Goal: Information Seeking & Learning: Find specific page/section

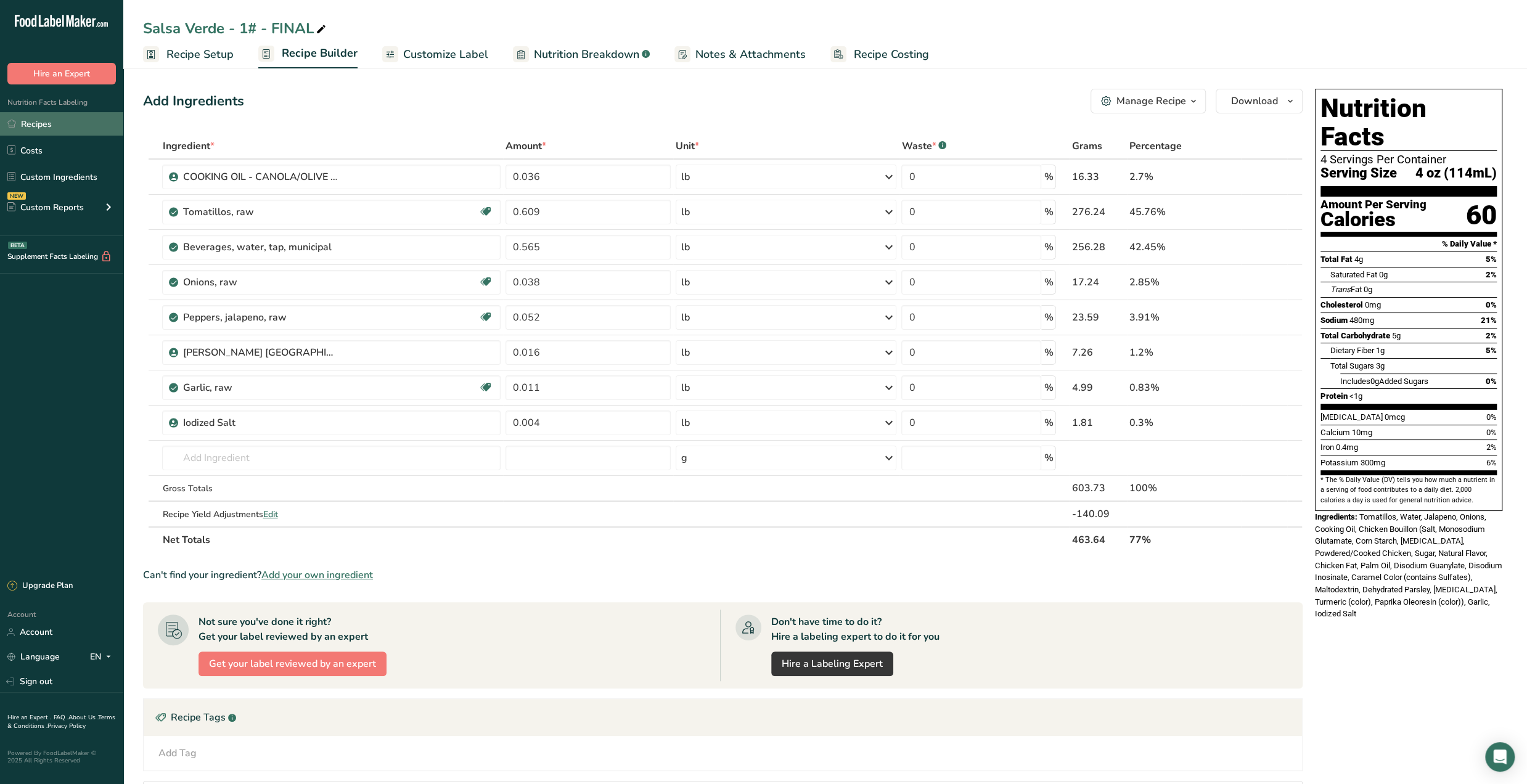
click at [46, 121] on link "Recipes" at bounding box center [62, 124] width 124 height 23
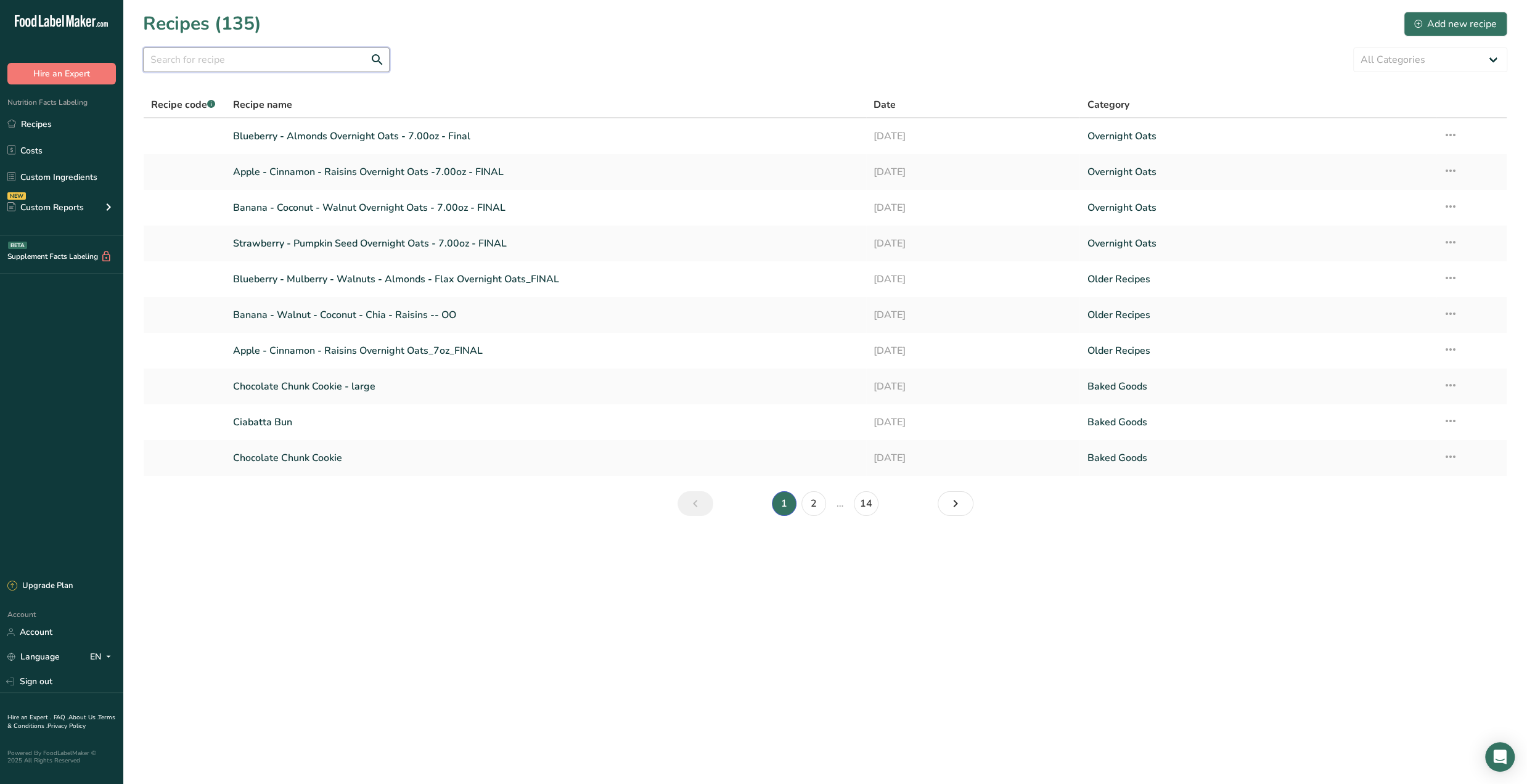
click at [251, 59] on input "text" at bounding box center [266, 60] width 246 height 25
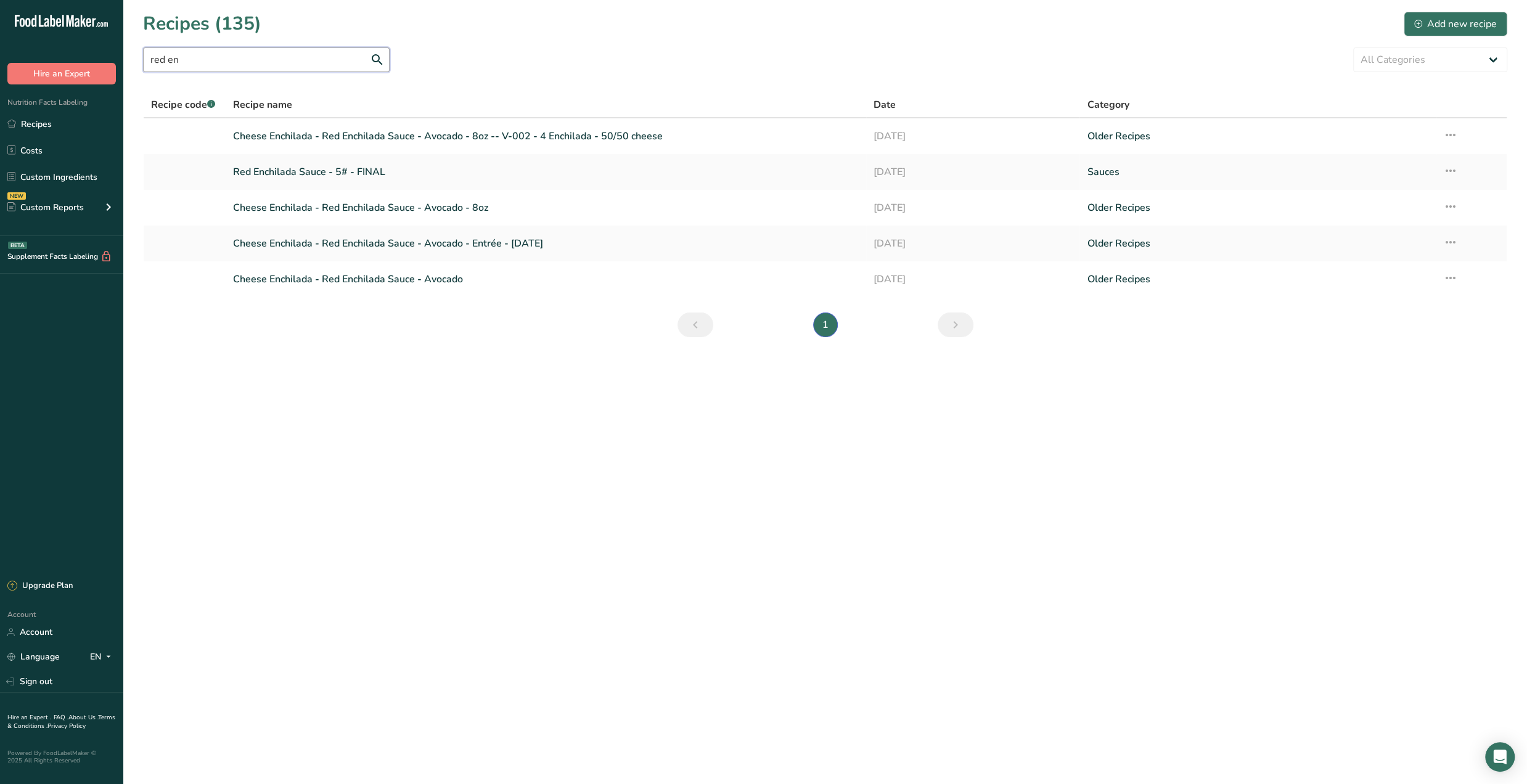
click at [251, 64] on input "red en" at bounding box center [266, 60] width 246 height 25
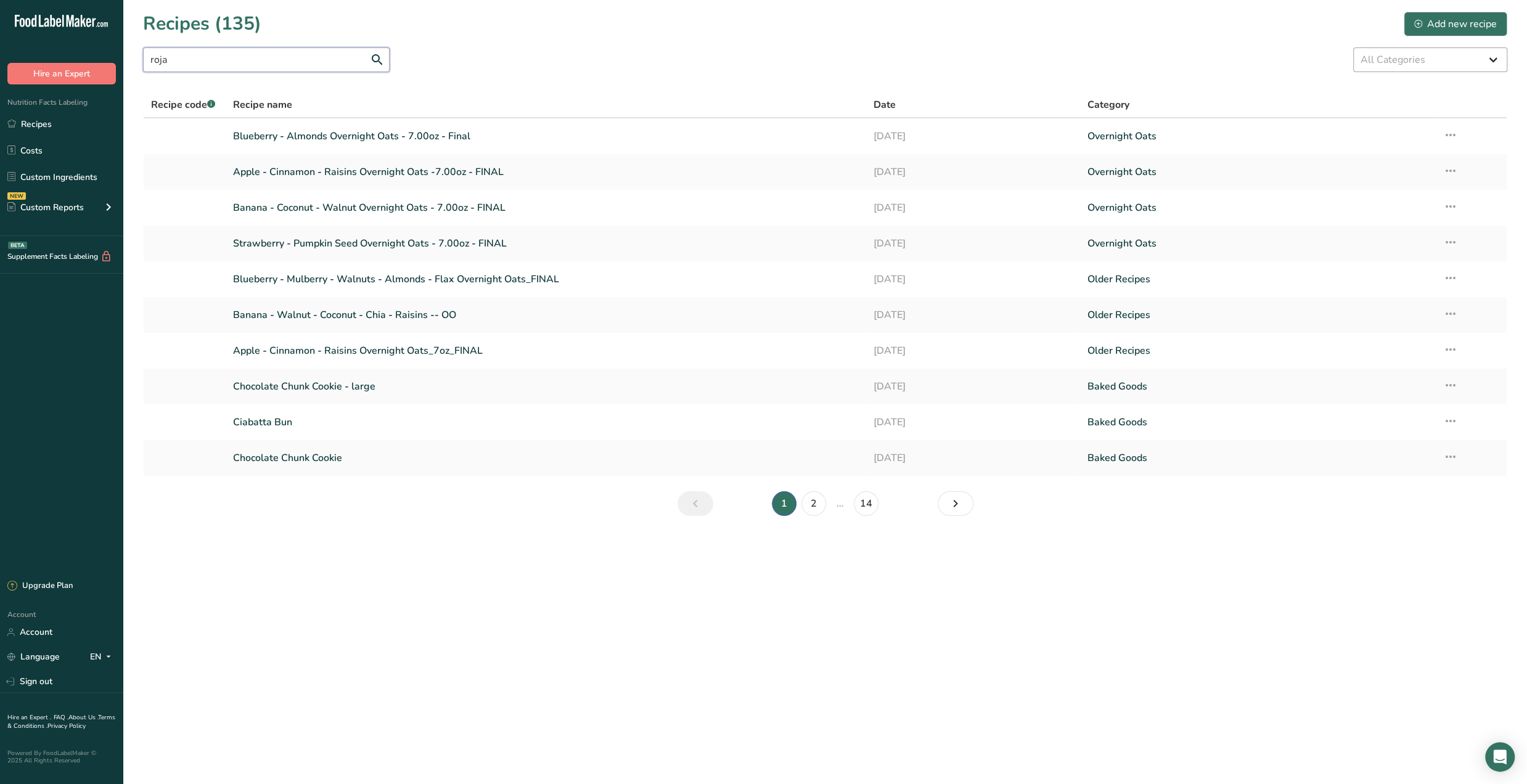
type input "roja"
click at [1437, 55] on select "All Categories AK Baked Goods [GEOGRAPHIC_DATA] Confectionery Cooked Meals, Sal…" at bounding box center [1429, 60] width 154 height 25
select select "423"
click at [1353, 48] on select "All Categories AK Baked Goods [GEOGRAPHIC_DATA] Confectionery Cooked Meals, Sal…" at bounding box center [1429, 60] width 154 height 25
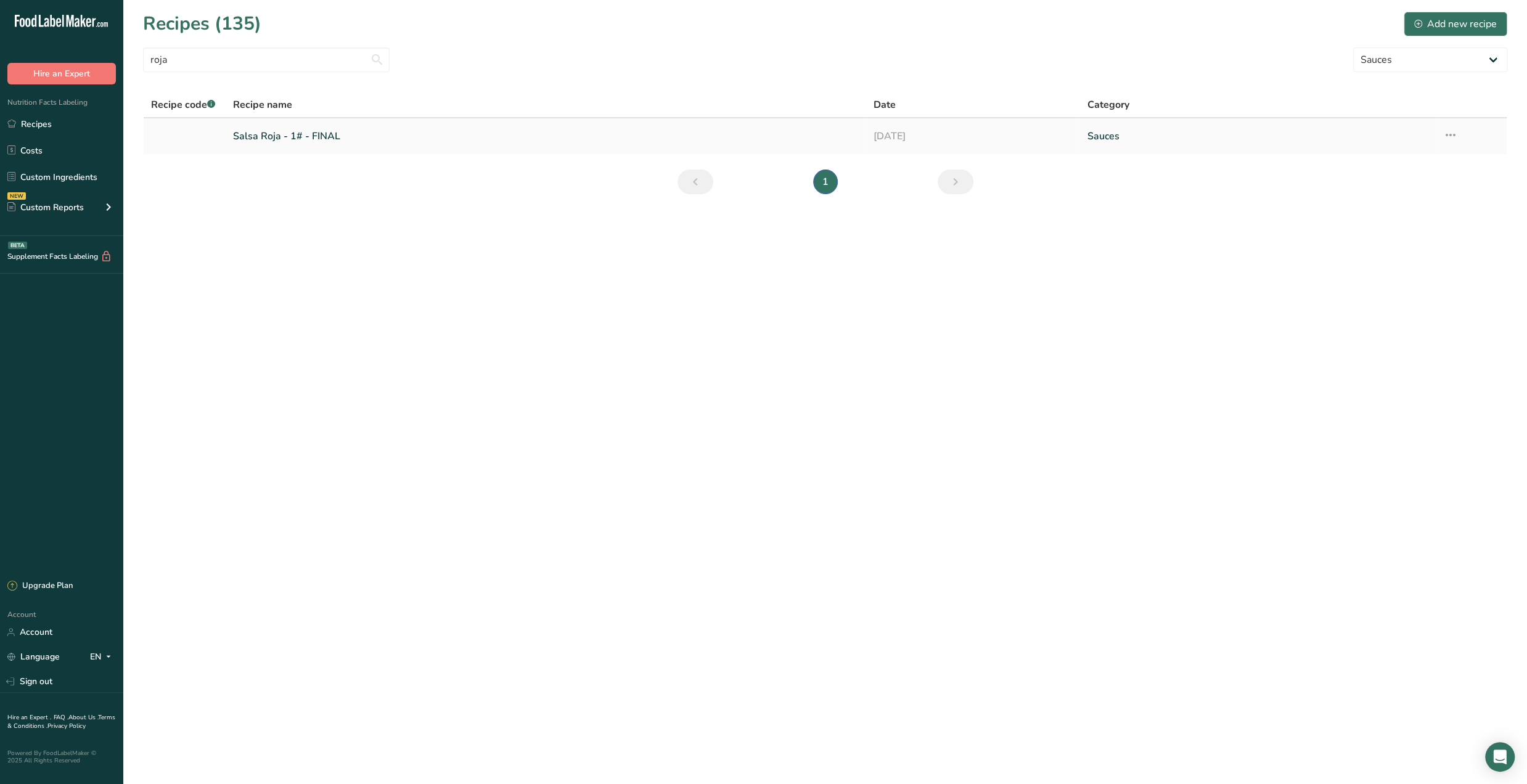
click at [284, 129] on link "Salsa Roja - 1# - FINAL" at bounding box center [546, 136] width 626 height 26
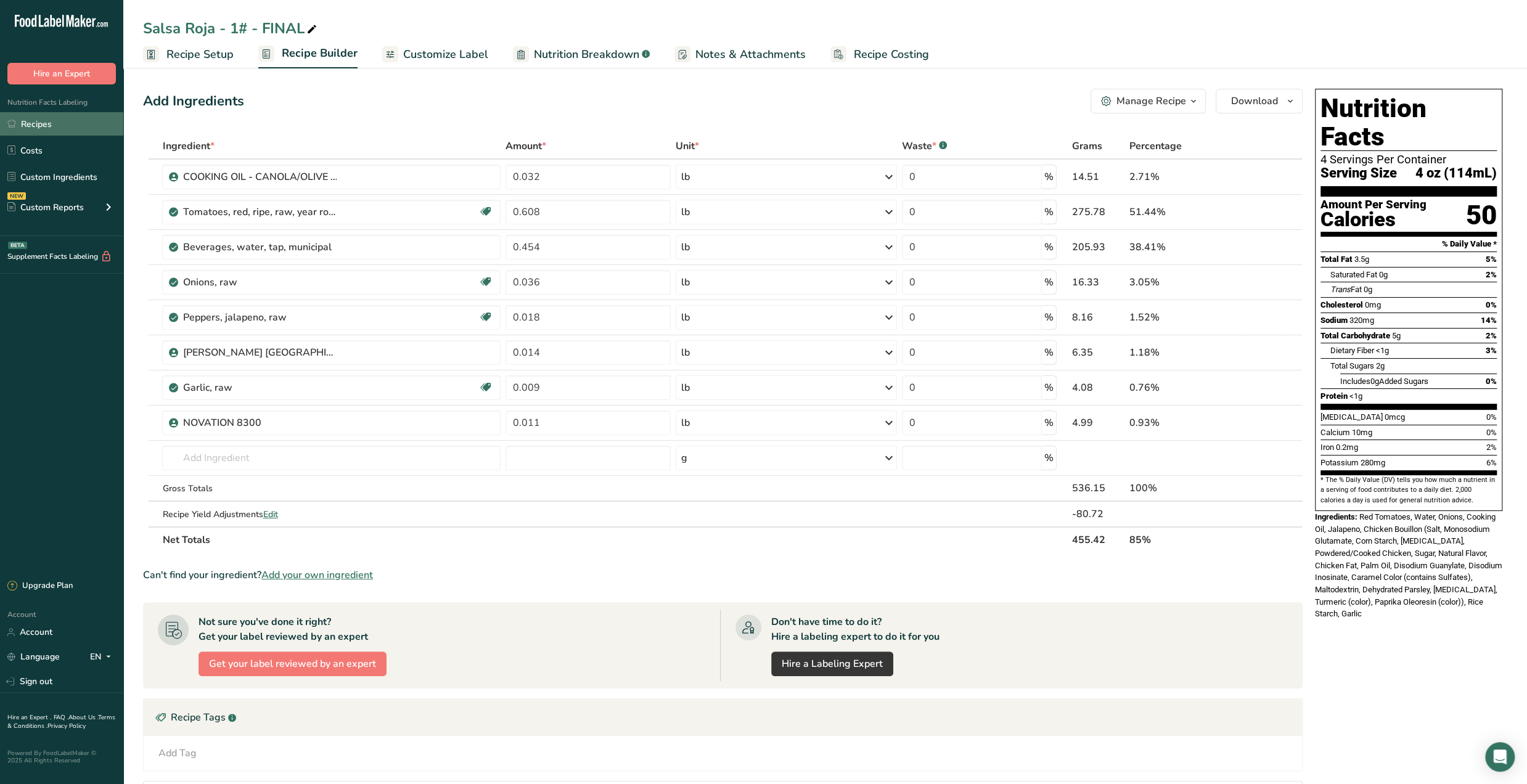
click at [43, 127] on link "Recipes" at bounding box center [62, 124] width 124 height 23
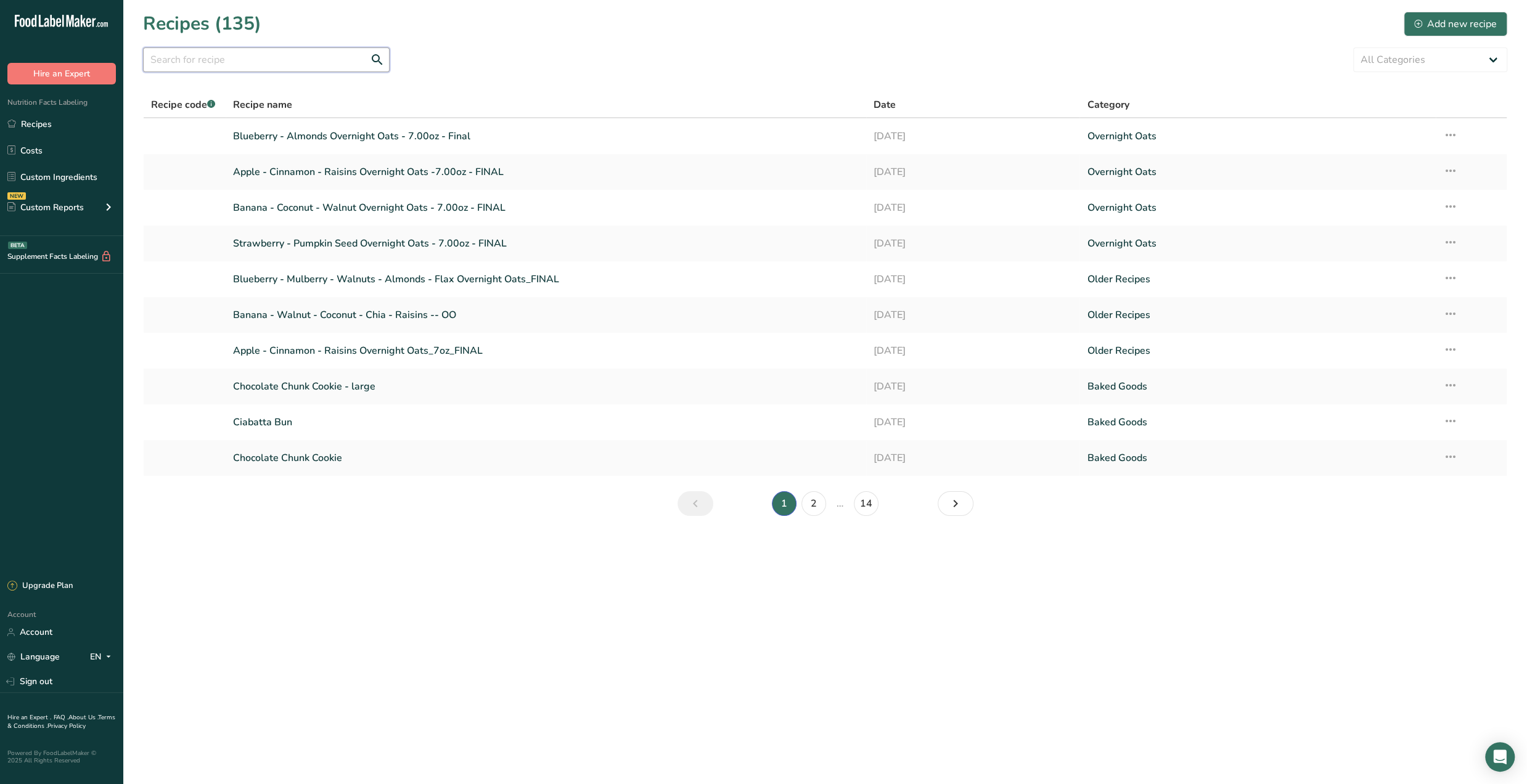
click at [300, 60] on input "text" at bounding box center [266, 60] width 246 height 25
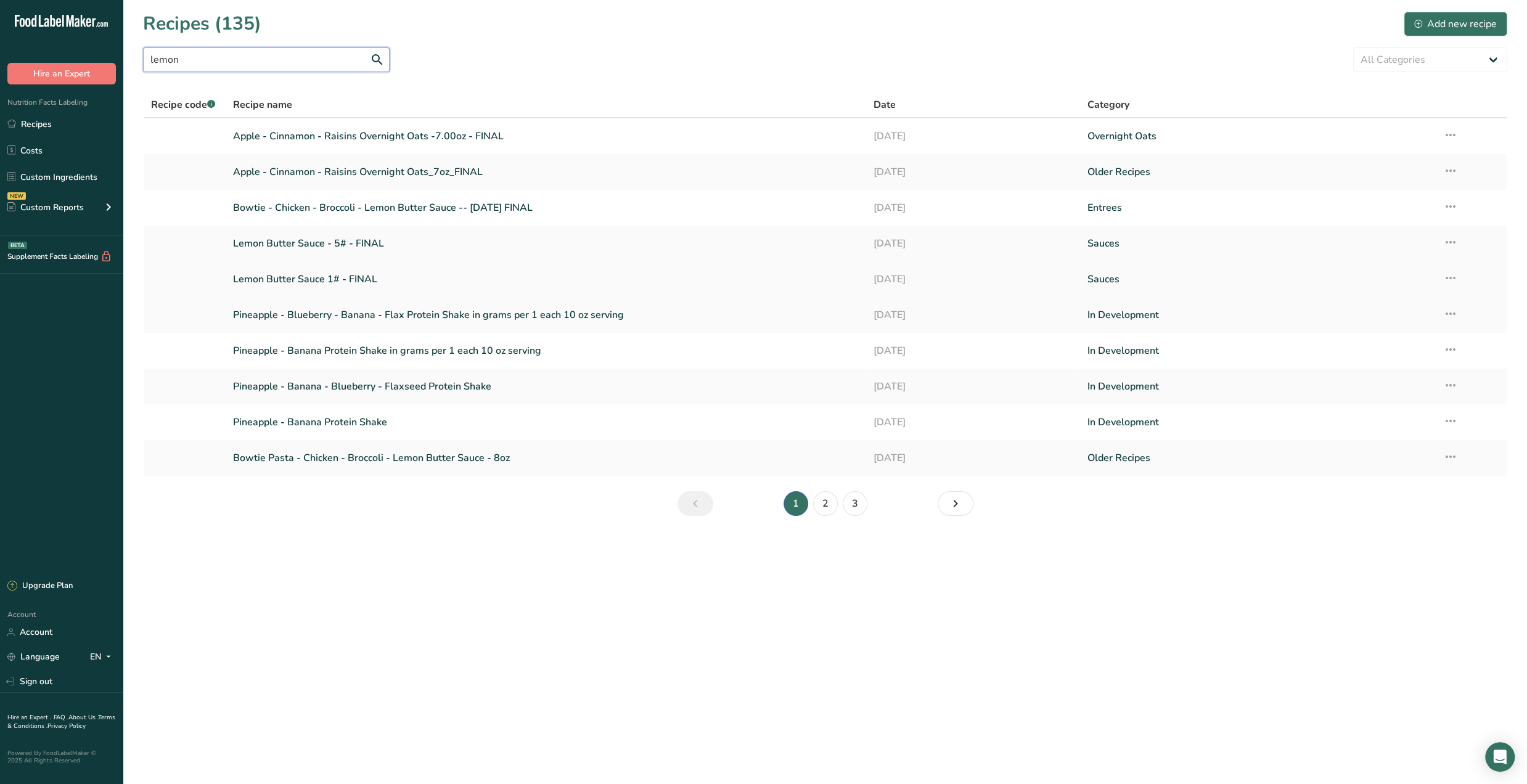
type input "lemon"
click at [350, 279] on link "Lemon Butter Sauce 1# - FINAL" at bounding box center [546, 279] width 626 height 26
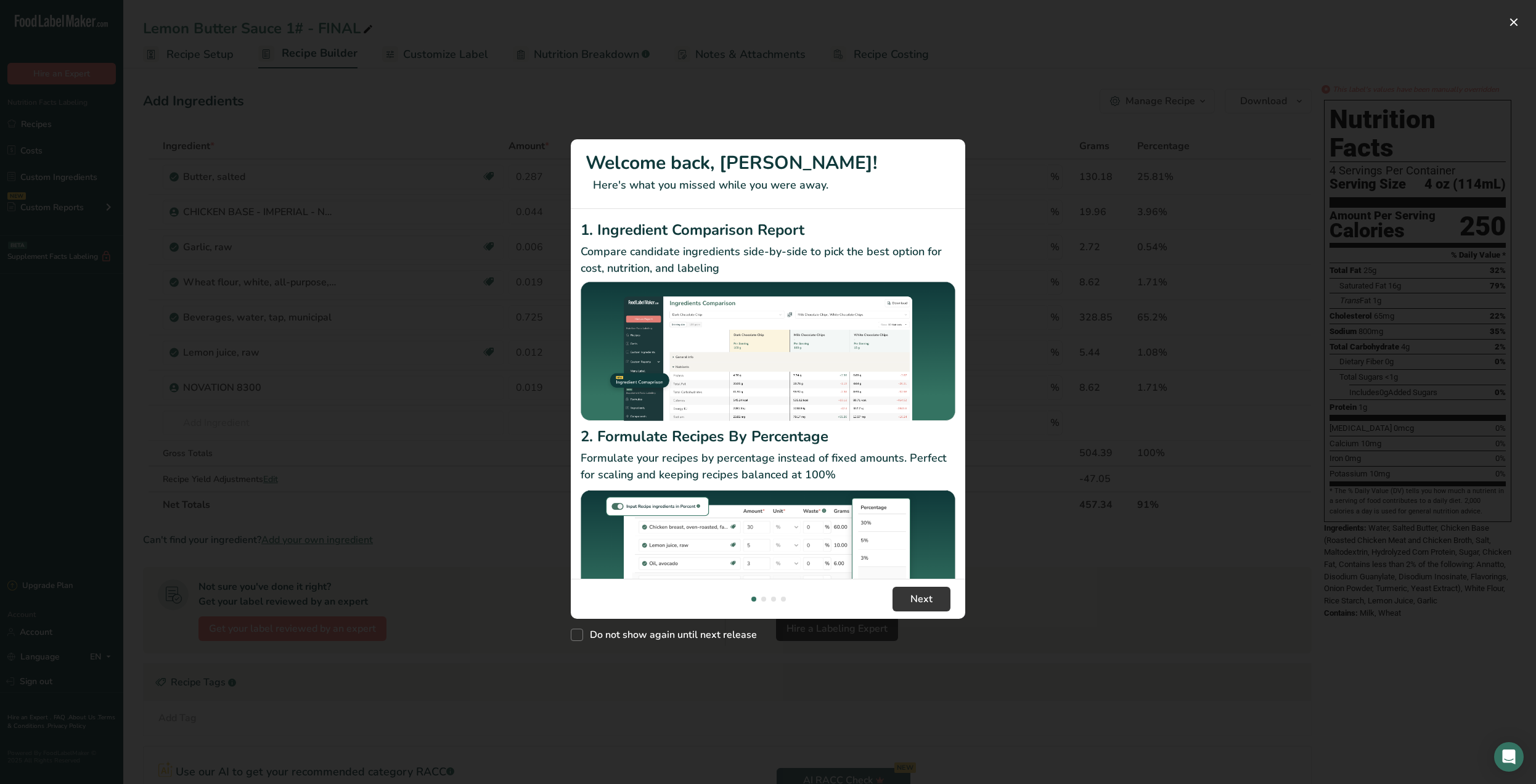
click at [1435, 74] on div "New Features" at bounding box center [768, 392] width 1536 height 784
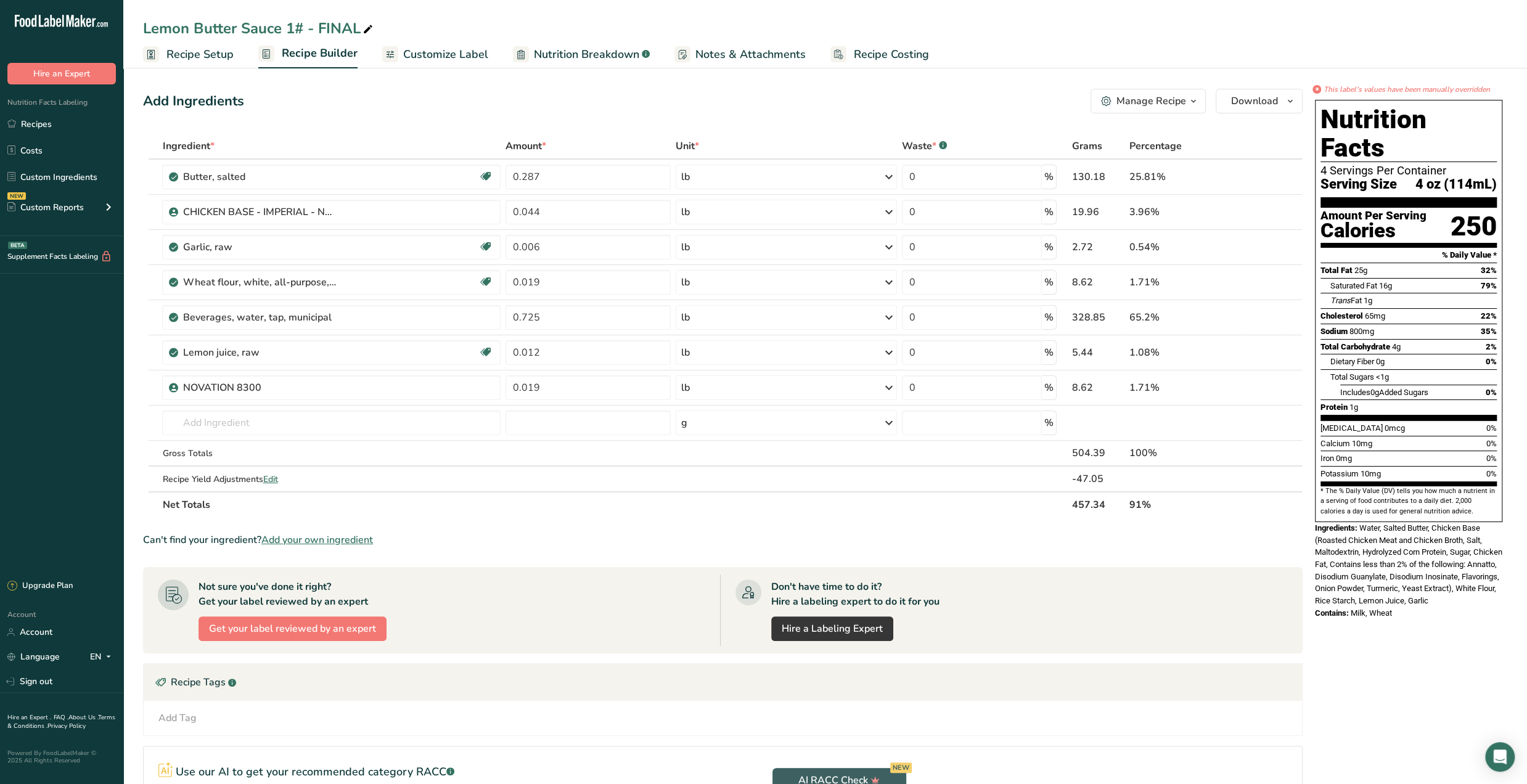
click at [1331, 87] on icon "This label's values have been manually overridden" at bounding box center [1406, 89] width 166 height 11
click at [1318, 89] on div "*" at bounding box center [1316, 89] width 8 height 8
click at [33, 122] on link "Recipes" at bounding box center [62, 124] width 124 height 23
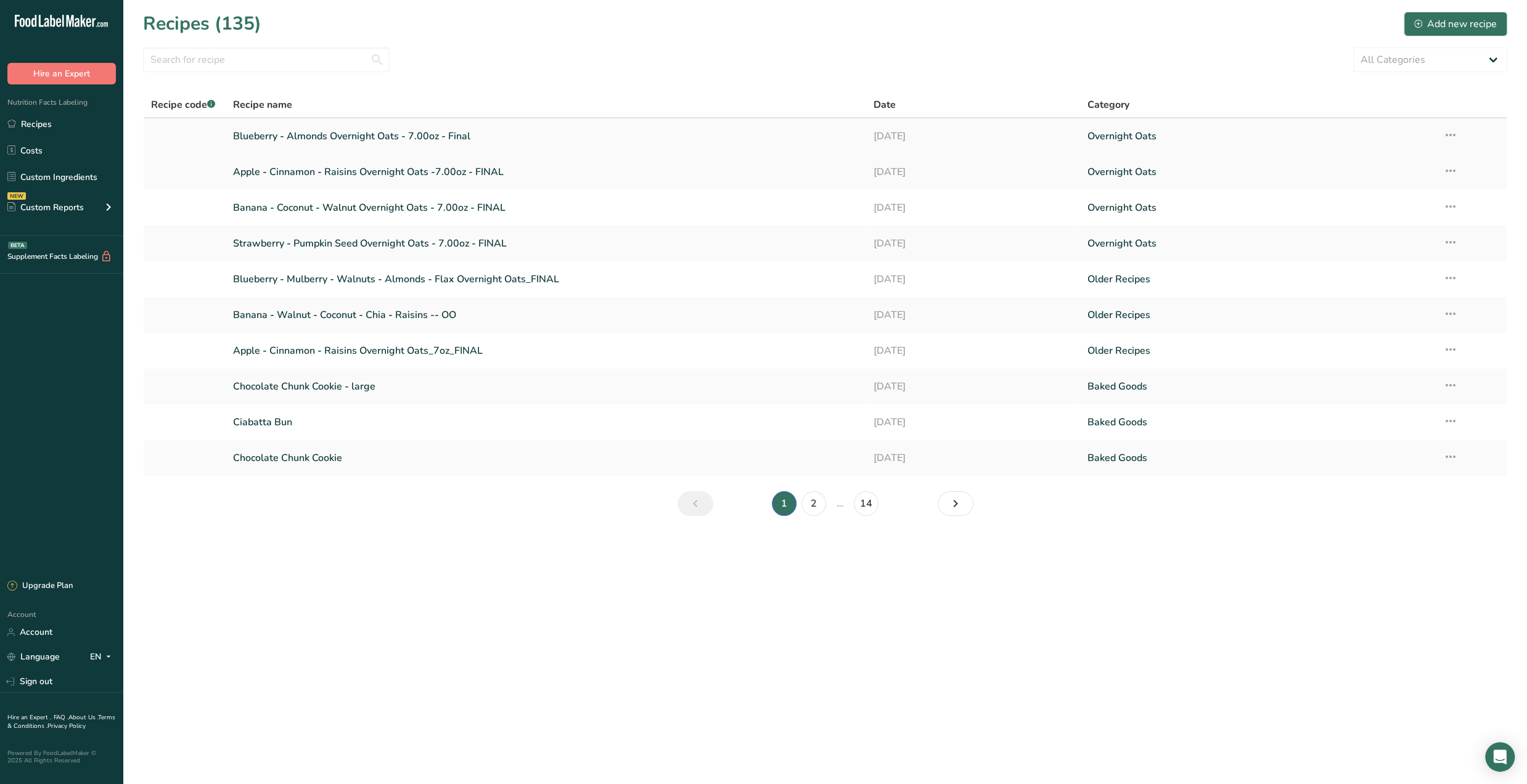
click at [637, 141] on link "Blueberry - Almonds Overnight Oats - 7.00oz - Final" at bounding box center [546, 136] width 626 height 26
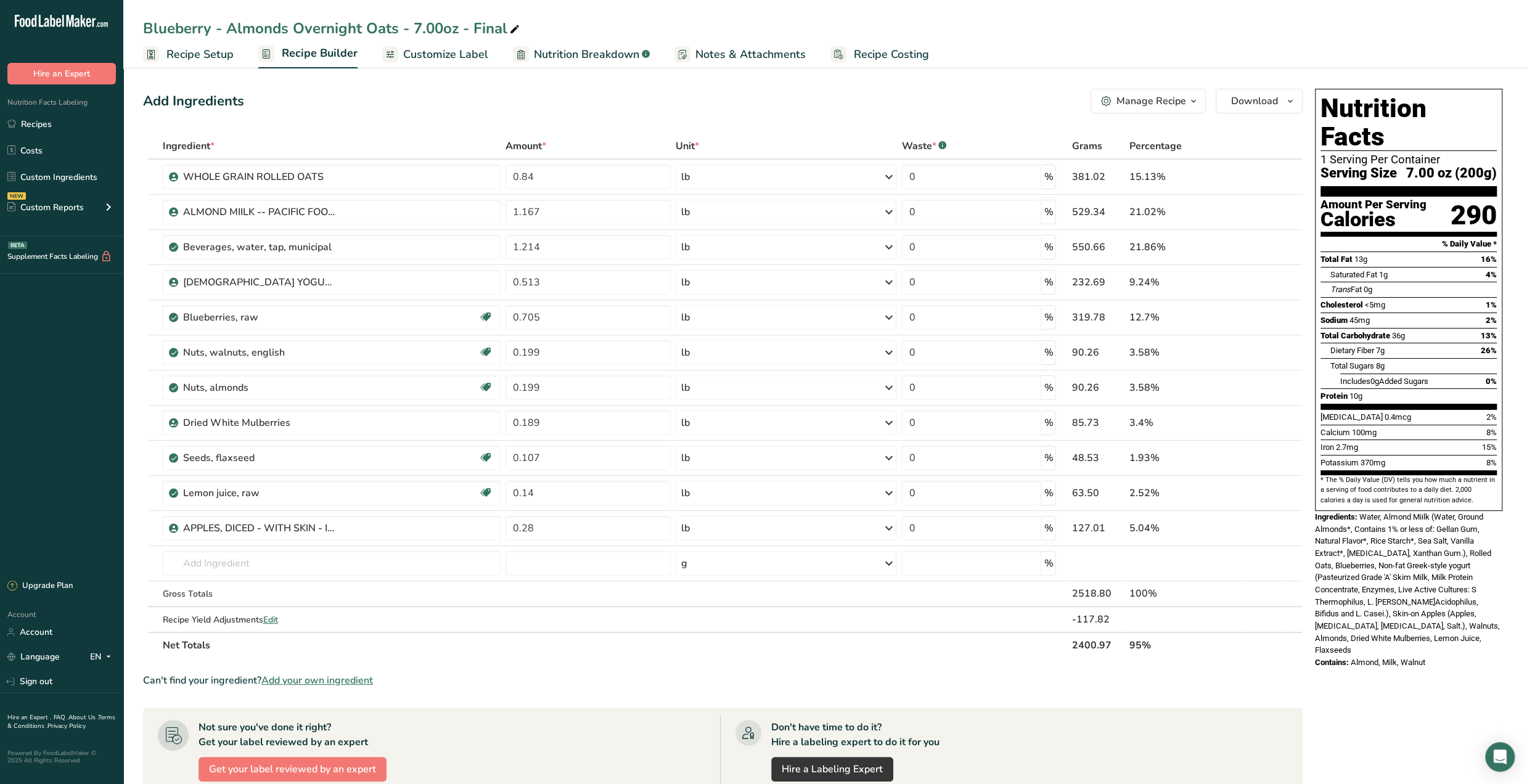
drag, startPoint x: 44, startPoint y: 116, endPoint x: 264, endPoint y: 117, distance: 220.0
click at [44, 117] on link "Recipes" at bounding box center [62, 124] width 124 height 23
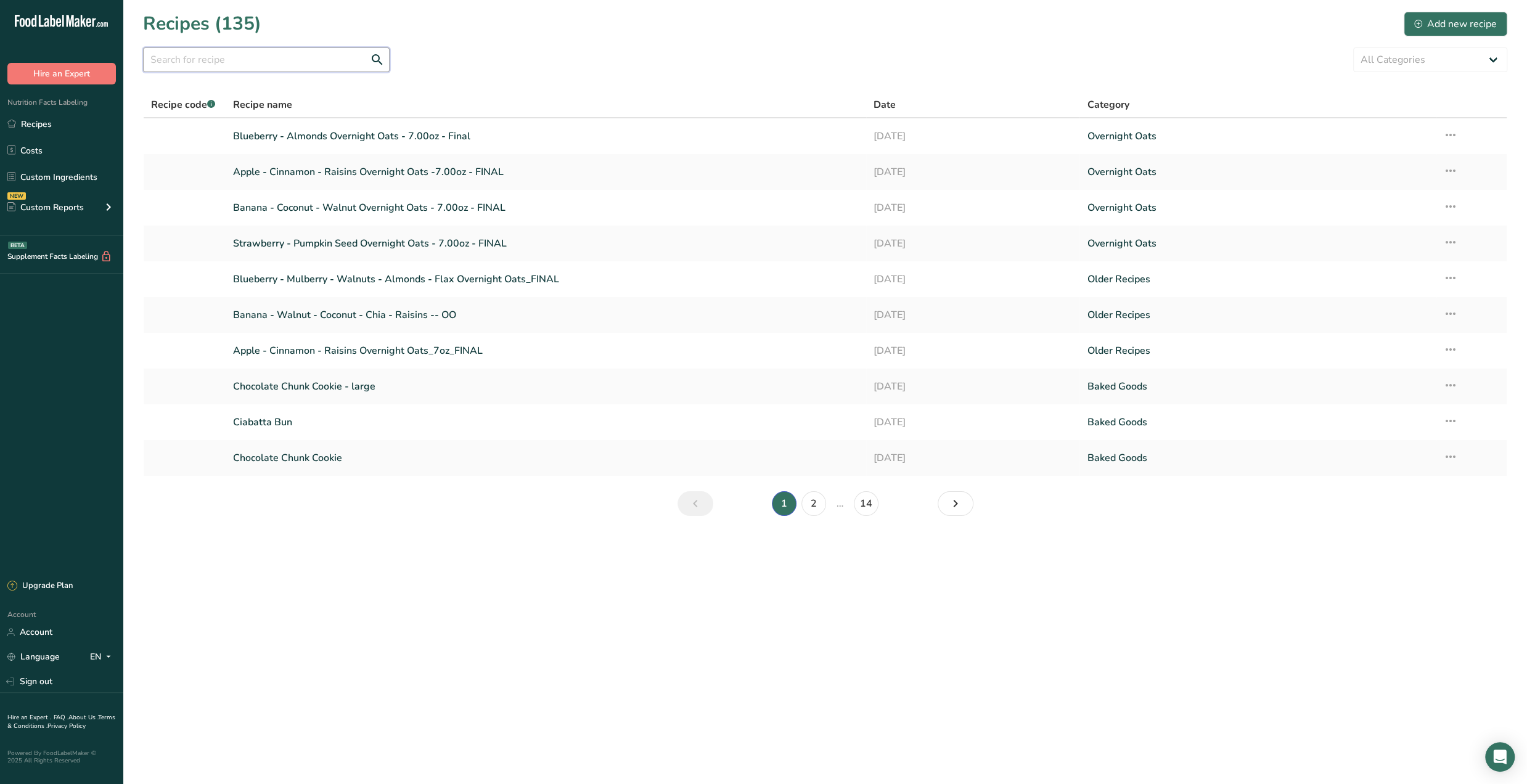
click at [321, 58] on input "text" at bounding box center [266, 60] width 246 height 25
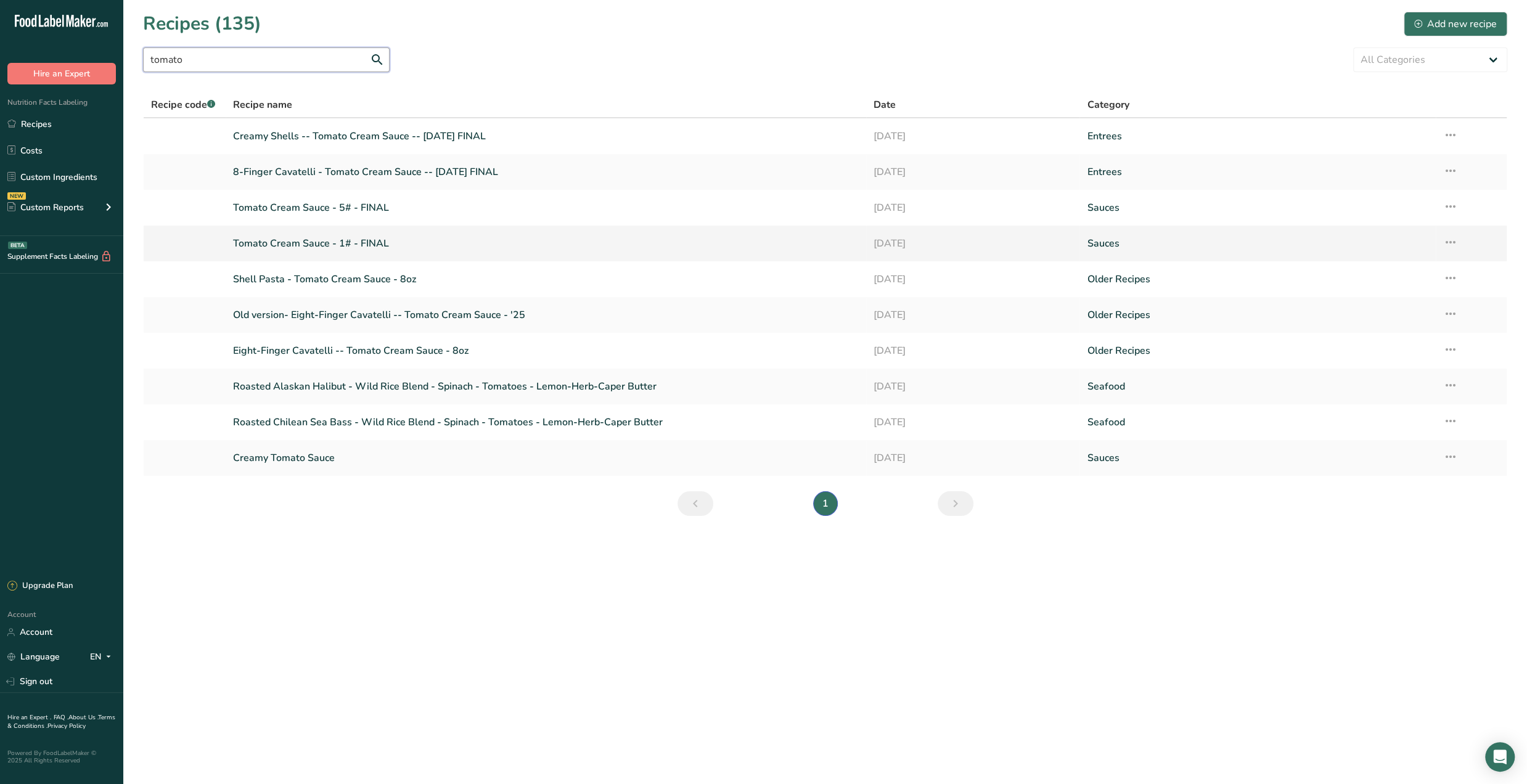
type input "tomato"
click at [266, 251] on link "Tomato Cream Sauce - 1# - FINAL" at bounding box center [546, 243] width 626 height 26
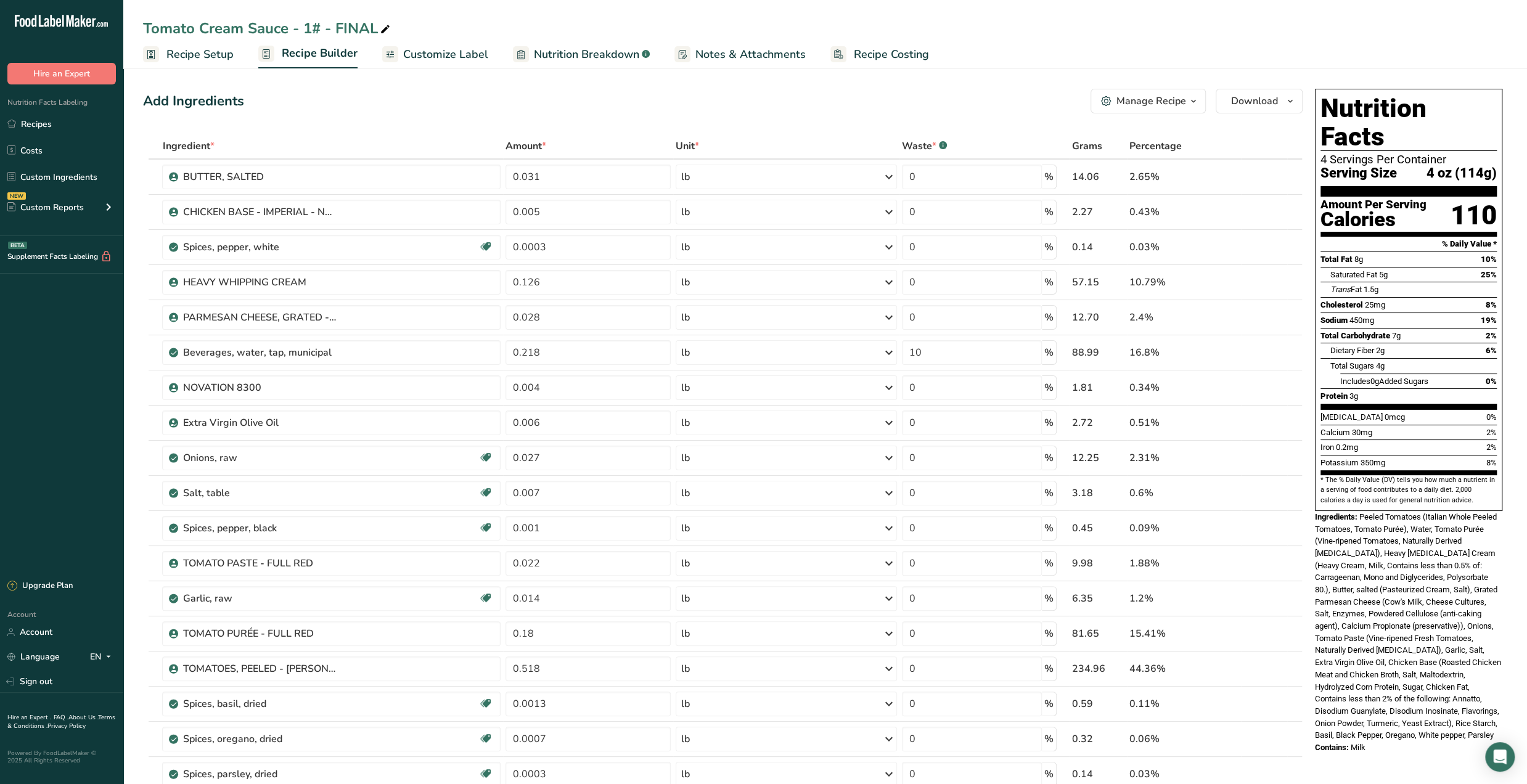
drag, startPoint x: 32, startPoint y: 121, endPoint x: 1074, endPoint y: 110, distance: 1042.1
click at [32, 121] on link "Recipes" at bounding box center [62, 124] width 124 height 23
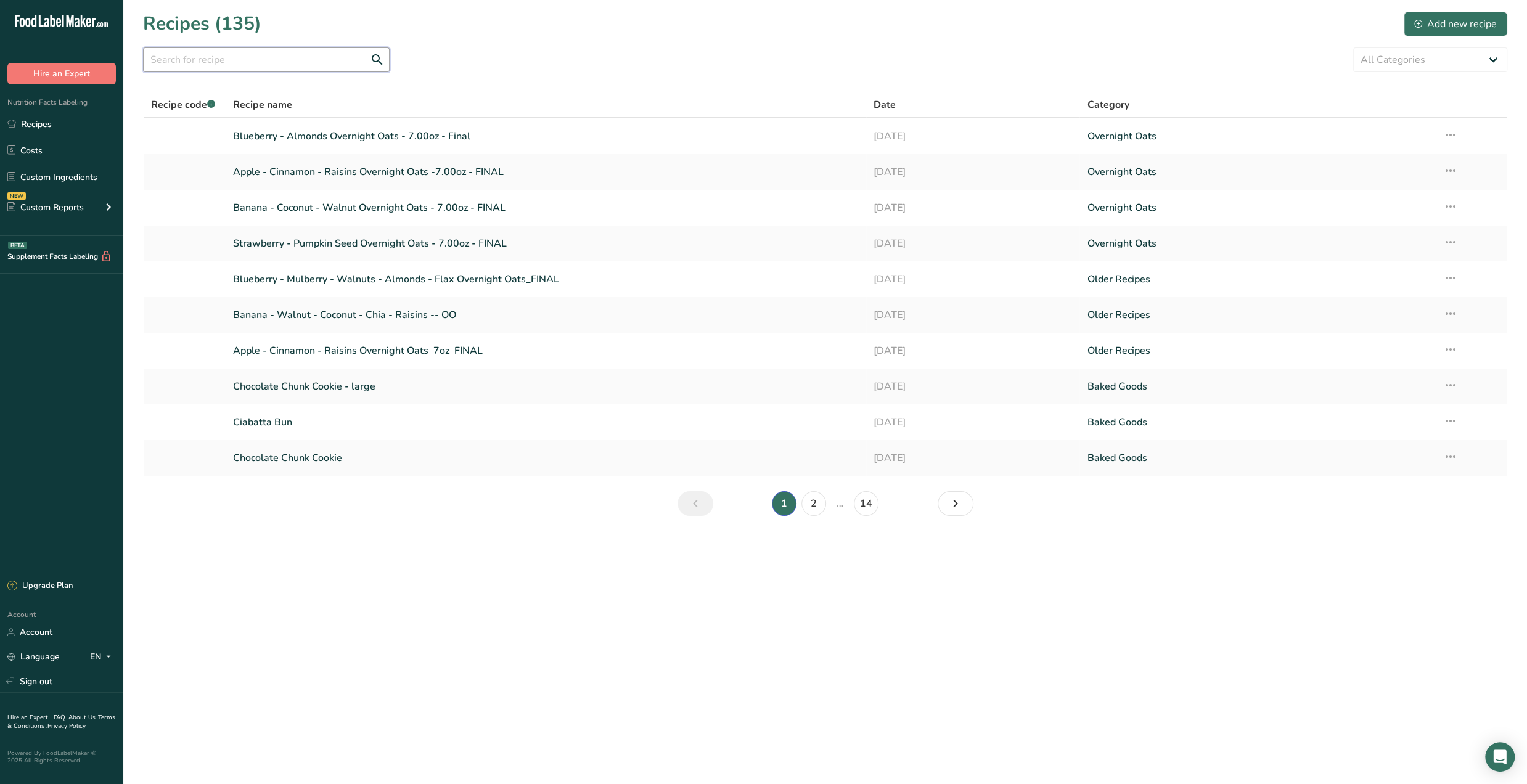
click at [187, 61] on input "text" at bounding box center [266, 60] width 246 height 25
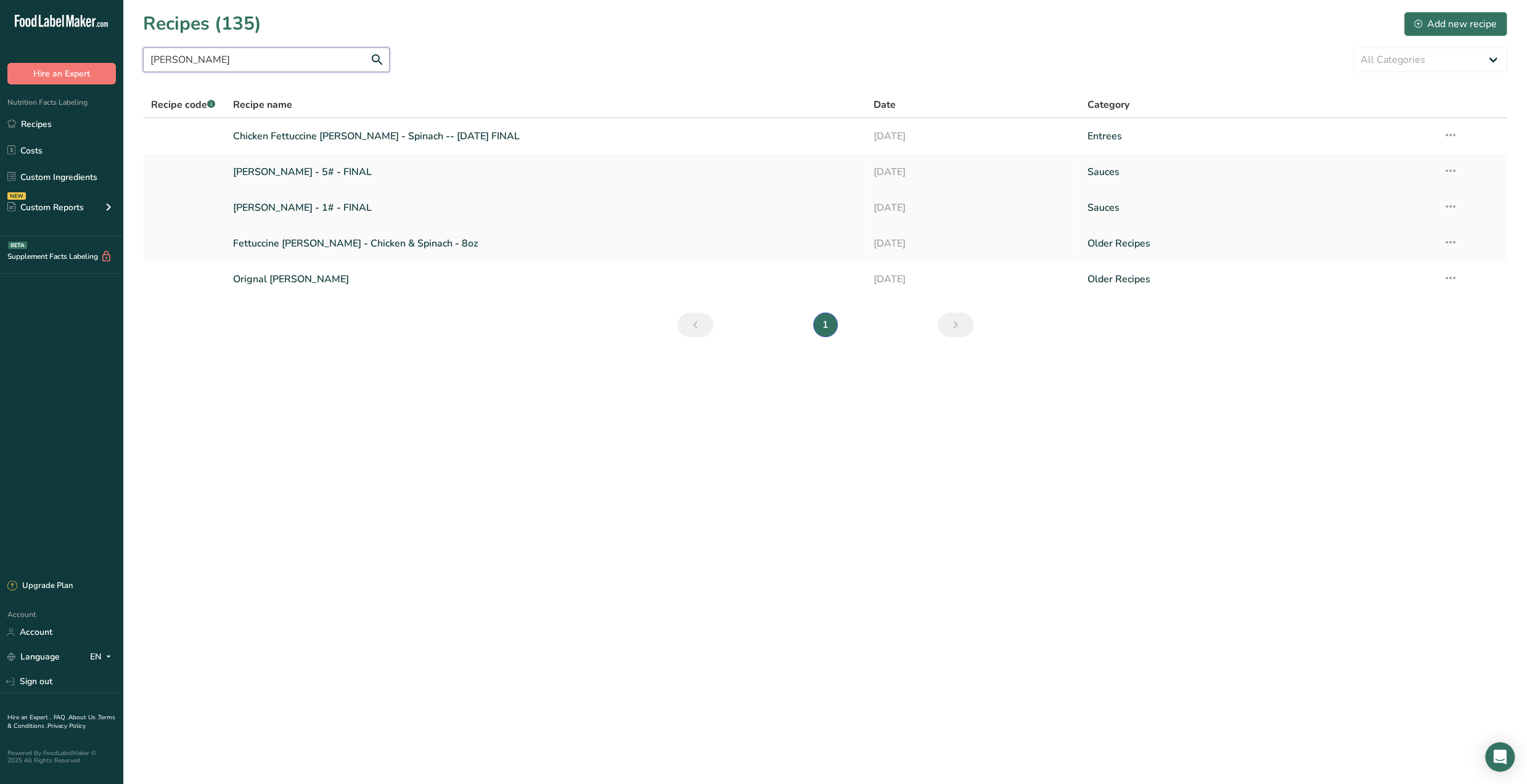
type input "alfredo"
click at [393, 209] on link "[PERSON_NAME] - 1# - FINAL" at bounding box center [546, 207] width 626 height 26
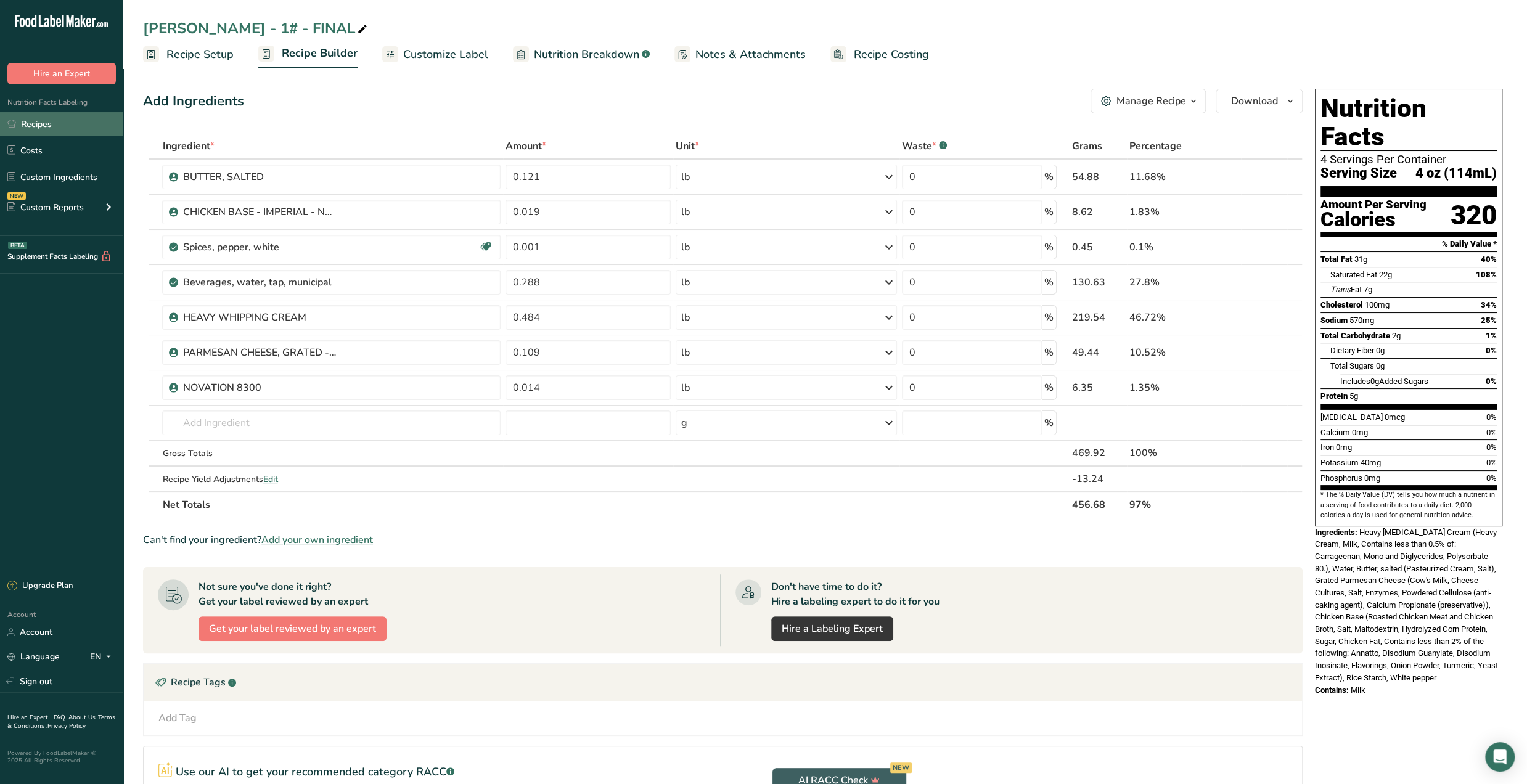
drag, startPoint x: 53, startPoint y: 129, endPoint x: 65, endPoint y: 129, distance: 12.0
click at [53, 129] on link "Recipes" at bounding box center [62, 124] width 124 height 23
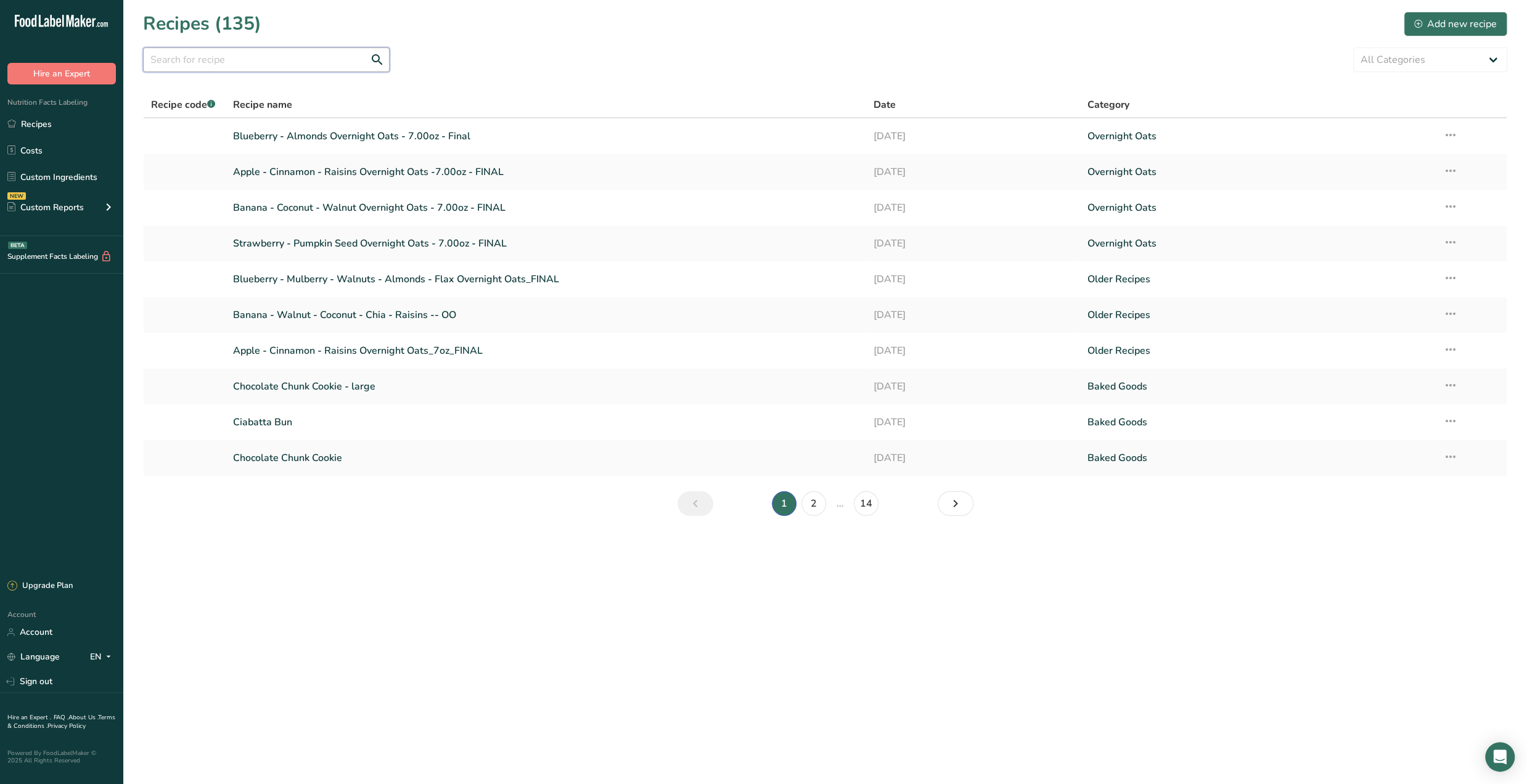
click at [246, 56] on input "text" at bounding box center [266, 60] width 246 height 25
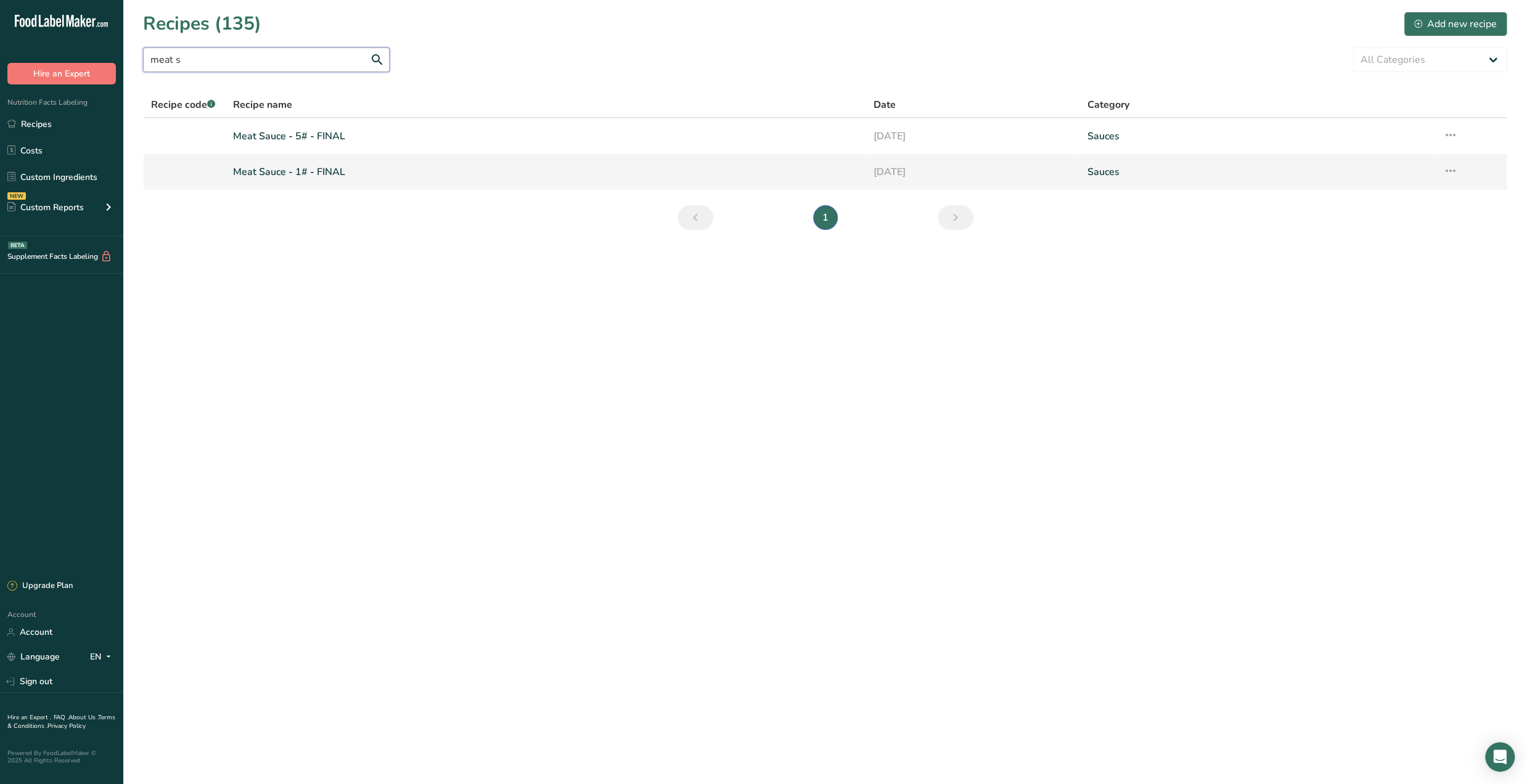
type input "meat s"
click at [364, 174] on link "Meat Sauce - 1# - FINAL" at bounding box center [546, 172] width 626 height 26
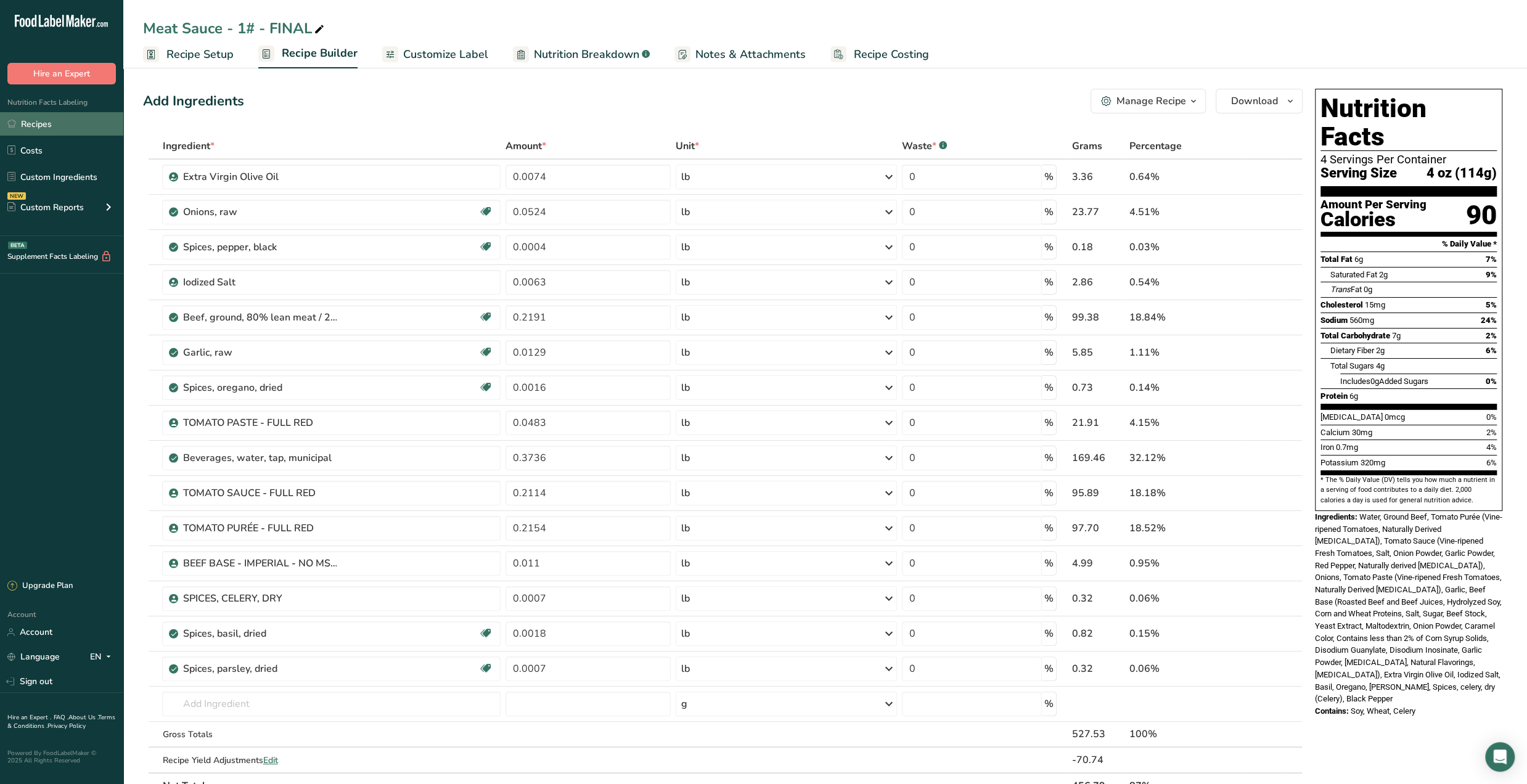
click at [29, 120] on link "Recipes" at bounding box center [62, 124] width 124 height 23
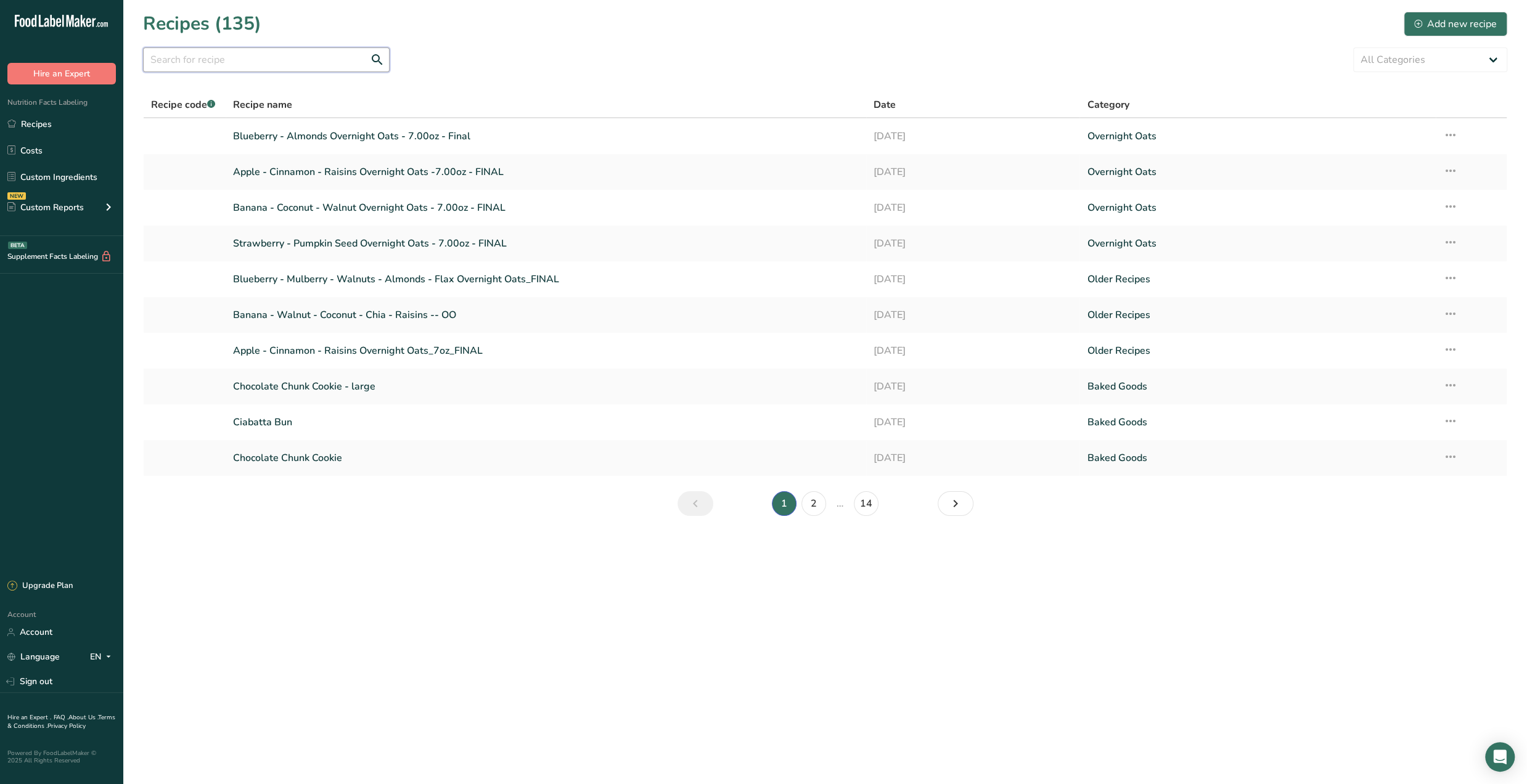
click at [246, 54] on input "text" at bounding box center [266, 60] width 246 height 25
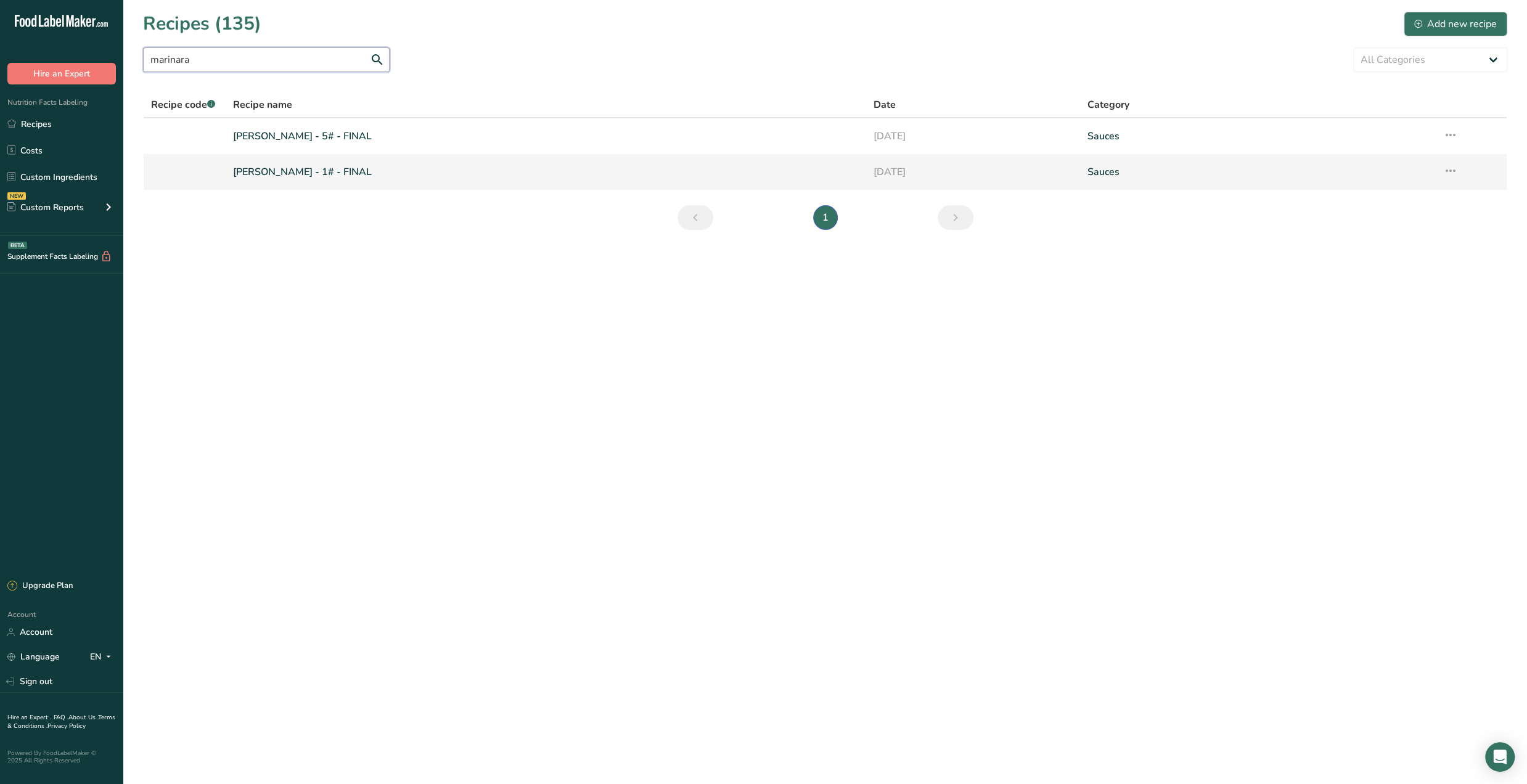
type input "marinara"
click at [300, 173] on link "Marinara Sauce - 1# - FINAL" at bounding box center [546, 172] width 626 height 26
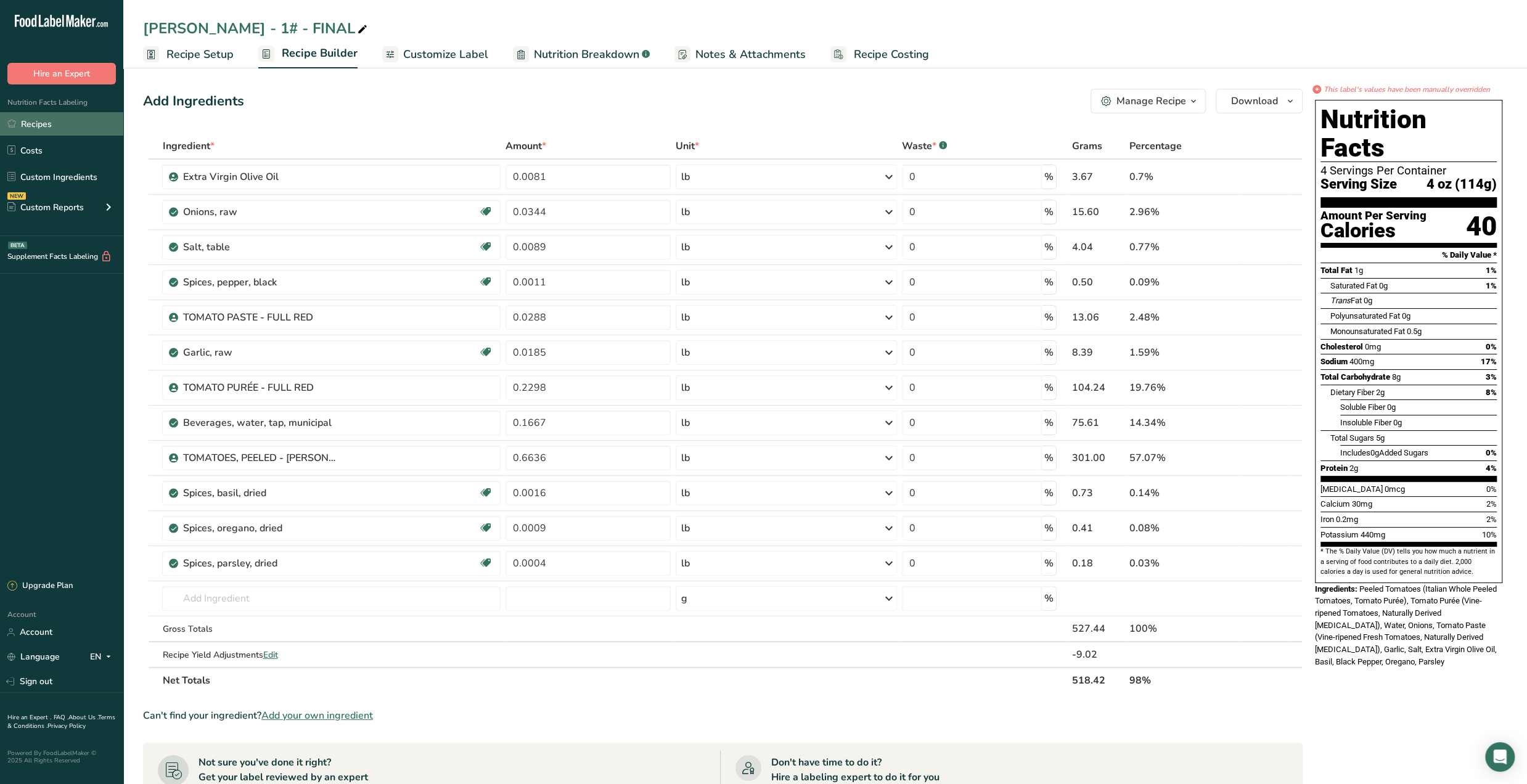
click at [56, 131] on link "Recipes" at bounding box center [62, 124] width 124 height 23
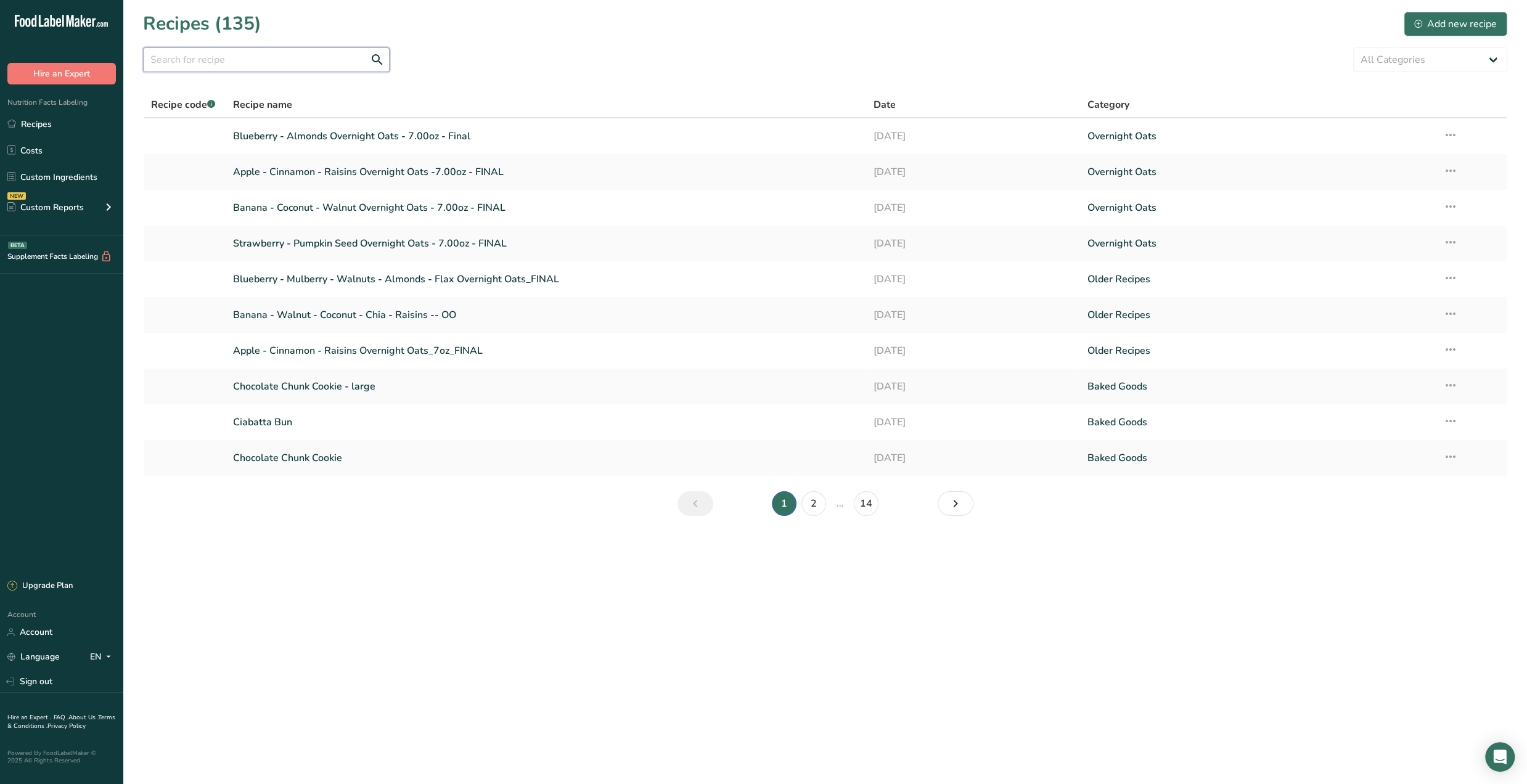
click at [242, 66] on input "text" at bounding box center [266, 60] width 246 height 25
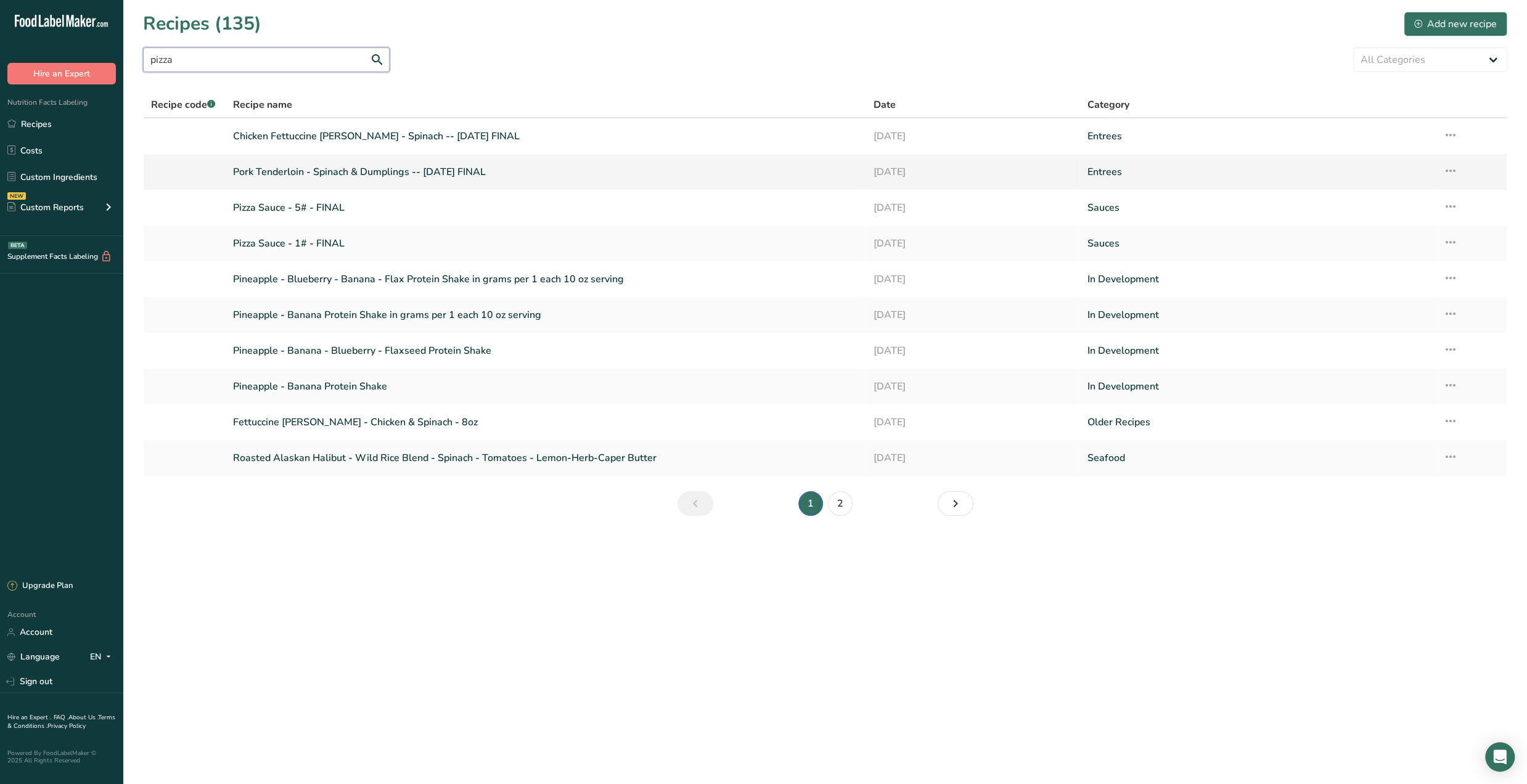
type input "pizza"
click at [288, 173] on link "Pork Tenderloin - Spinach & Dumplings -- July '25 FINAL" at bounding box center [546, 172] width 626 height 26
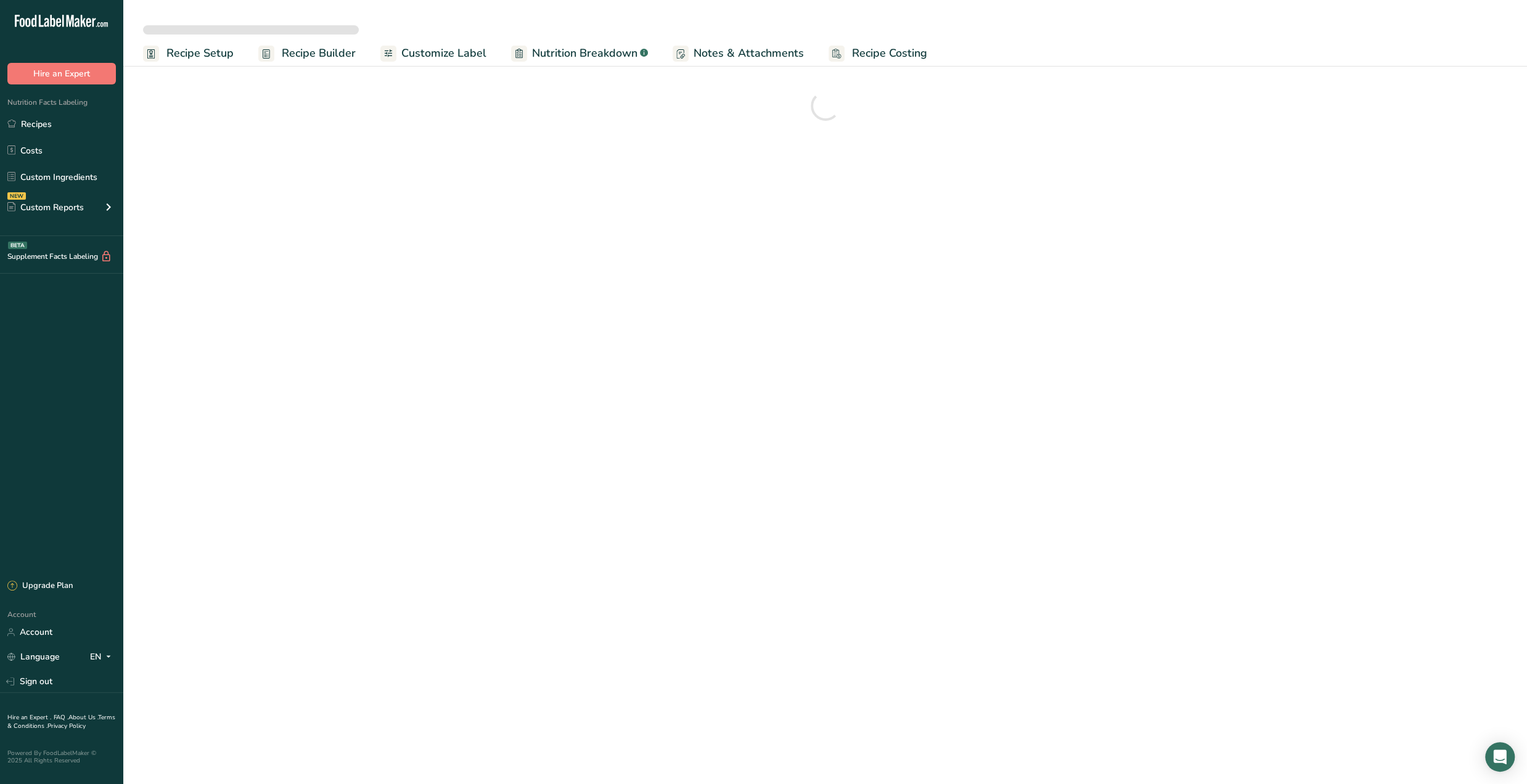
click at [79, 124] on link "Recipes" at bounding box center [62, 124] width 124 height 23
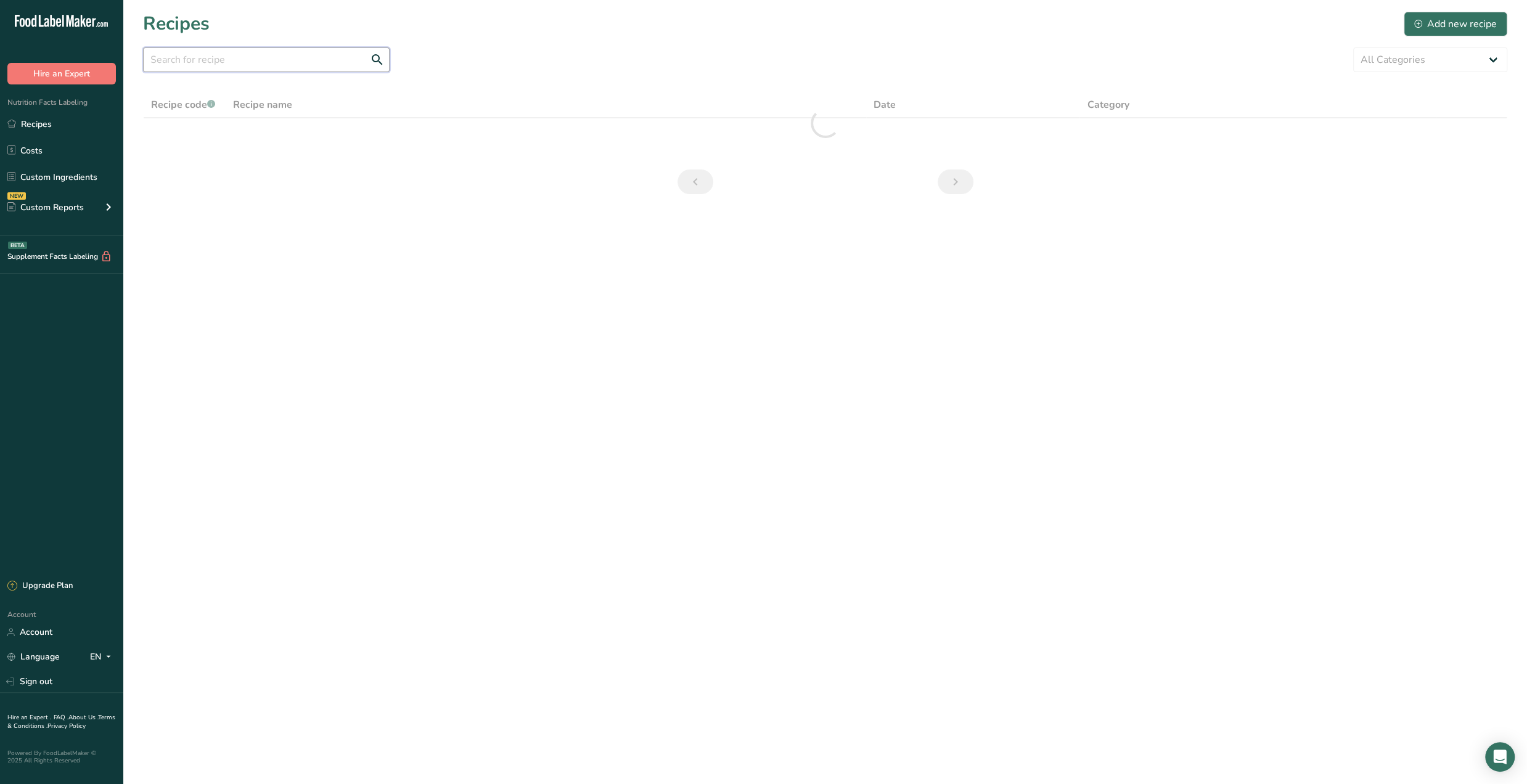
click at [245, 66] on input "text" at bounding box center [266, 60] width 246 height 25
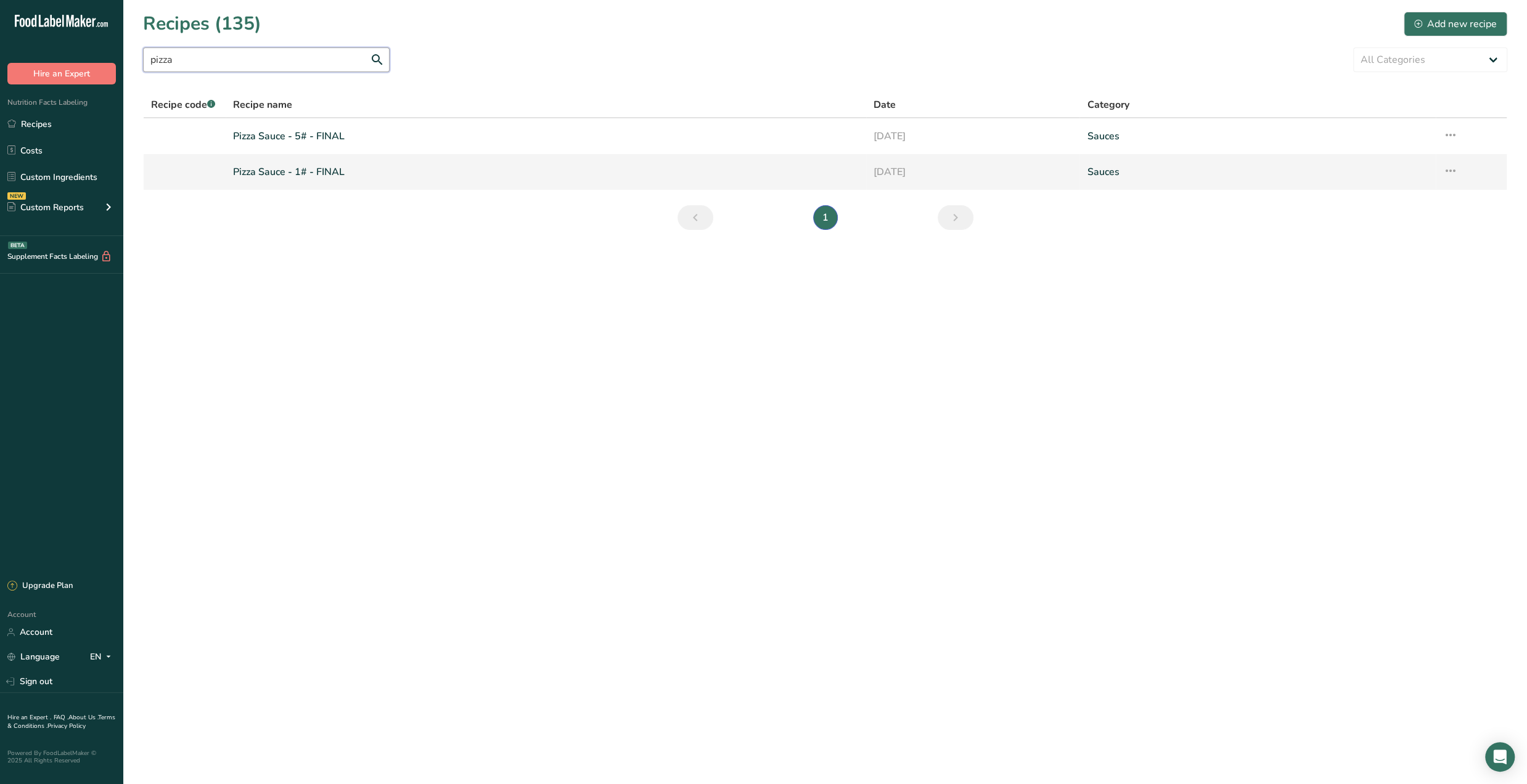
type input "pizza"
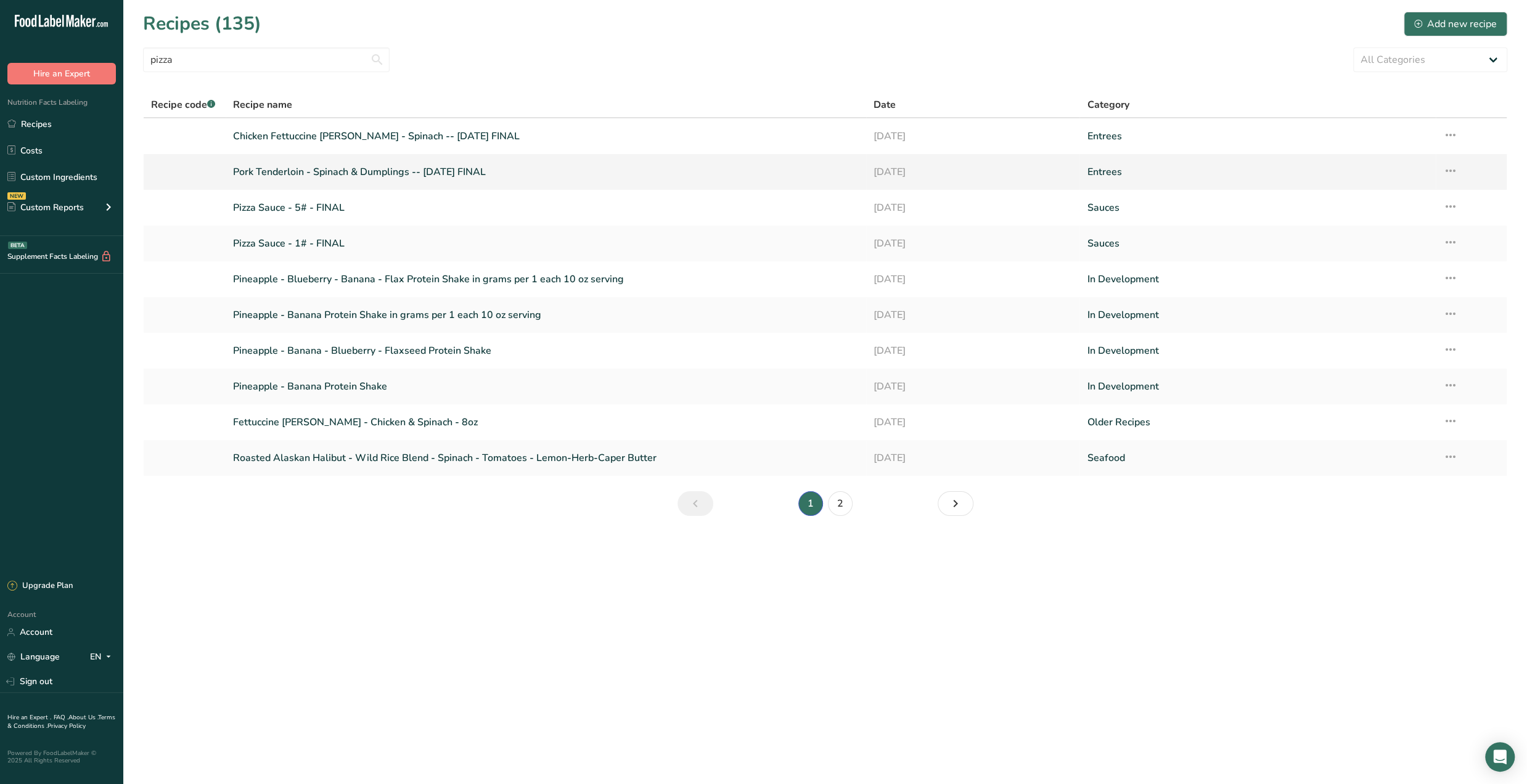
click at [303, 174] on link "Pork Tenderloin - Spinach & Dumplings -- July '25 FINAL" at bounding box center [546, 172] width 626 height 26
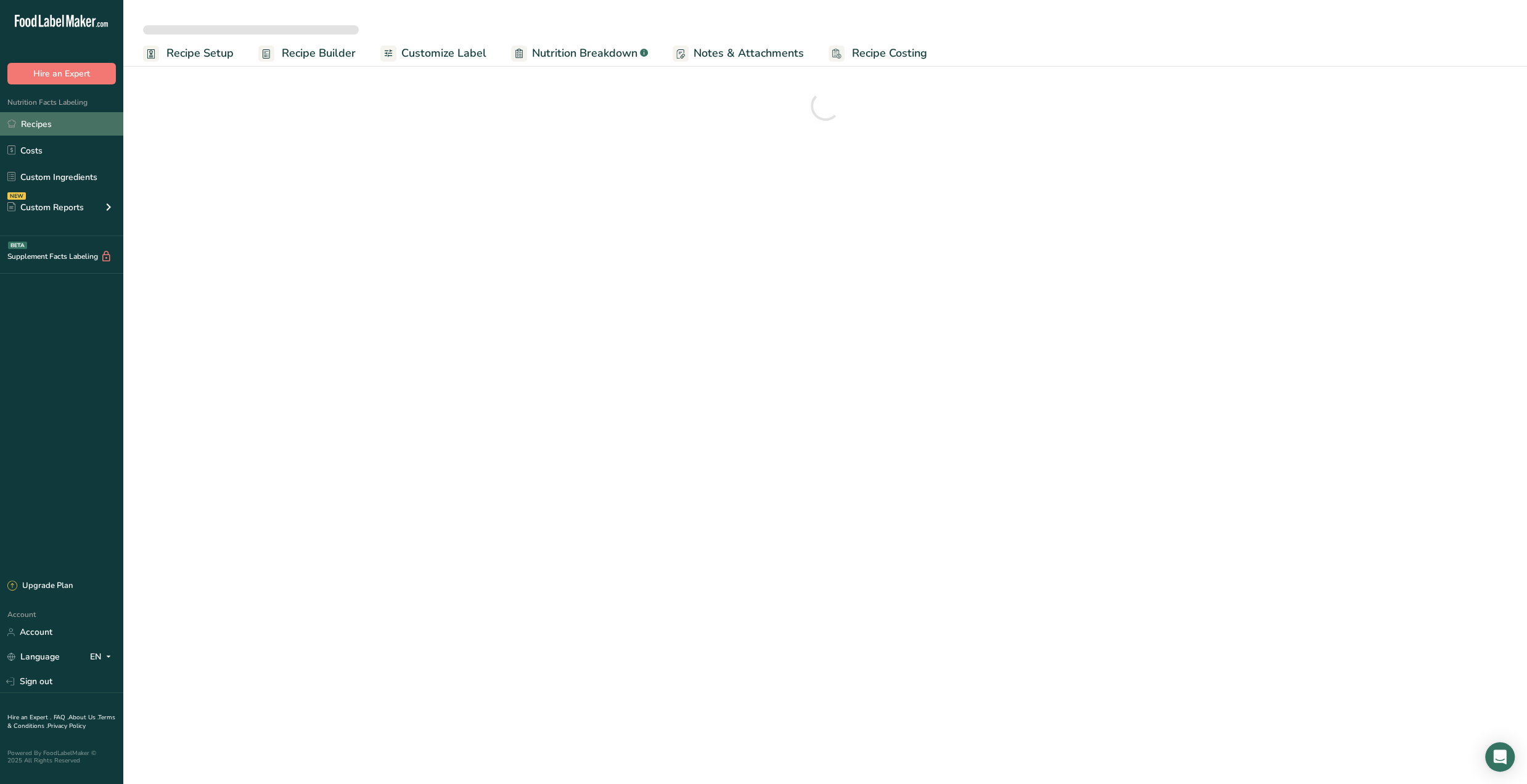
click at [60, 120] on link "Recipes" at bounding box center [62, 124] width 124 height 23
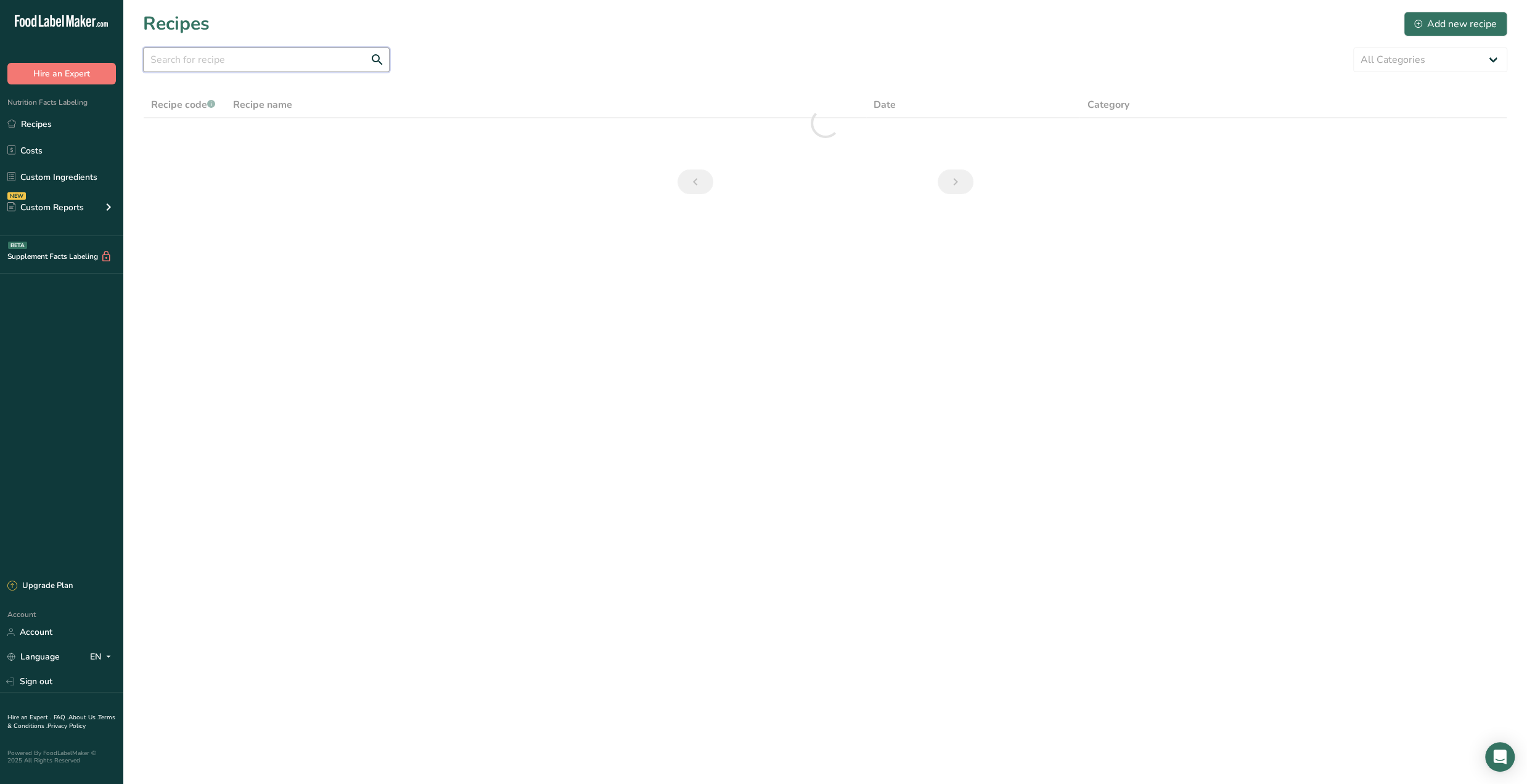
click at [215, 62] on input "text" at bounding box center [266, 60] width 246 height 25
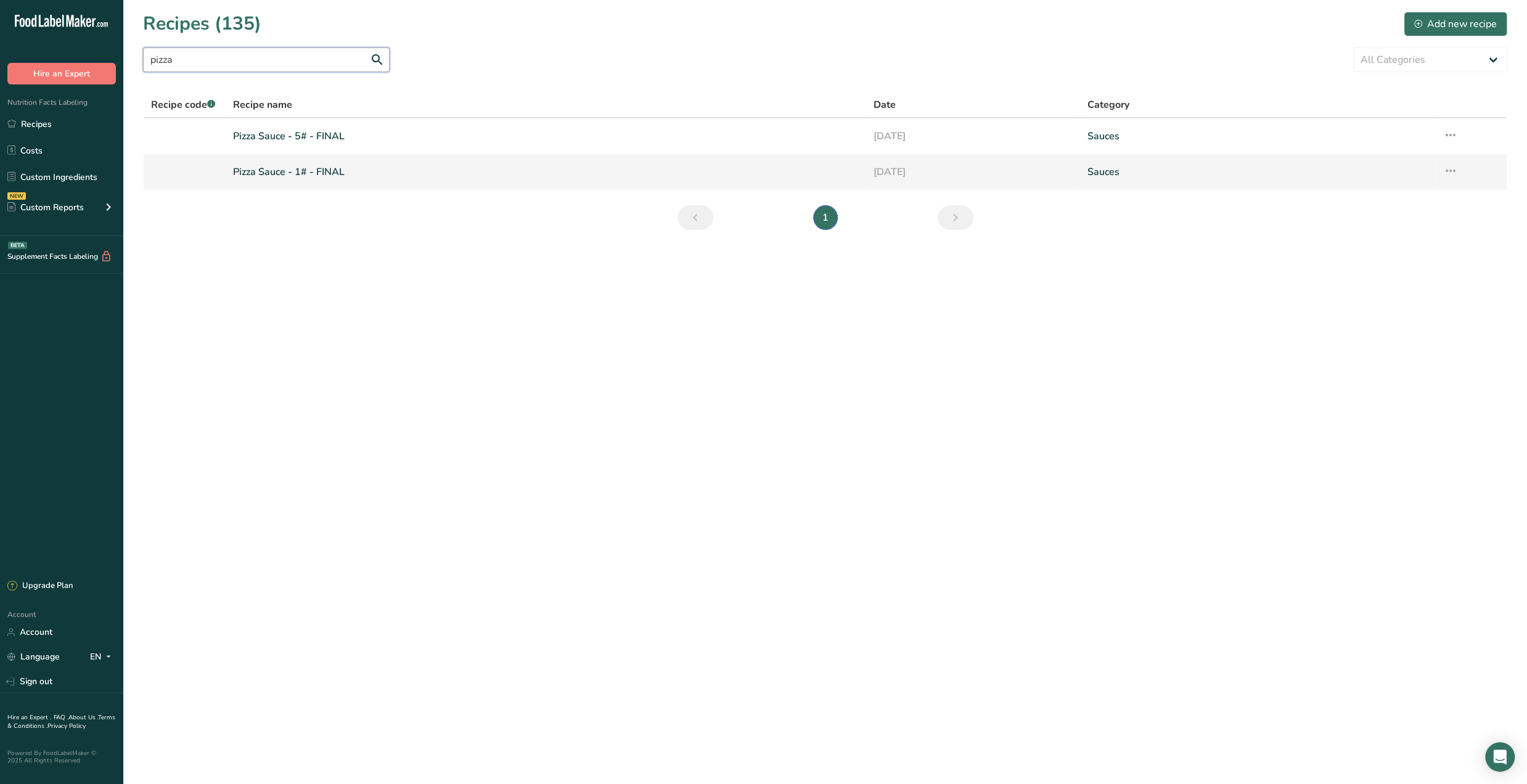
type input "pizza"
click at [447, 175] on link "Pizza Sauce - 1# - FINAL" at bounding box center [546, 172] width 626 height 26
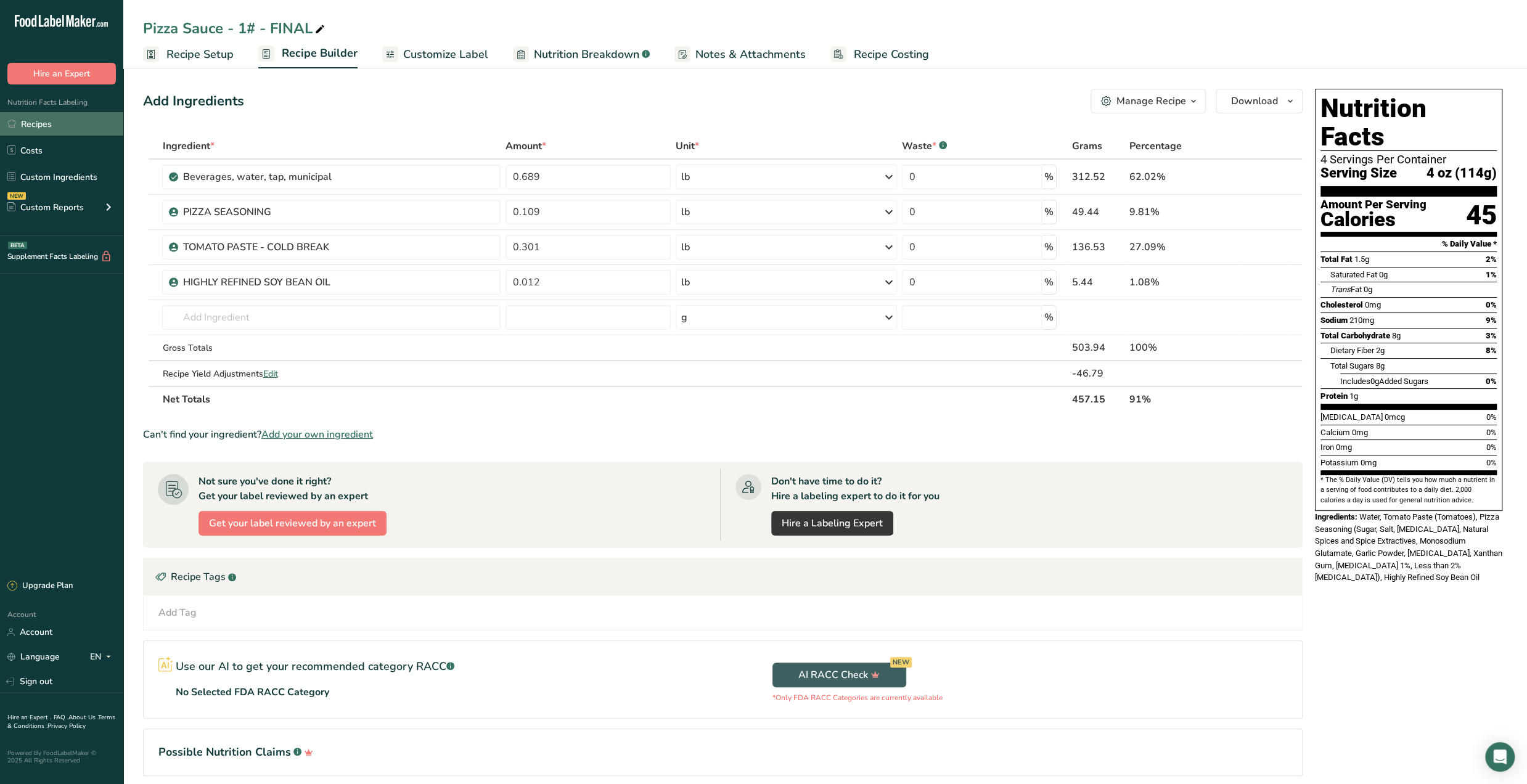
click at [48, 126] on link "Recipes" at bounding box center [62, 124] width 124 height 23
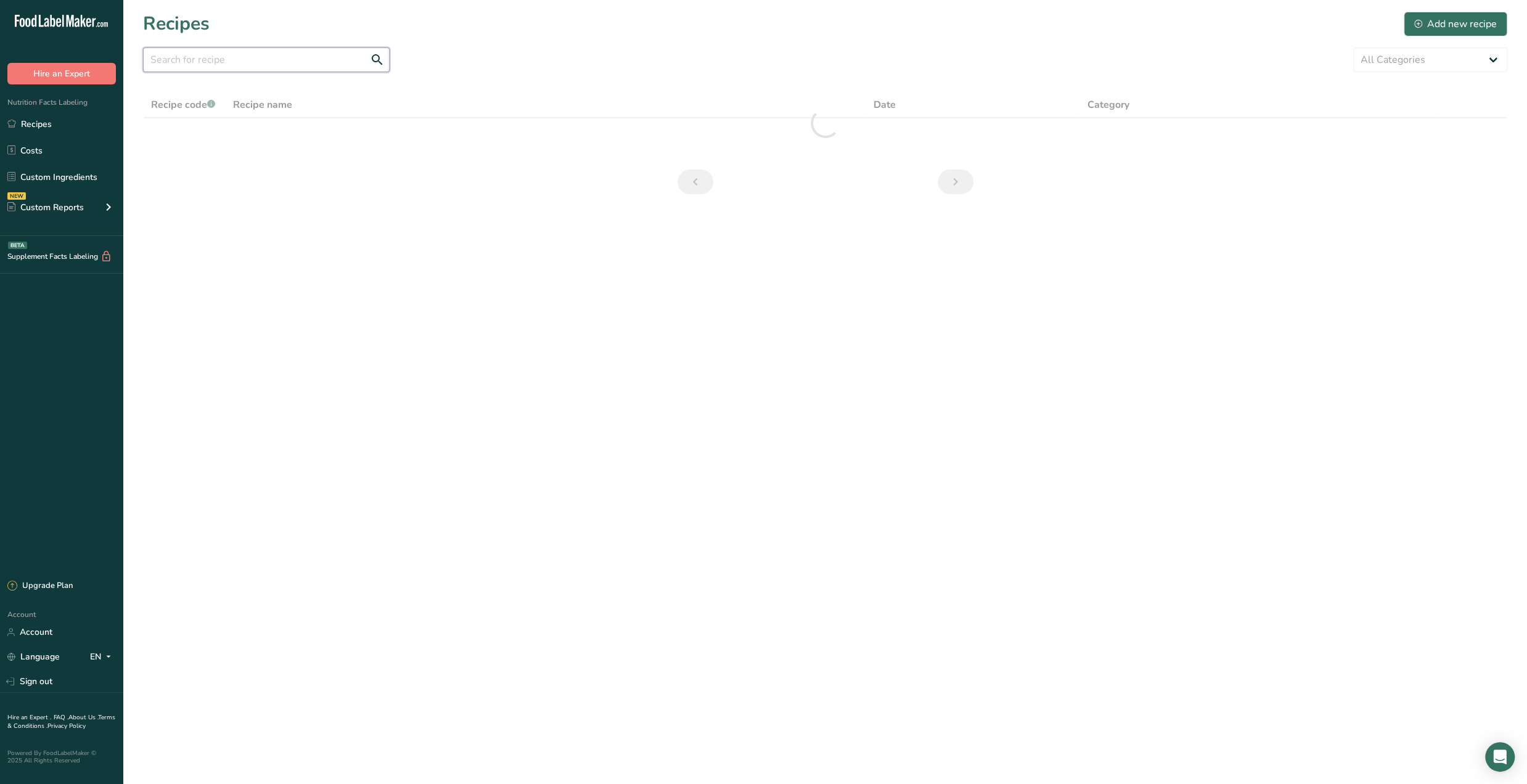
click at [285, 60] on input "text" at bounding box center [266, 60] width 246 height 25
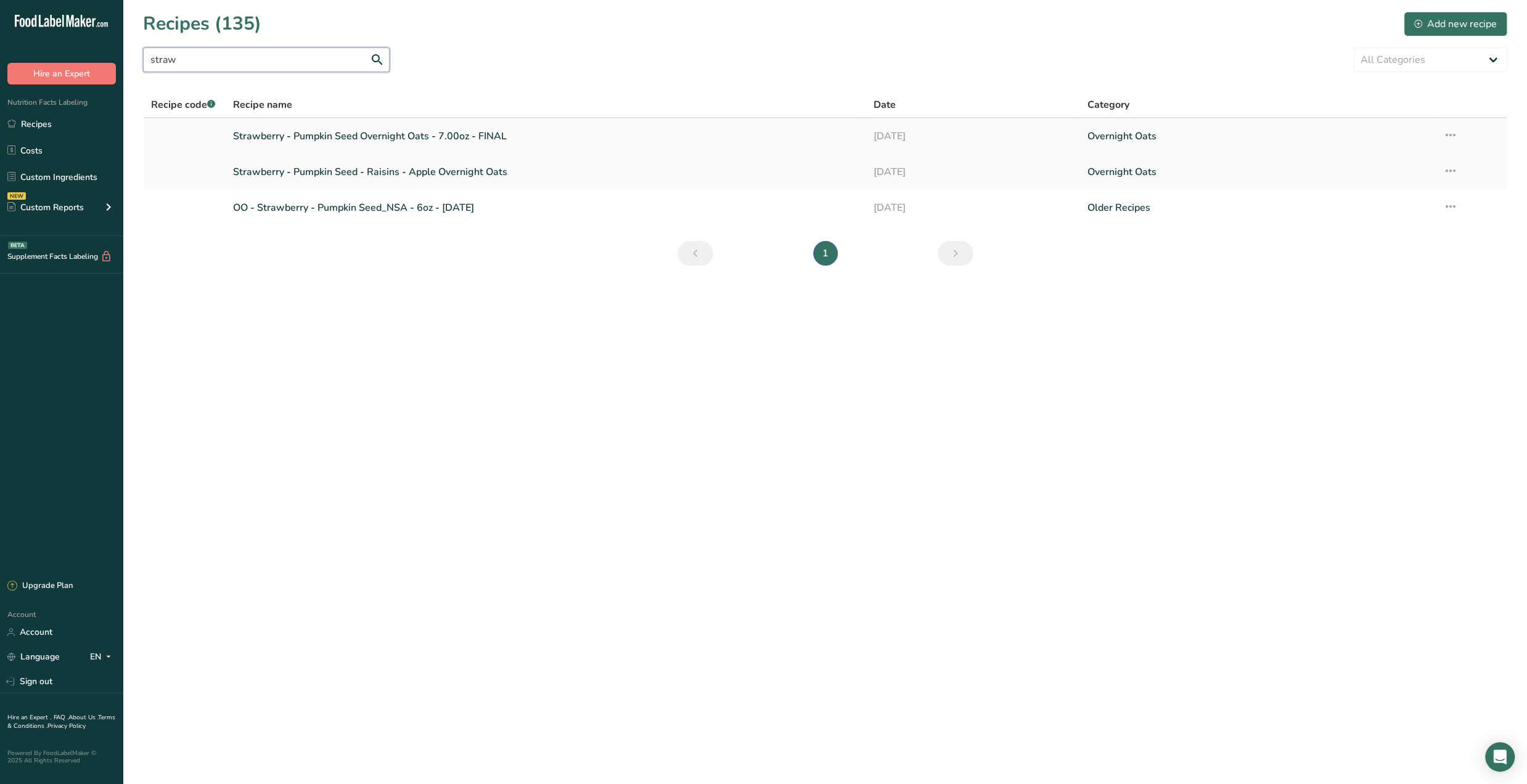
type input "straw"
click at [442, 141] on link "Strawberry - Pumpkin Seed Overnight Oats - 7.00oz - FINAL" at bounding box center [546, 136] width 626 height 26
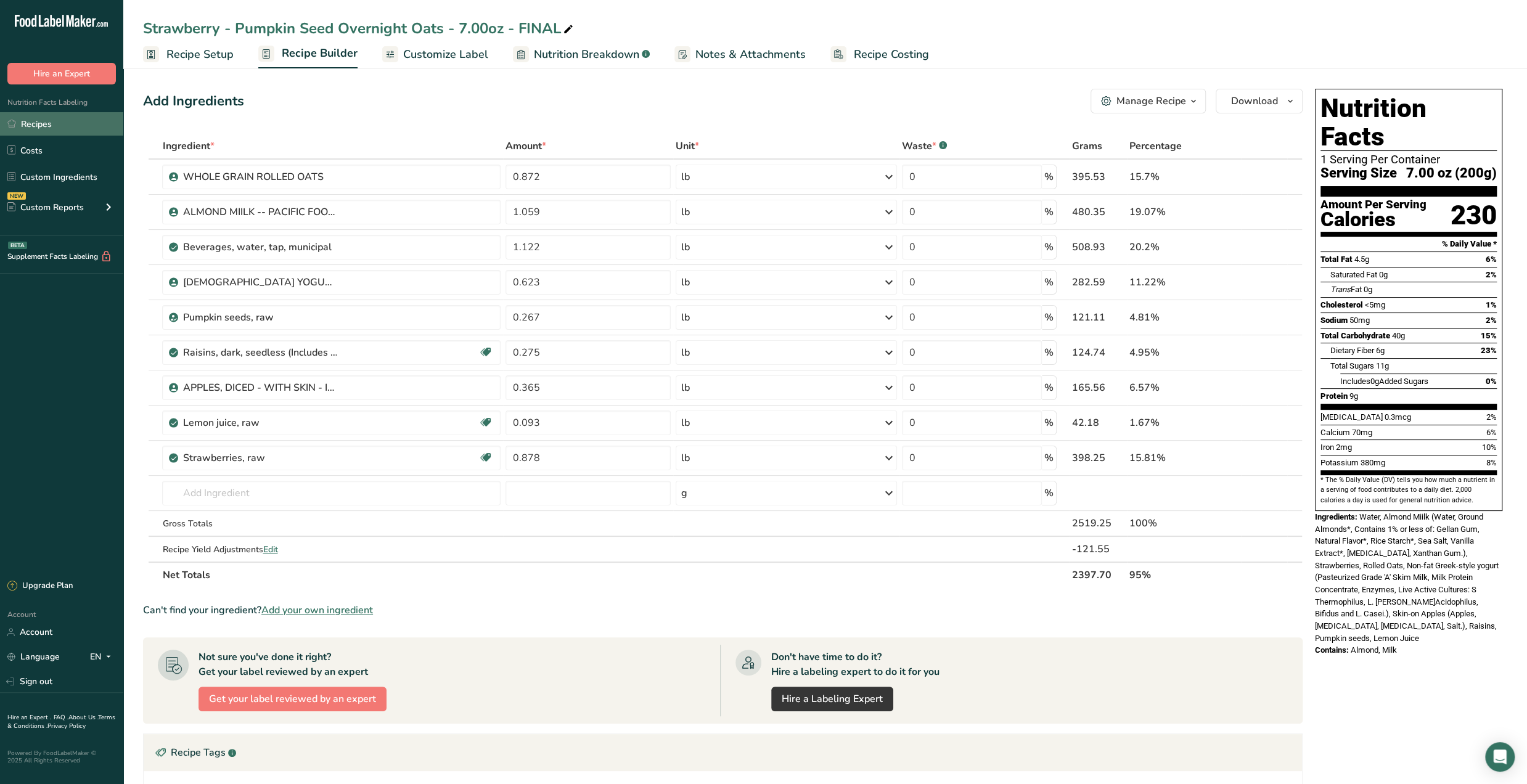
click at [43, 114] on link "Recipes" at bounding box center [62, 124] width 124 height 23
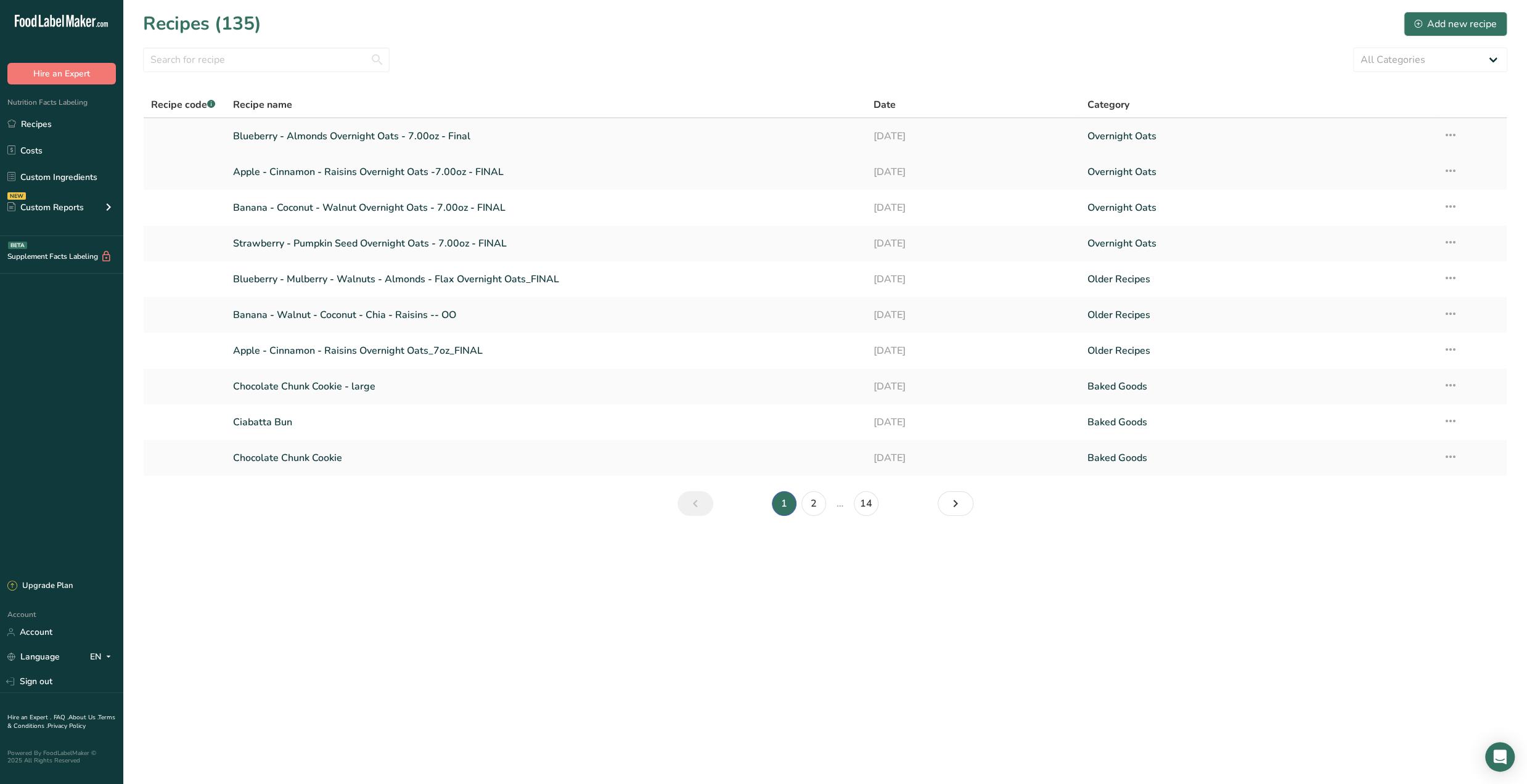
click at [336, 135] on link "Blueberry - Almonds Overnight Oats - 7.00oz - Final" at bounding box center [546, 136] width 626 height 26
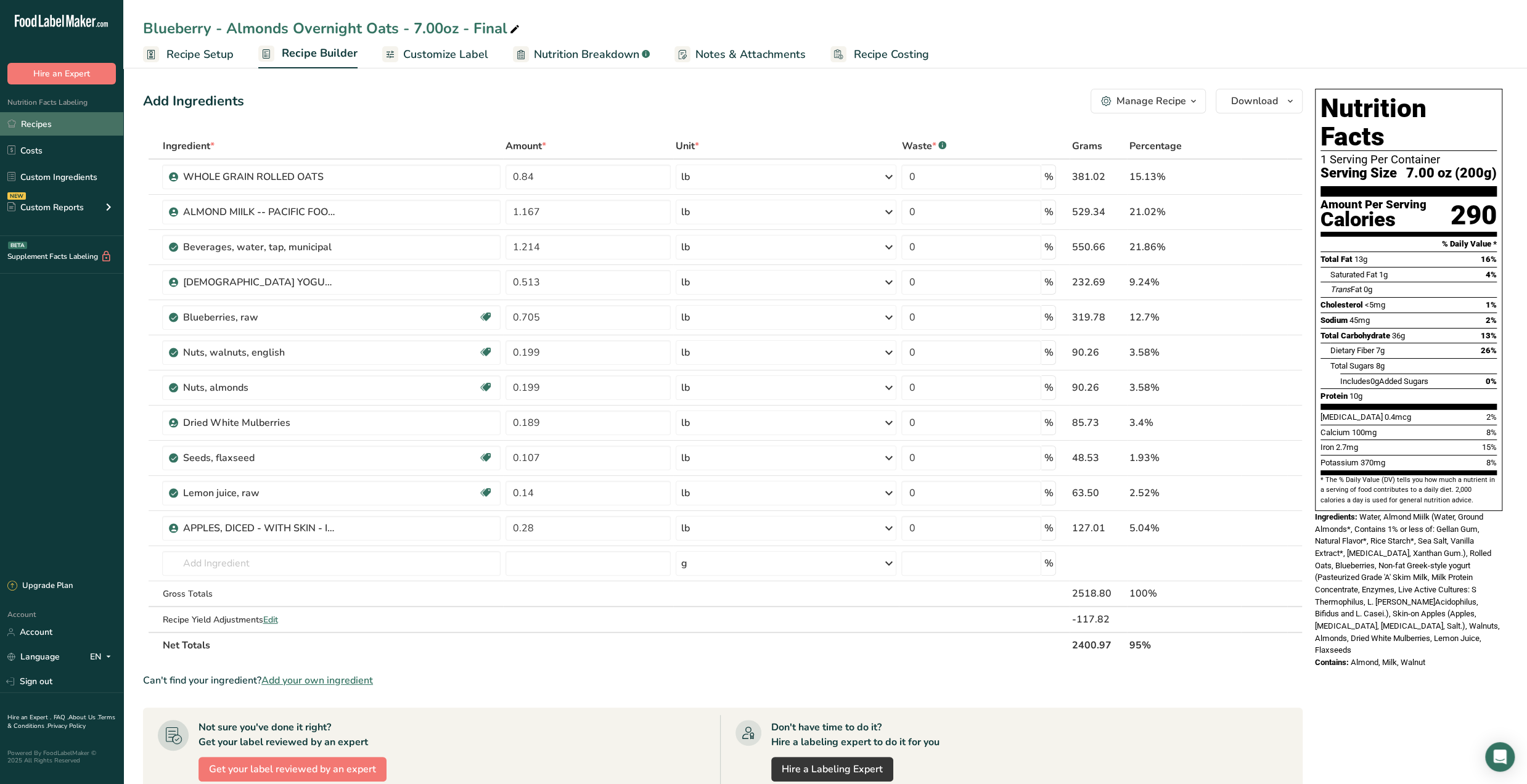
click at [41, 124] on link "Recipes" at bounding box center [62, 124] width 124 height 23
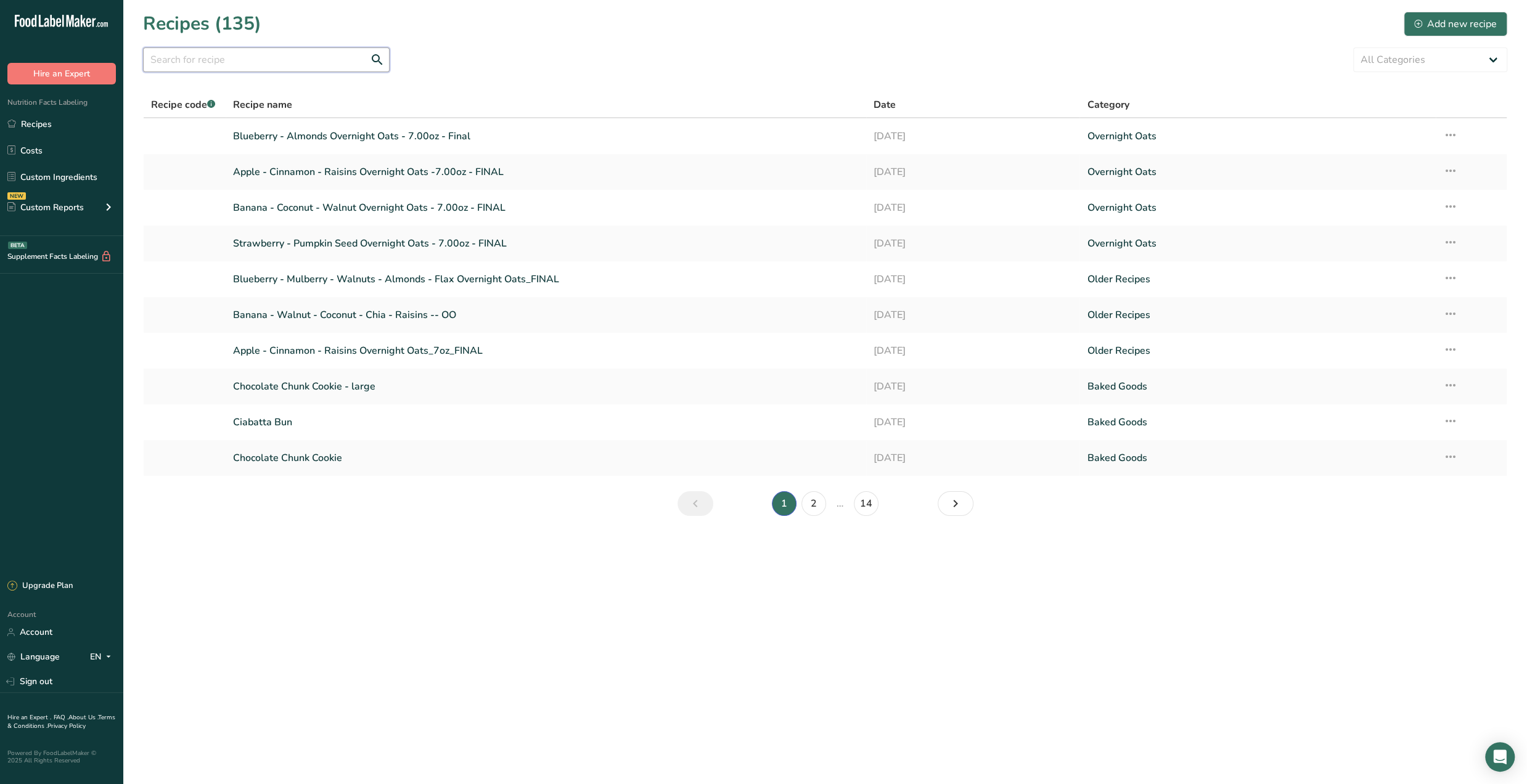
click at [319, 56] on input "text" at bounding box center [266, 60] width 246 height 25
type input "garden"
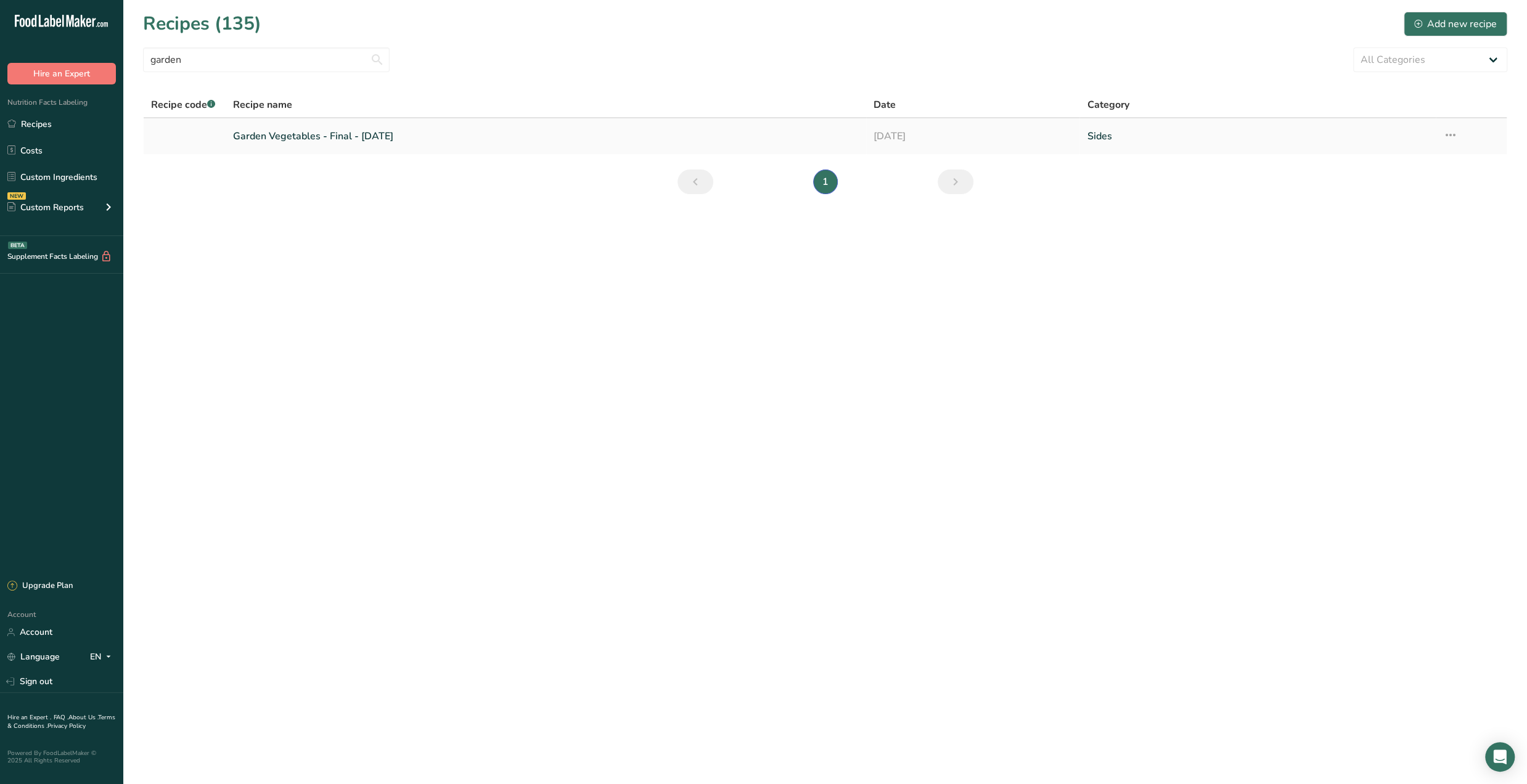
click at [543, 149] on td "Garden Vegetables - Final - JUL '25" at bounding box center [546, 136] width 640 height 36
click at [297, 139] on link "Garden Vegetables - Final - JUL '25" at bounding box center [546, 136] width 626 height 26
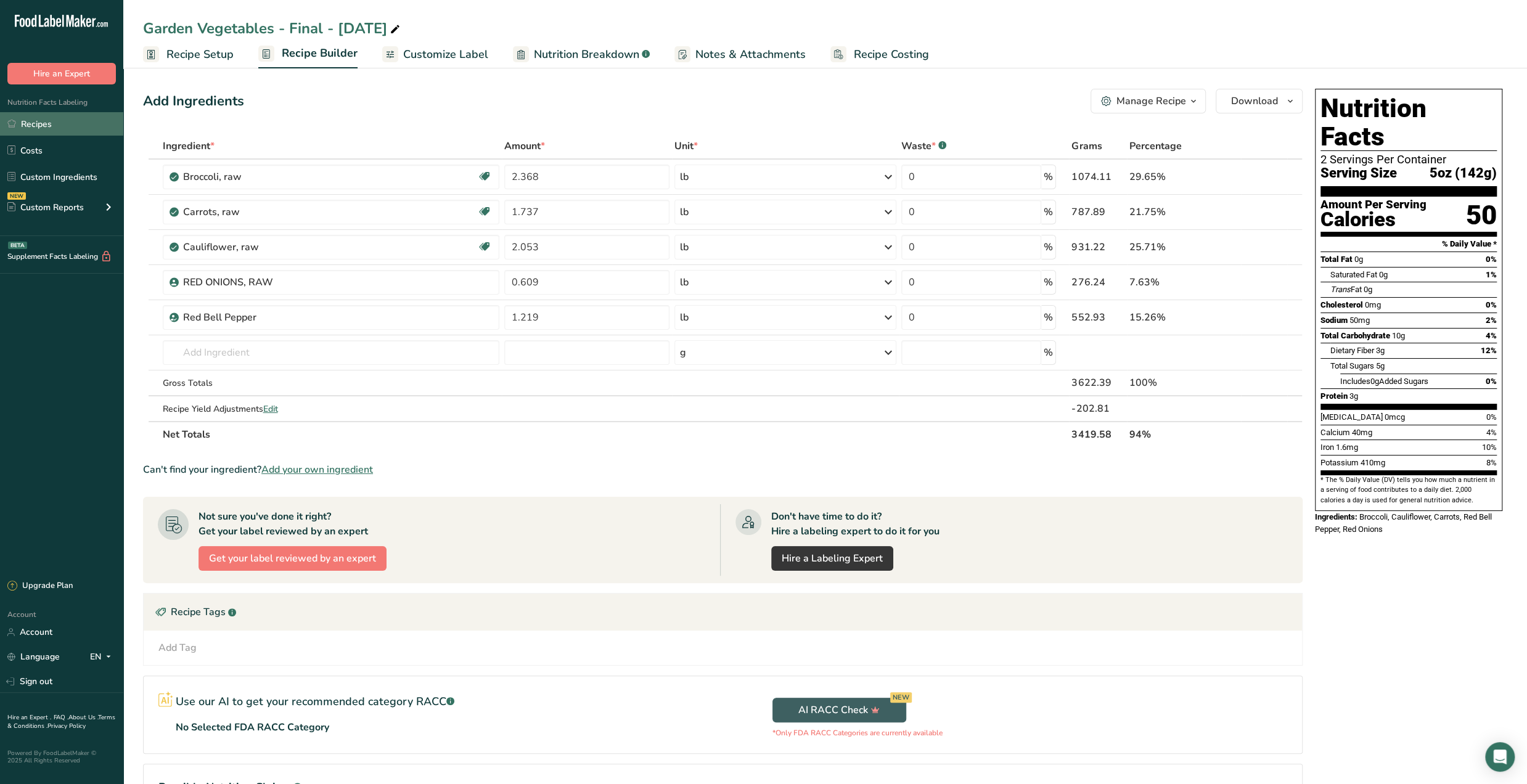
click at [32, 124] on link "Recipes" at bounding box center [62, 124] width 124 height 23
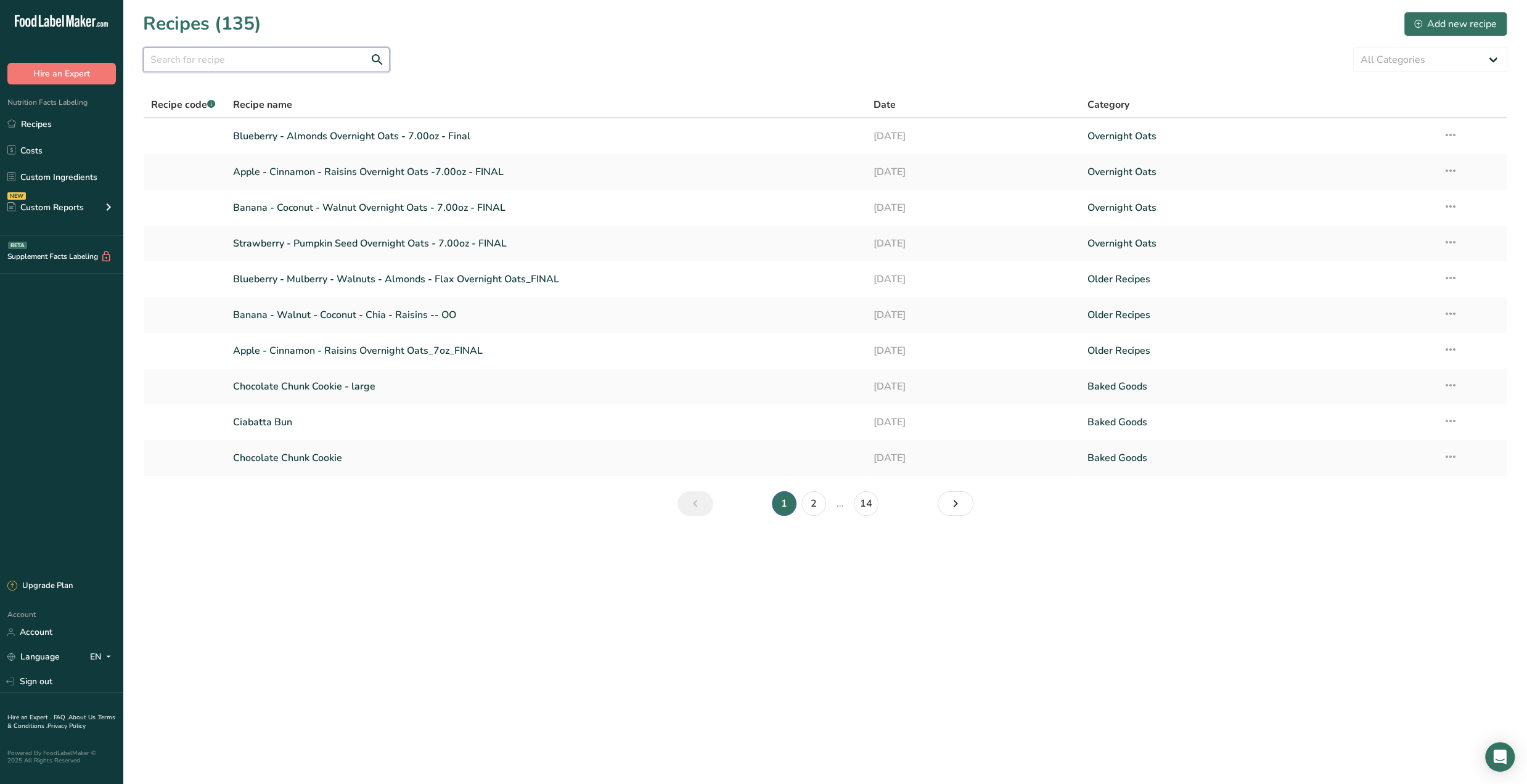
click at [280, 63] on input "text" at bounding box center [266, 60] width 246 height 25
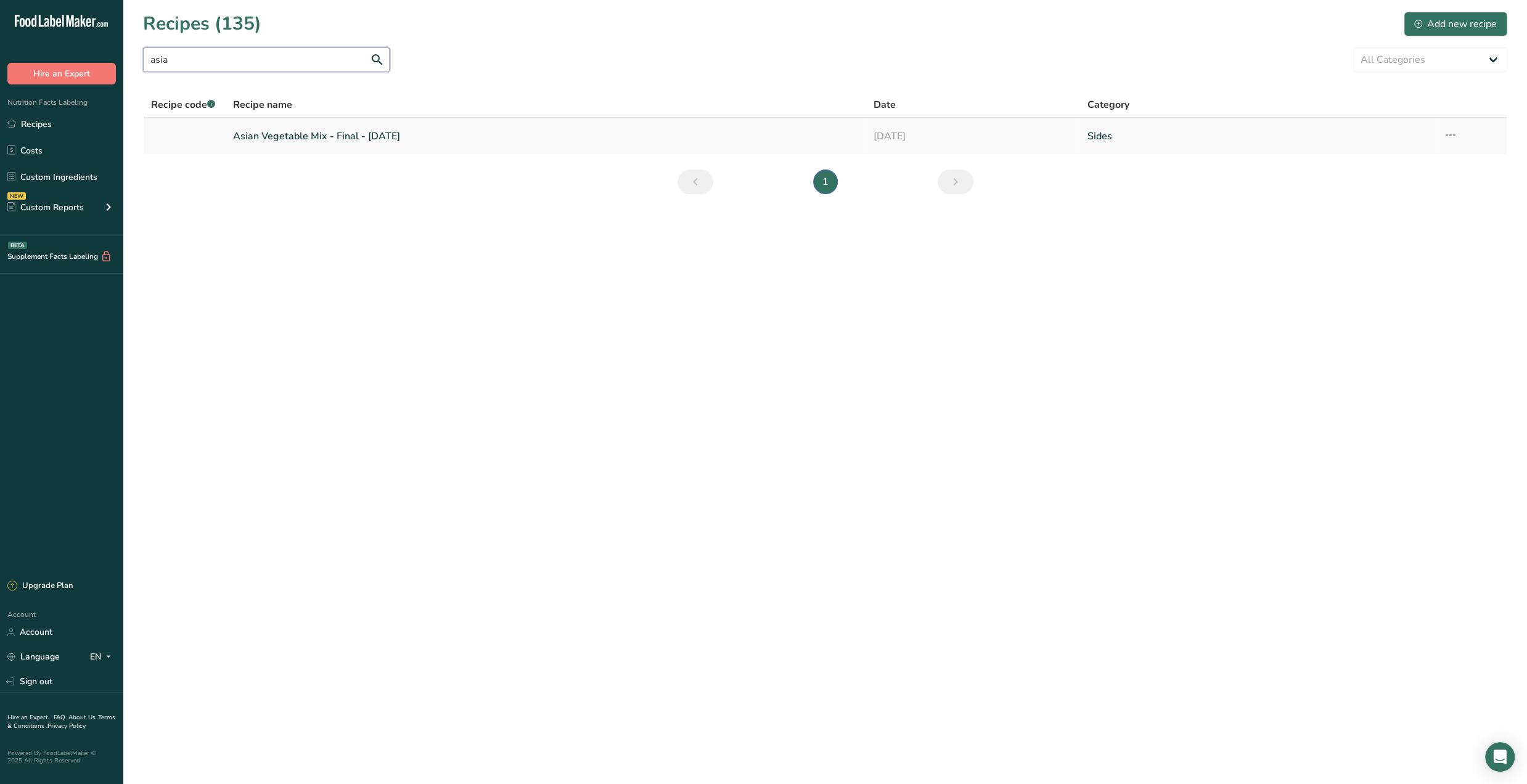
type input "asia"
click at [286, 140] on link "Asian Vegetable Mix - Final - JUL '25" at bounding box center [546, 136] width 626 height 26
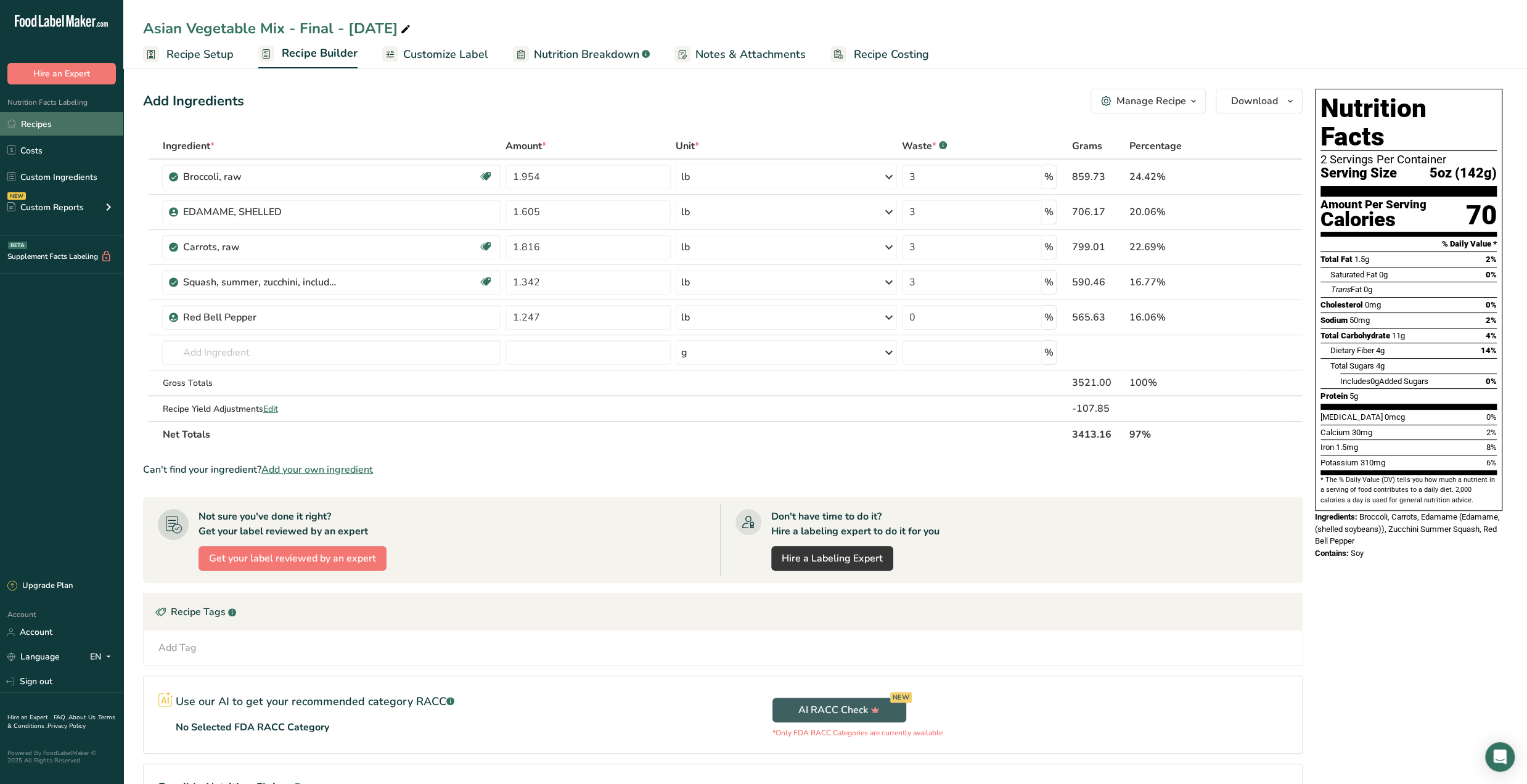
click at [44, 118] on link "Recipes" at bounding box center [62, 124] width 124 height 23
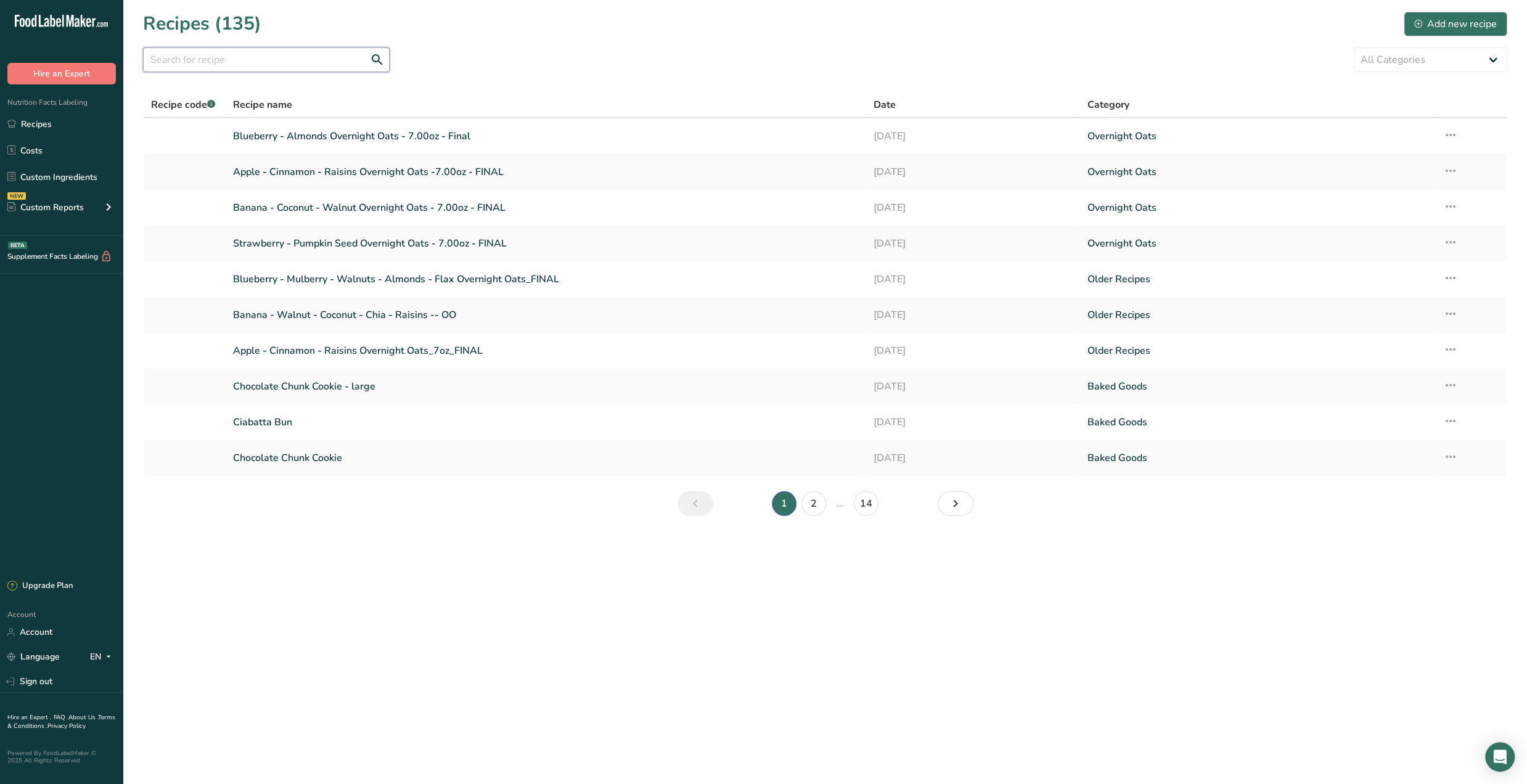
click at [286, 55] on input "text" at bounding box center [266, 60] width 246 height 25
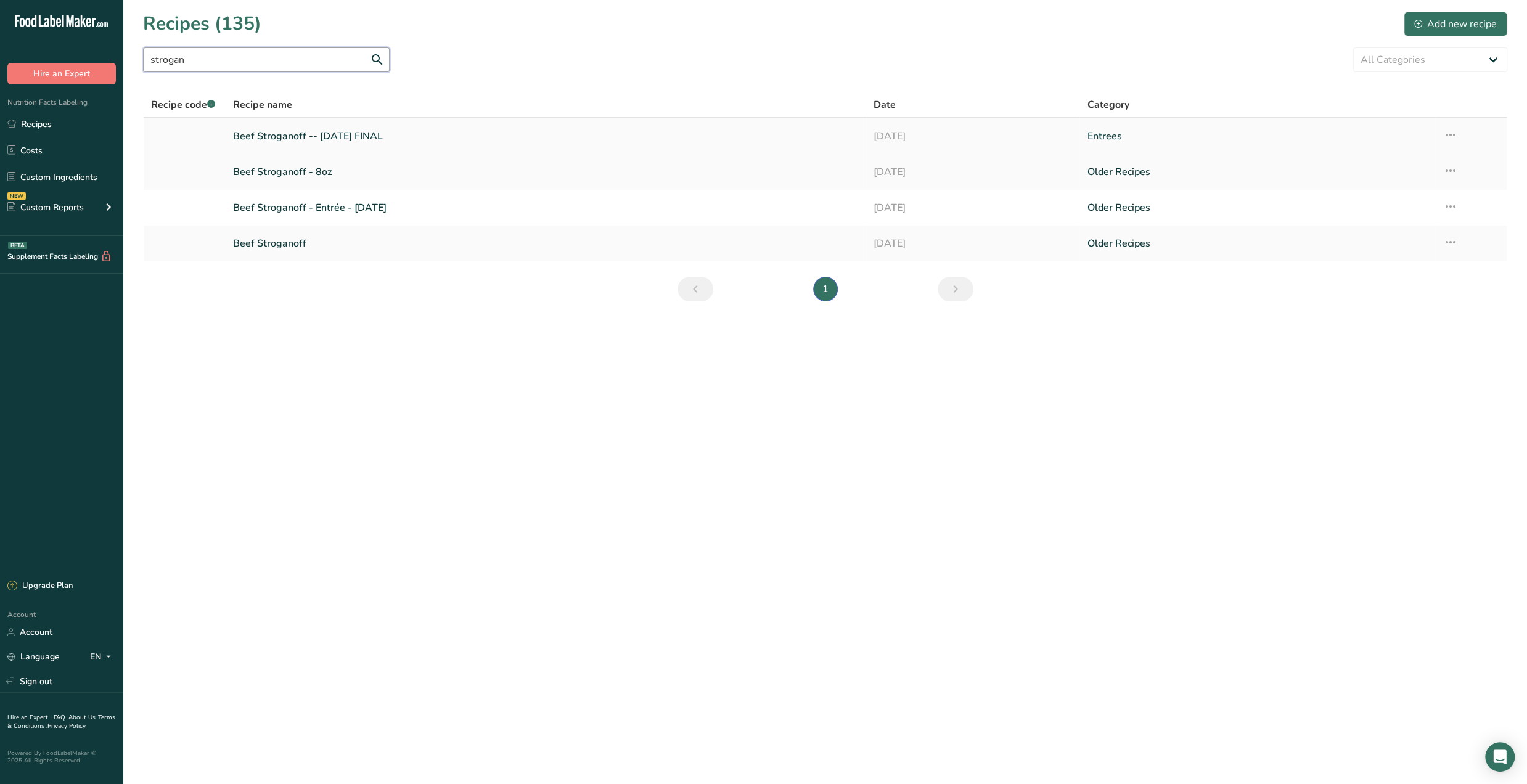
type input "strogan"
click at [395, 132] on link "Beef Stroganoff -- [DATE] FINAL" at bounding box center [546, 136] width 626 height 26
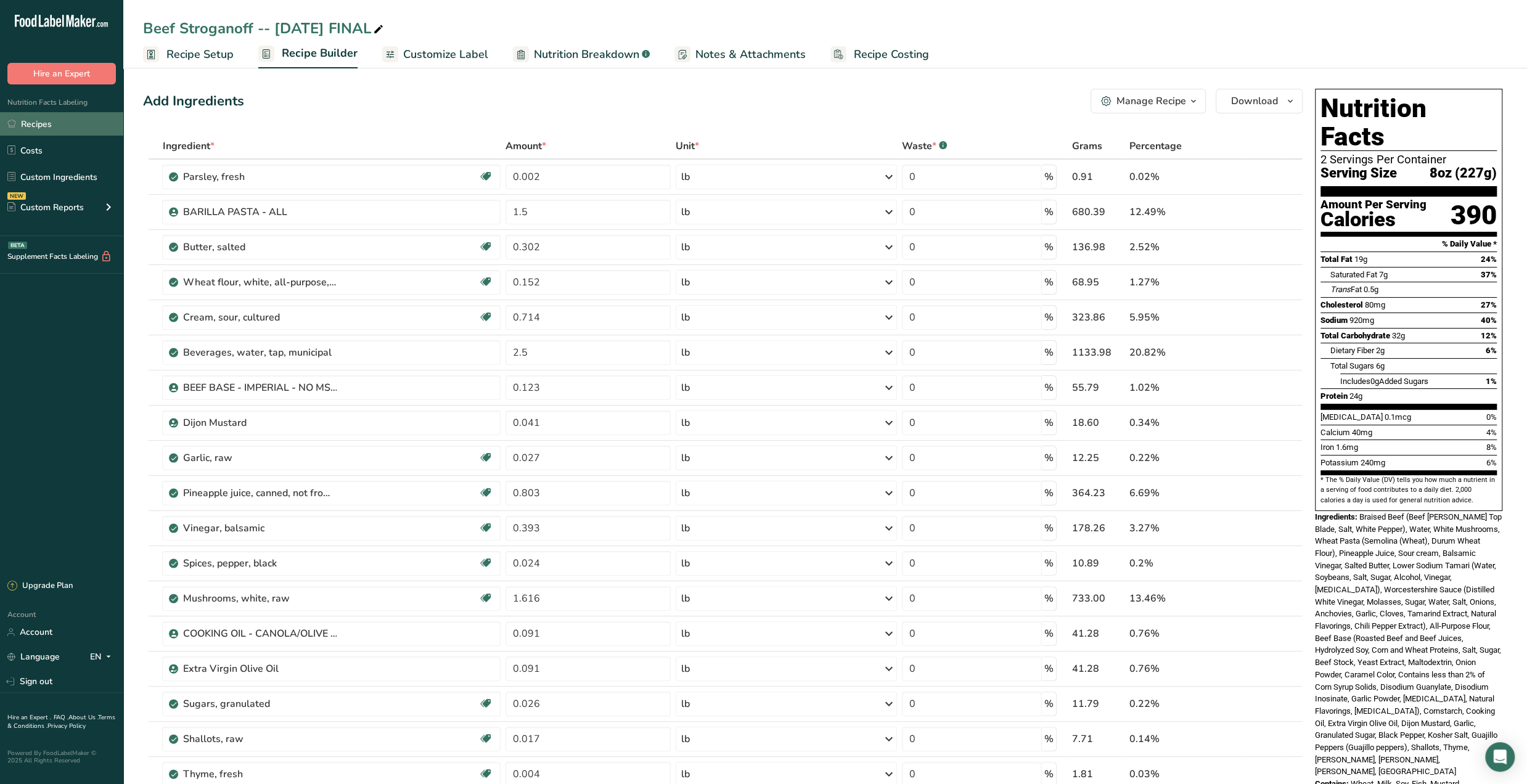
click at [38, 124] on link "Recipes" at bounding box center [62, 124] width 124 height 23
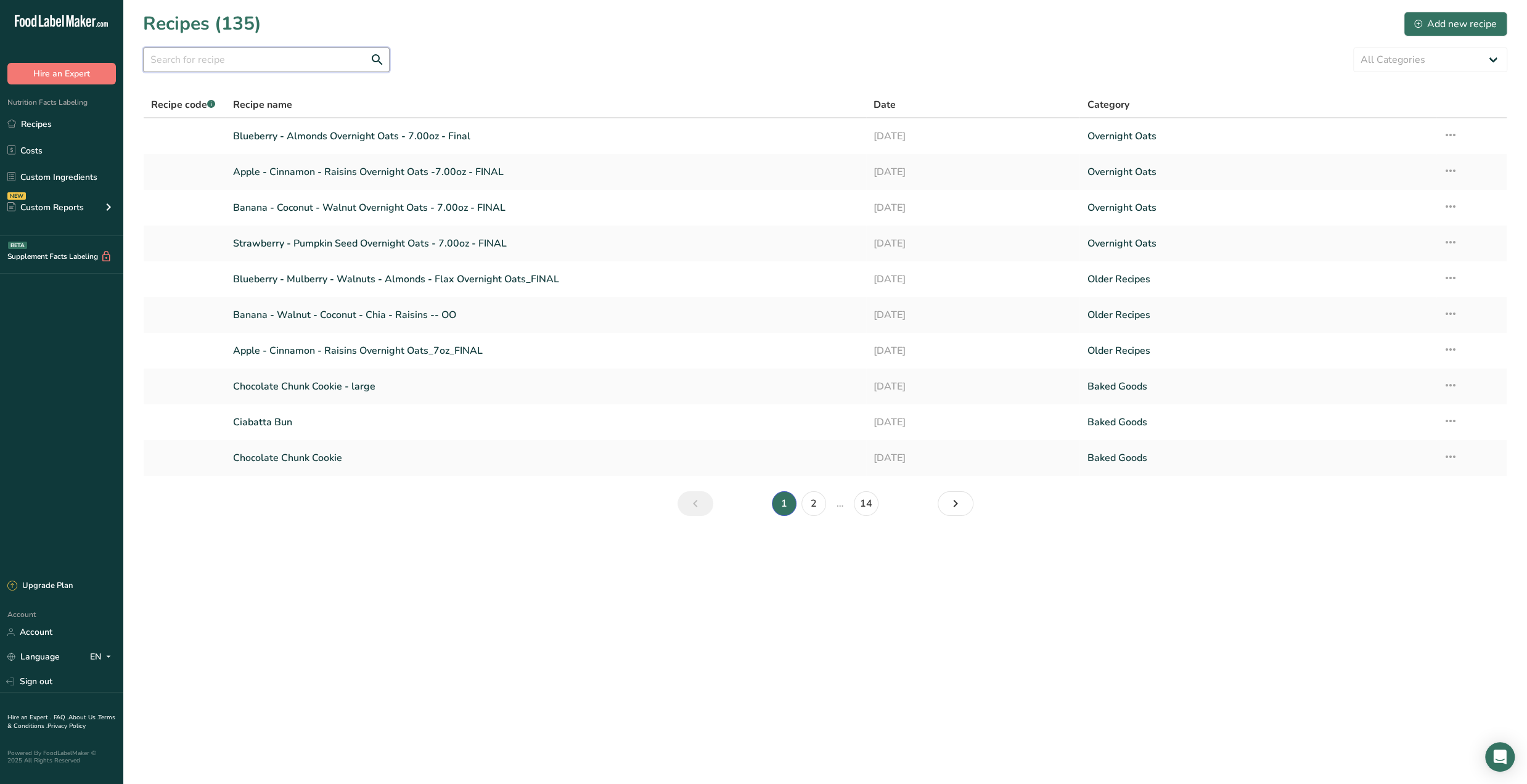
click at [306, 53] on input "text" at bounding box center [266, 60] width 246 height 25
type input "shells"
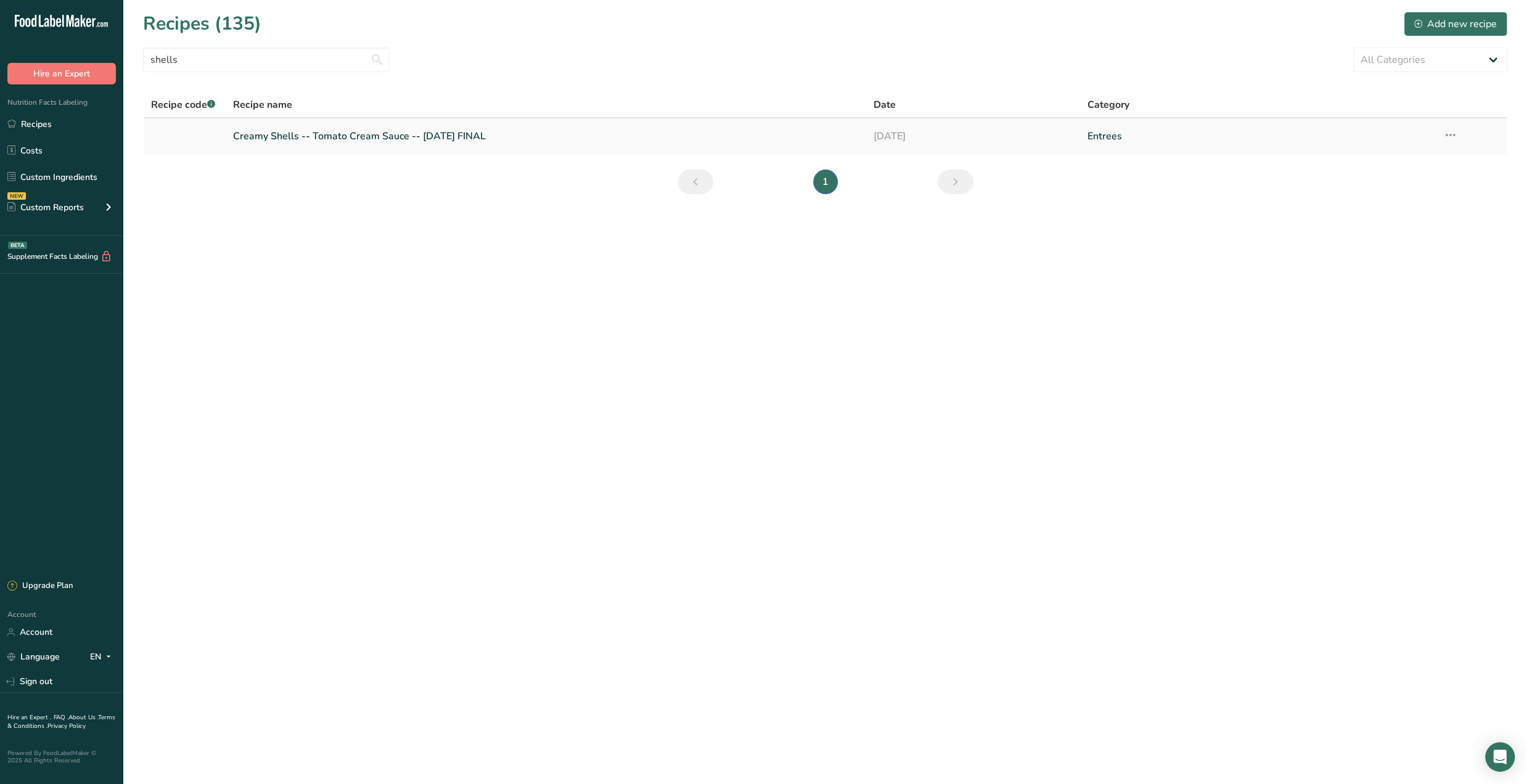
click at [350, 139] on link "Creamy Shells -- Tomato Cream Sauce -- July '25 FINAL" at bounding box center [546, 136] width 626 height 26
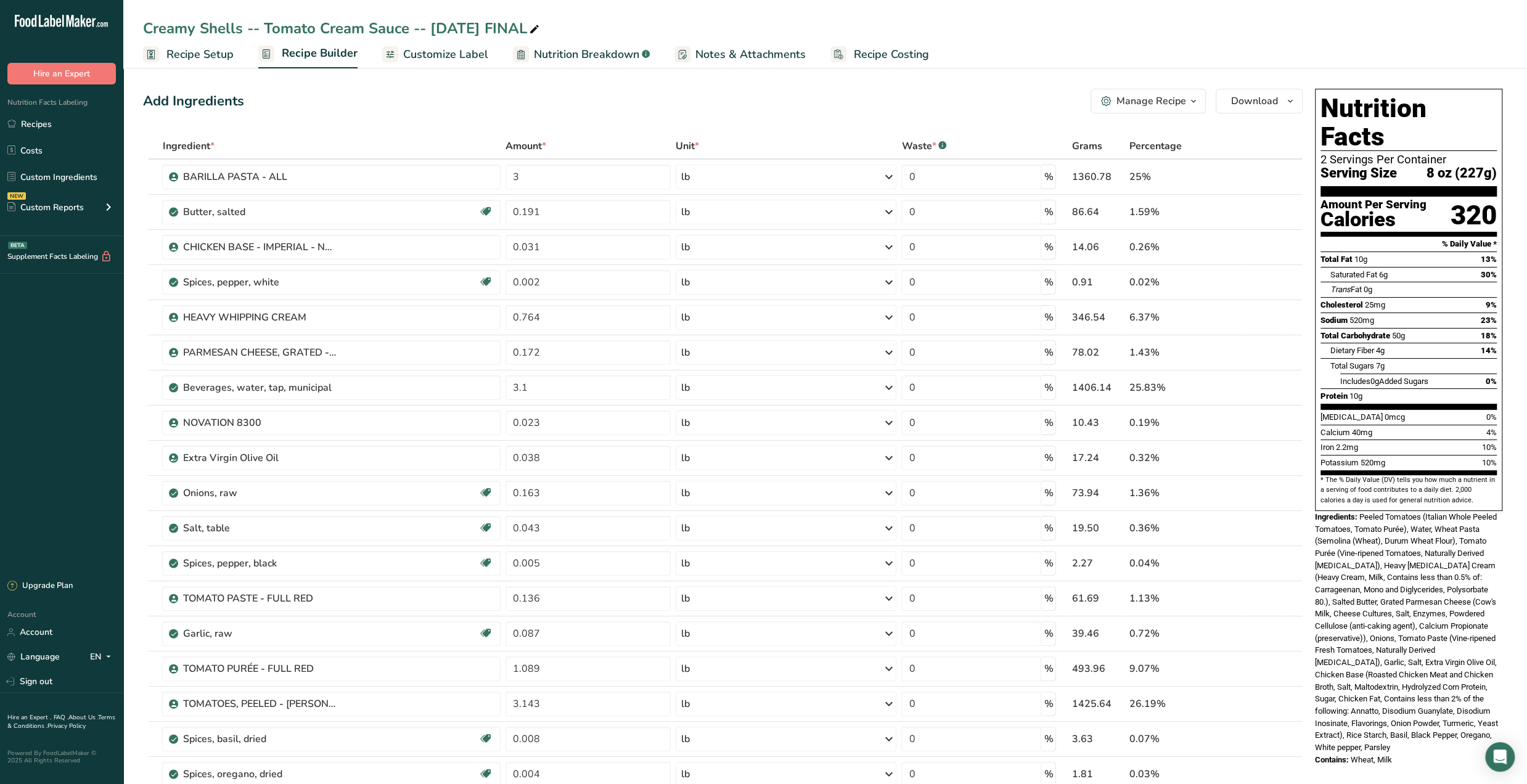
drag, startPoint x: 75, startPoint y: 125, endPoint x: 586, endPoint y: 94, distance: 511.9
click at [75, 125] on link "Recipes" at bounding box center [62, 124] width 124 height 23
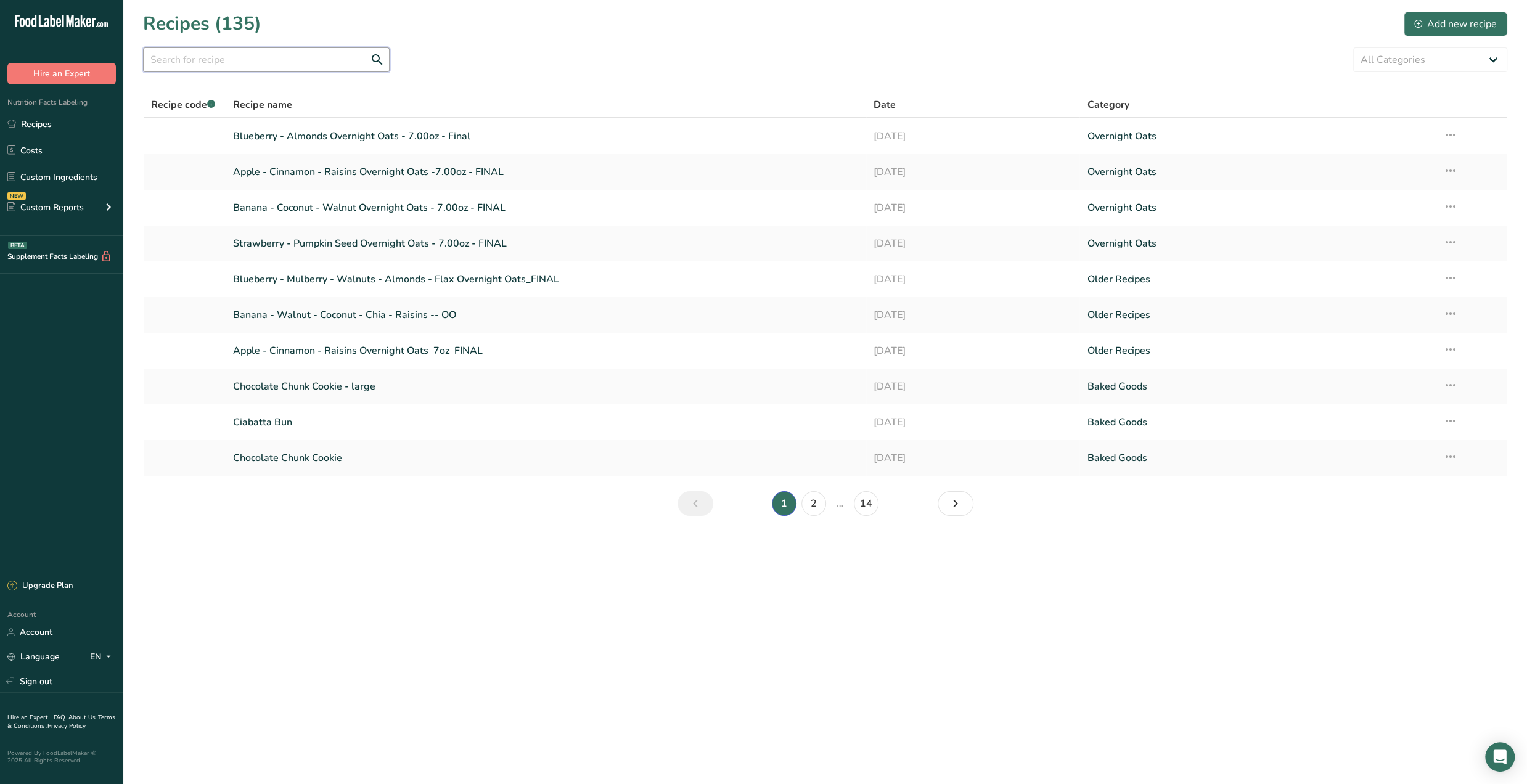
click at [277, 58] on input "text" at bounding box center [266, 60] width 246 height 25
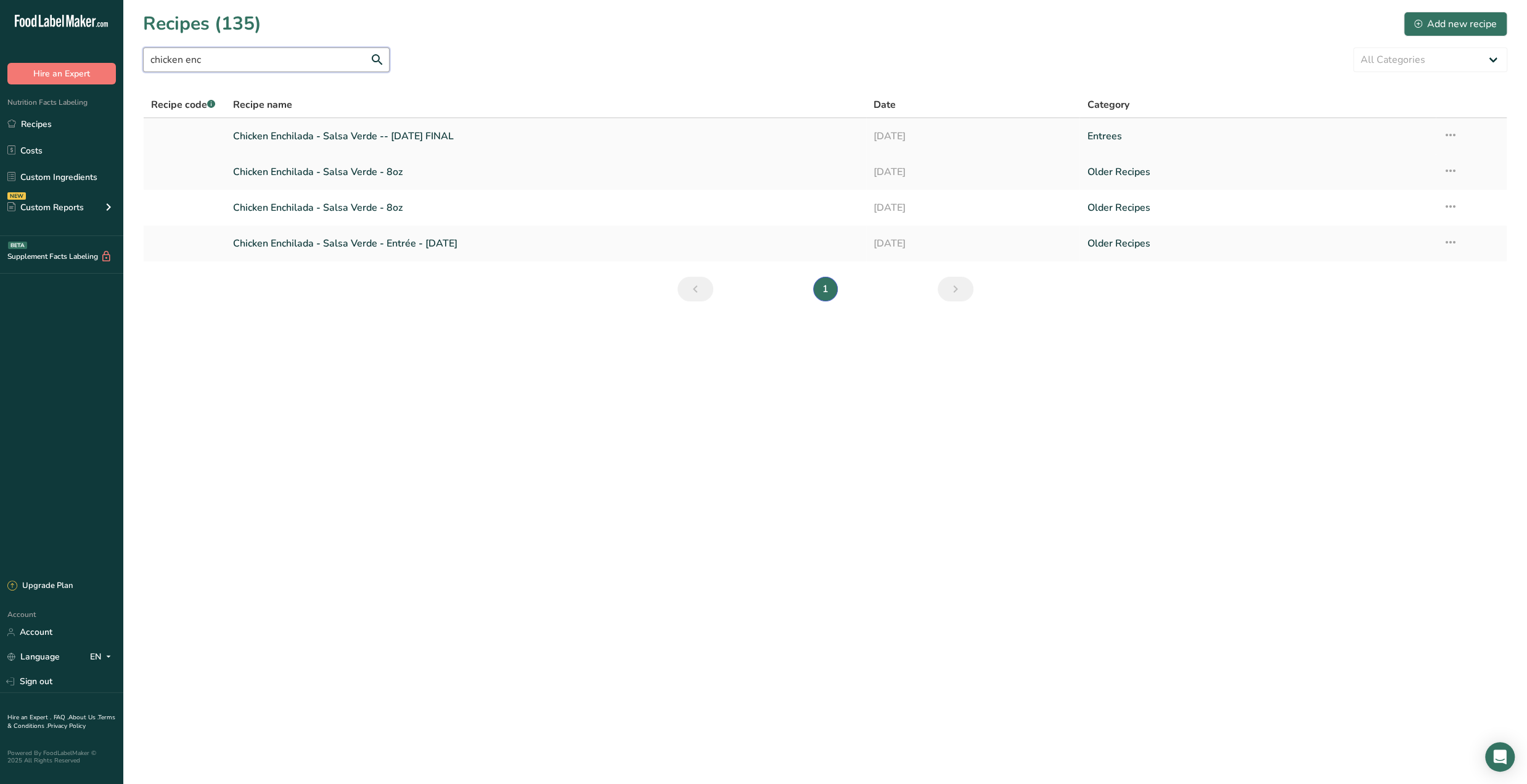
type input "chicken enc"
click at [496, 132] on link "Chicken Enchilada - Salsa Verde -- July '25 FINAL" at bounding box center [546, 136] width 626 height 26
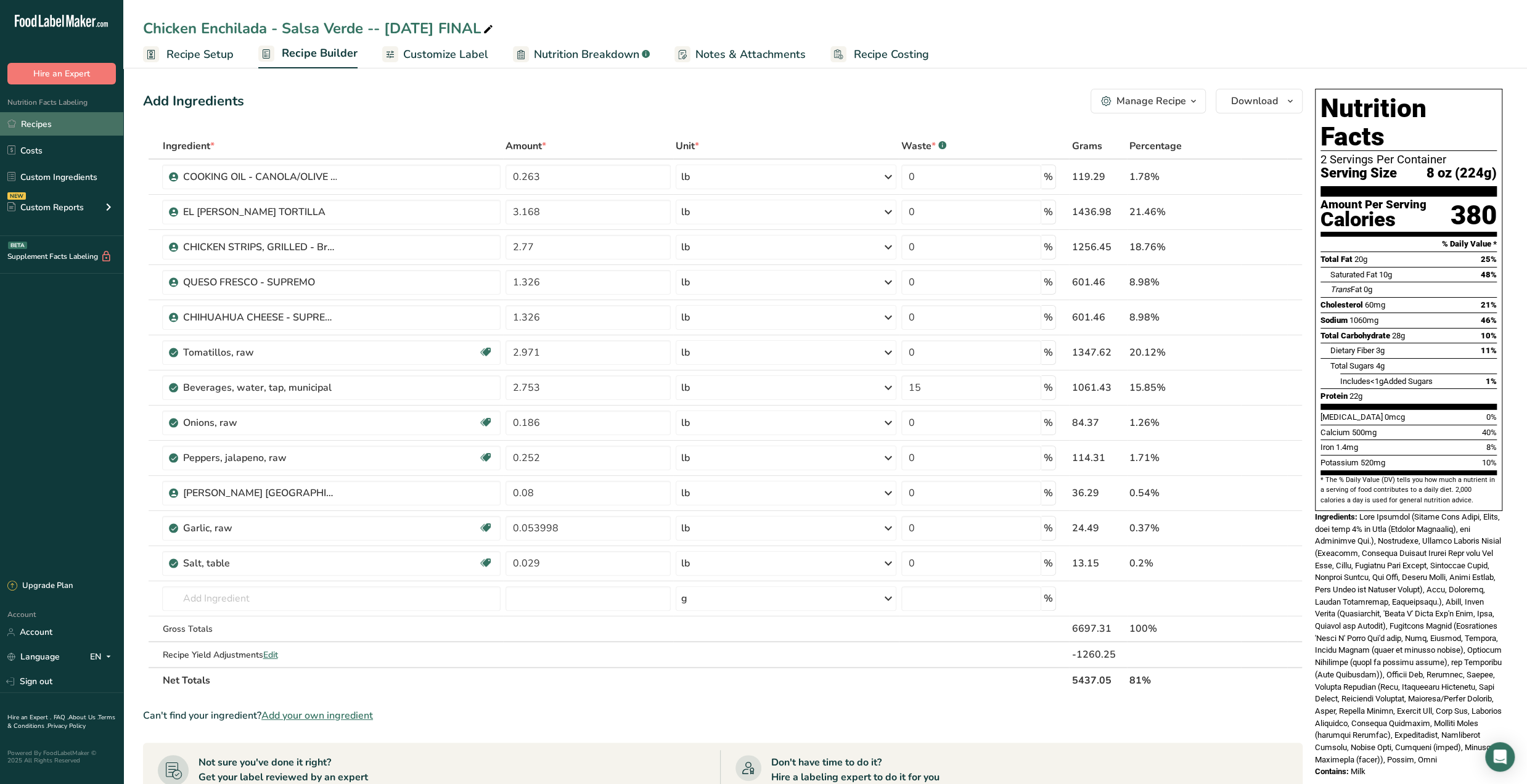
click at [58, 124] on link "Recipes" at bounding box center [62, 124] width 124 height 23
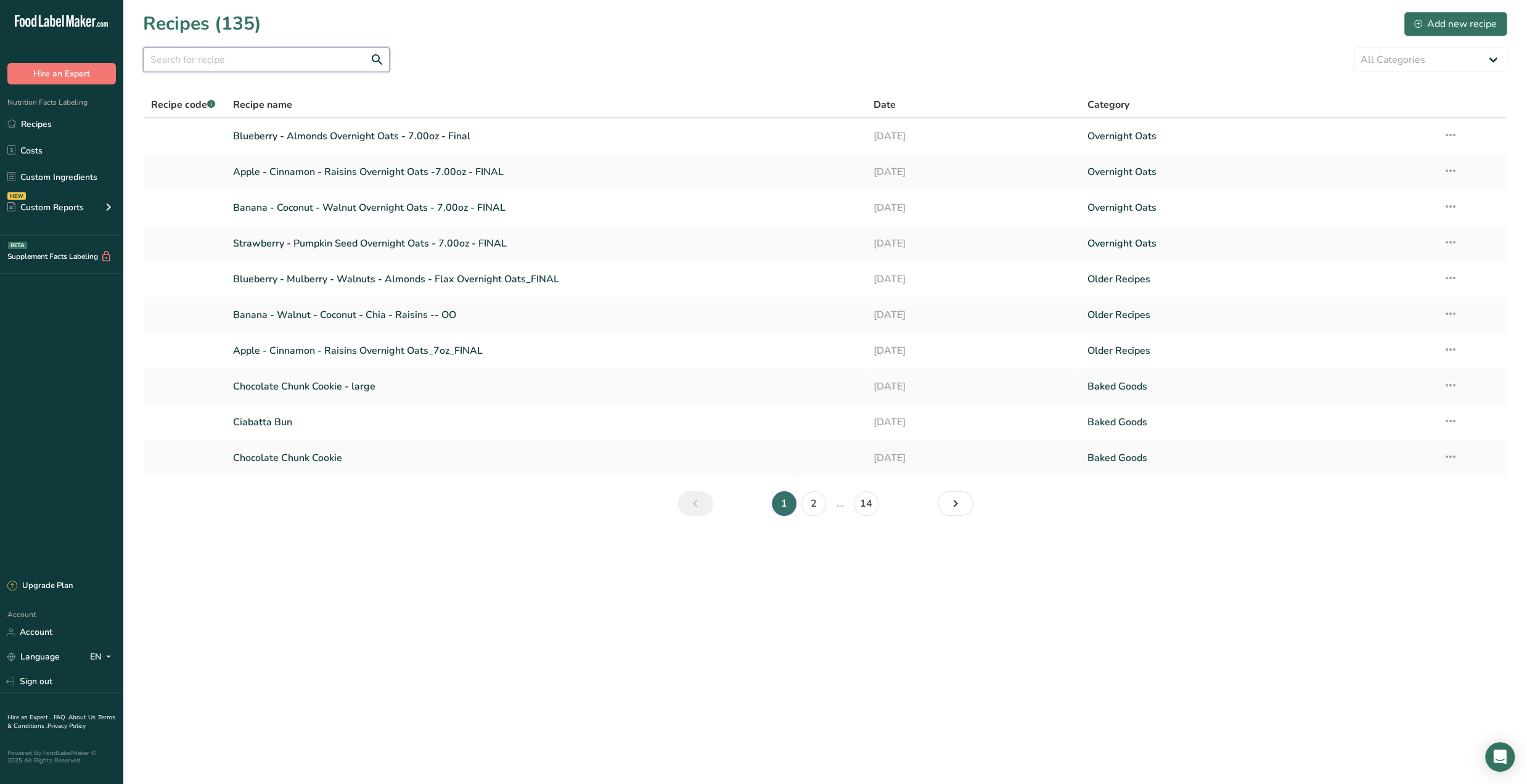
click at [230, 62] on input "text" at bounding box center [266, 60] width 246 height 25
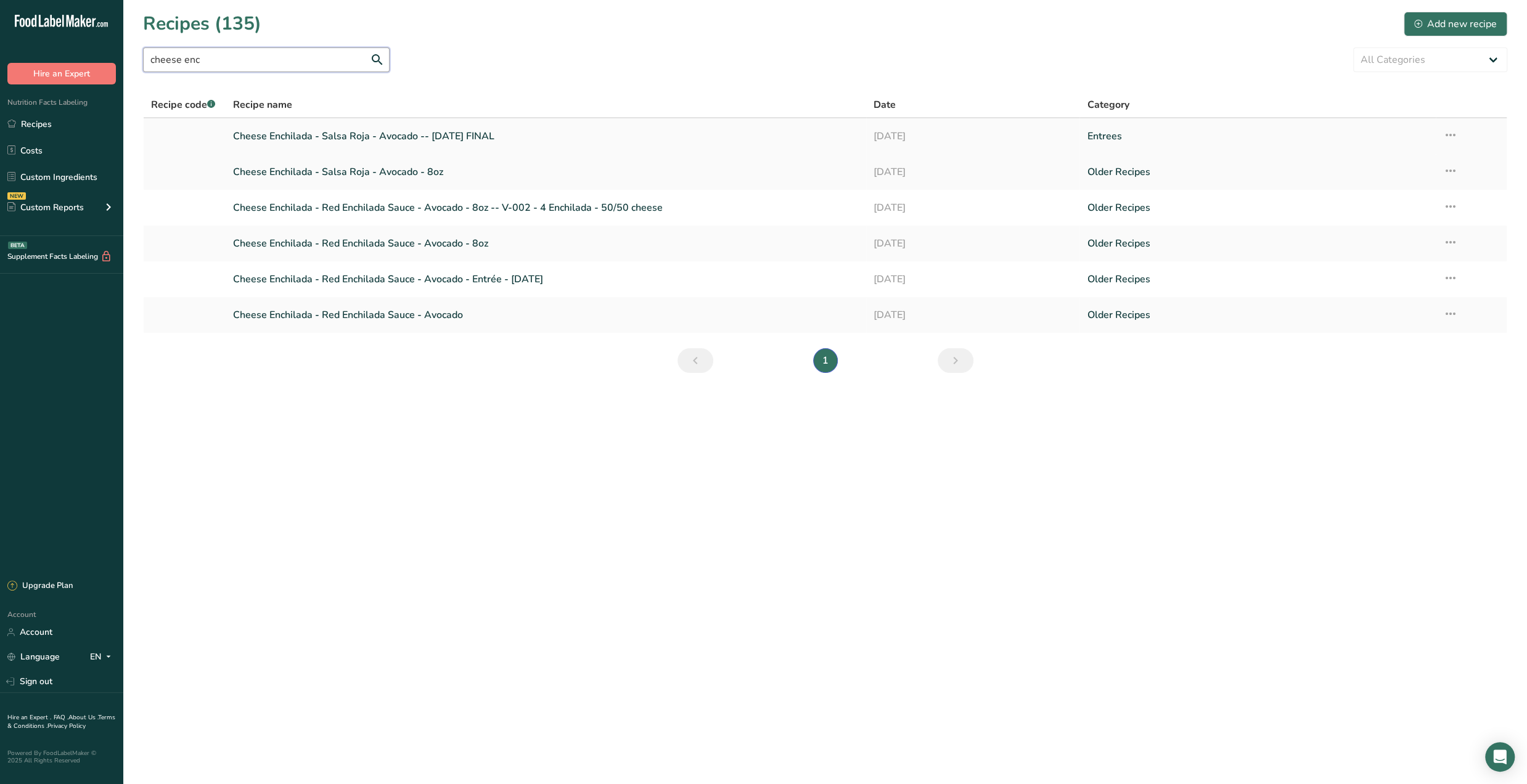
type input "cheese enc"
click at [414, 133] on link "Cheese Enchilada - Salsa Roja - Avocado -- [DATE] FINAL" at bounding box center [546, 136] width 626 height 26
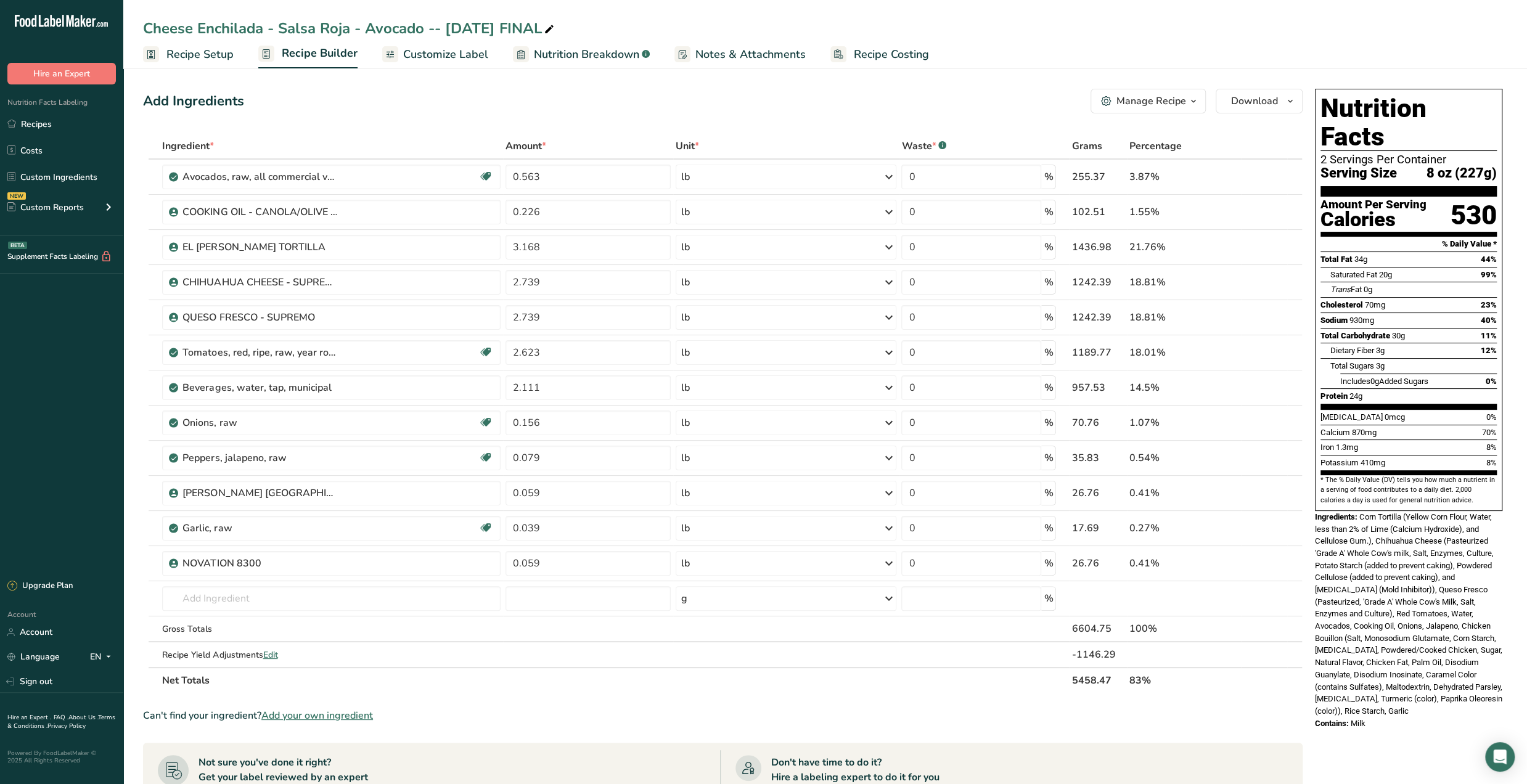
click at [359, 102] on div "Add Ingredients Manage Recipe Delete Recipe Duplicate Recipe Scale Recipe Save …" at bounding box center [723, 100] width 1160 height 25
click at [34, 125] on link "Recipes" at bounding box center [62, 124] width 124 height 23
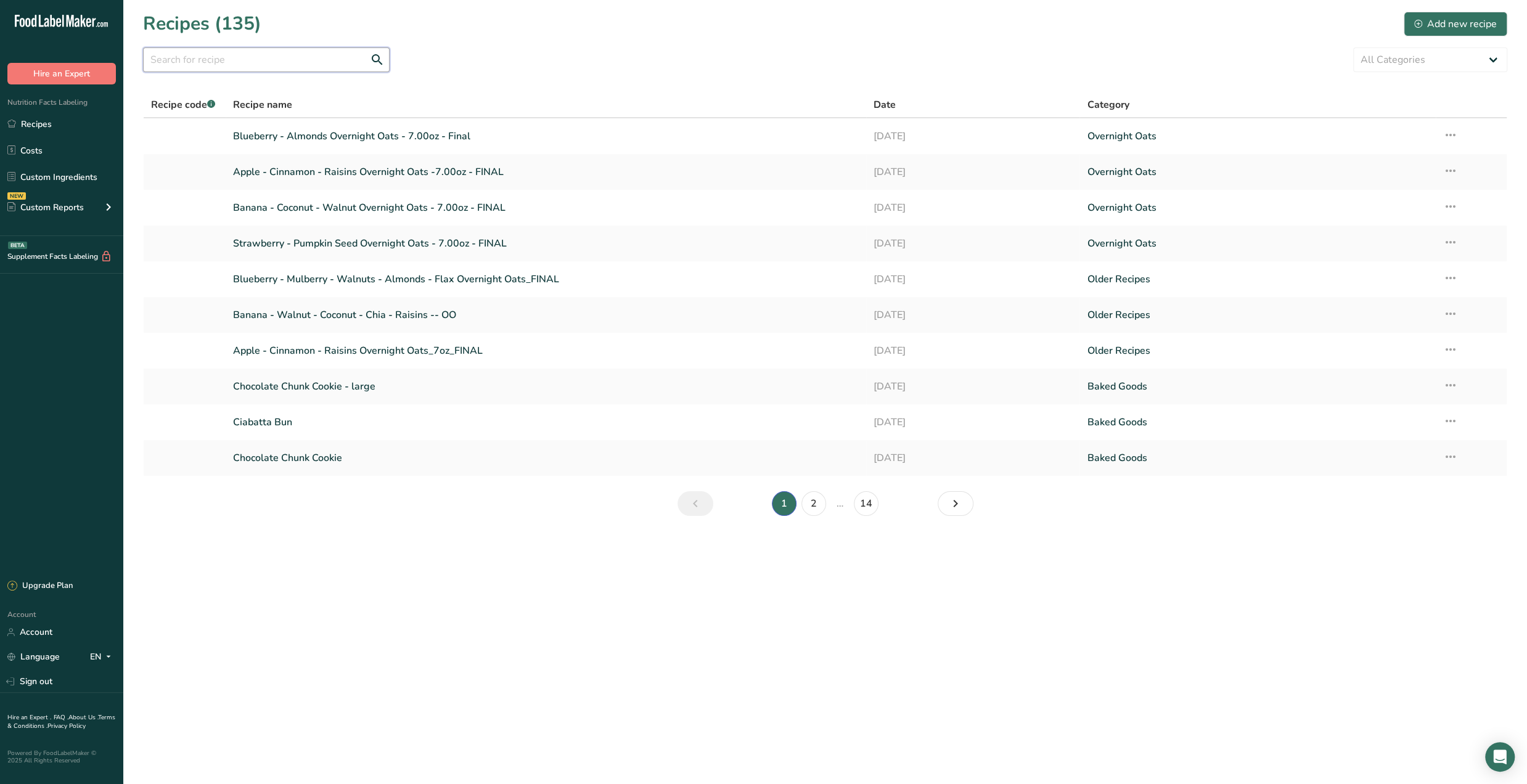
click at [262, 51] on input "text" at bounding box center [266, 60] width 246 height 25
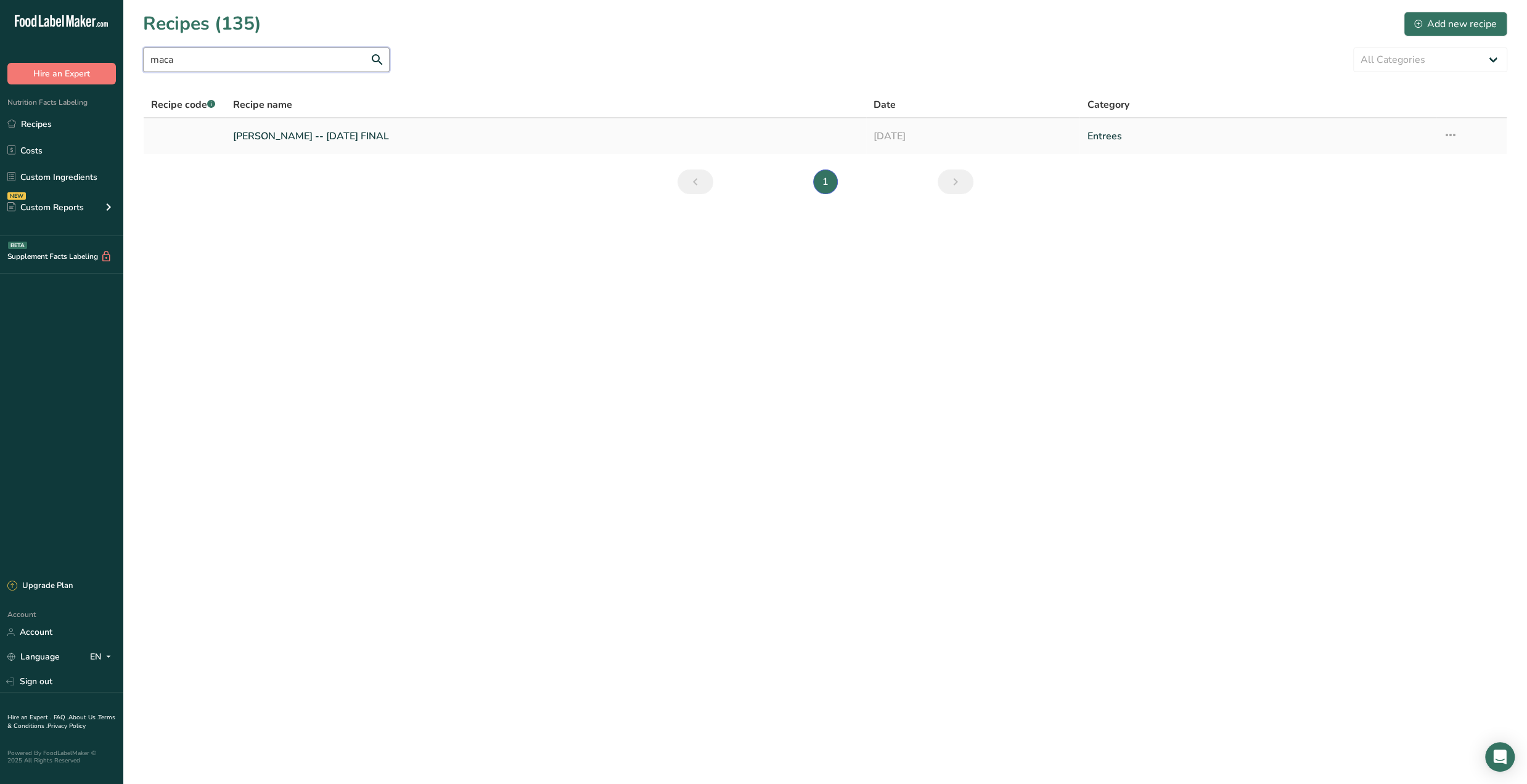
type input "maca"
click at [305, 129] on link "Cheesy Macaroni -- July '25 FINAL" at bounding box center [546, 136] width 626 height 26
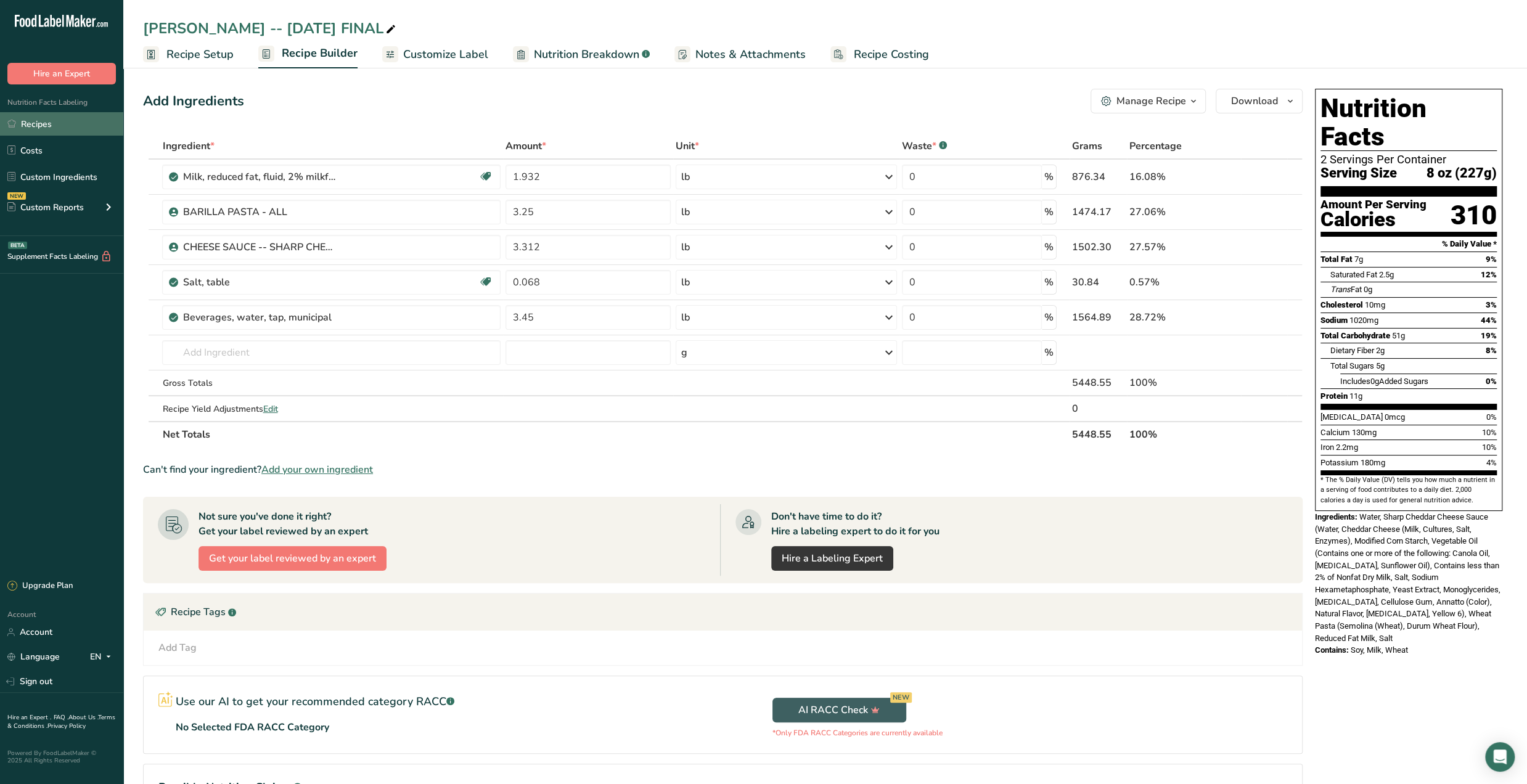
click at [34, 120] on link "Recipes" at bounding box center [62, 124] width 124 height 23
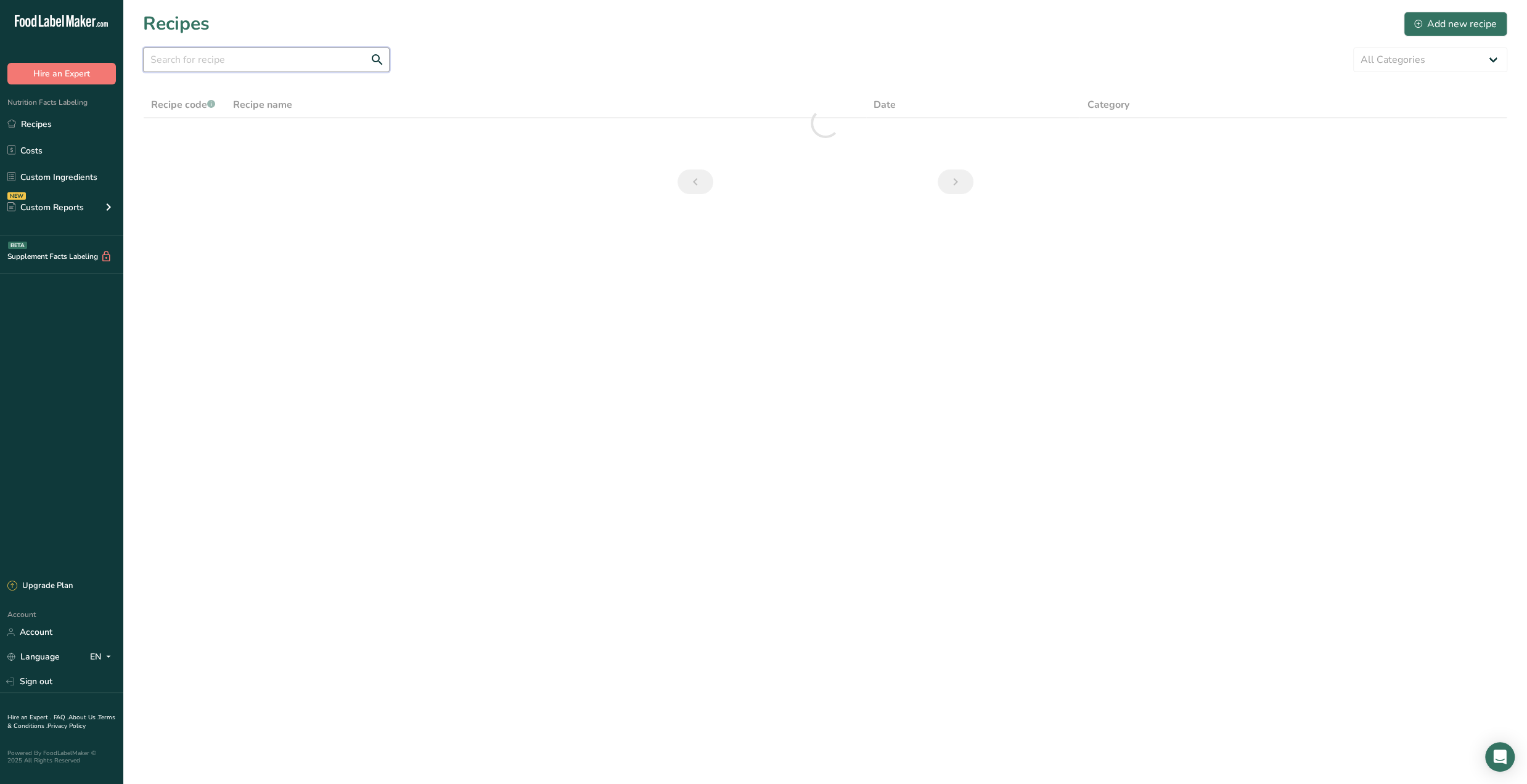
click at [245, 67] on input "text" at bounding box center [266, 60] width 246 height 25
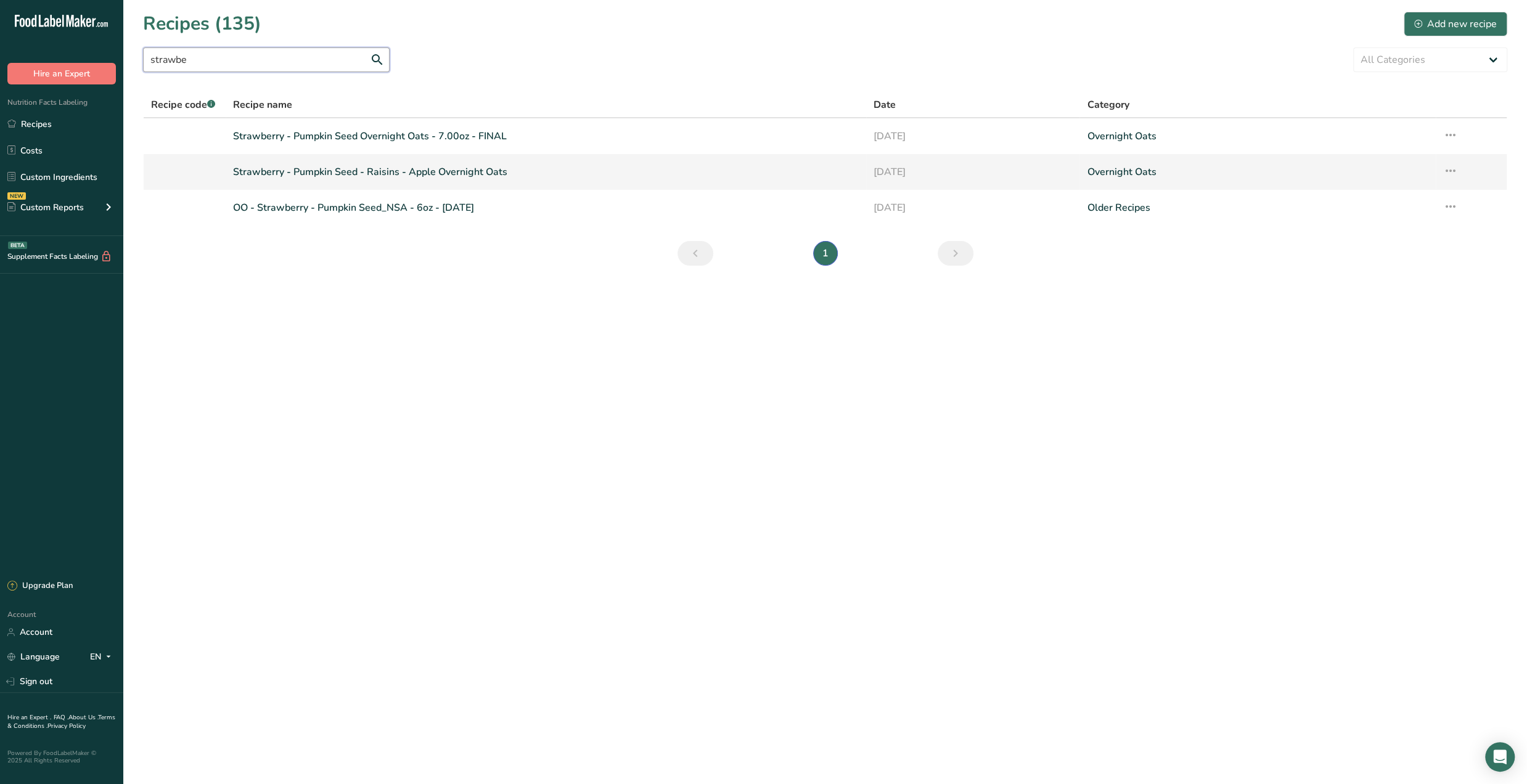
type input "strawbe"
click at [517, 171] on link "Strawberry - Pumpkin Seed - Raisins - Apple Overnight Oats" at bounding box center [546, 172] width 626 height 26
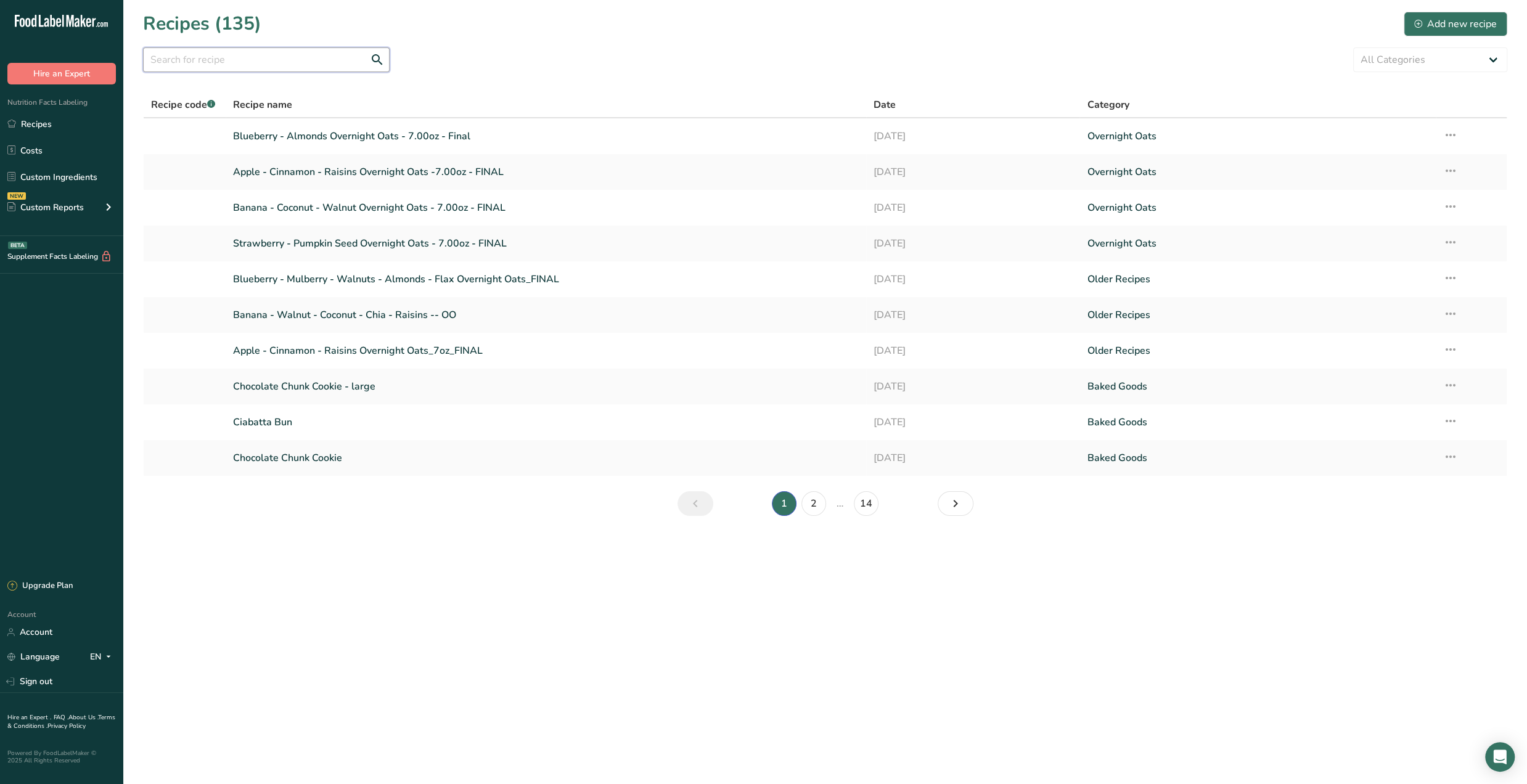
click at [225, 62] on input "text" at bounding box center [266, 60] width 246 height 25
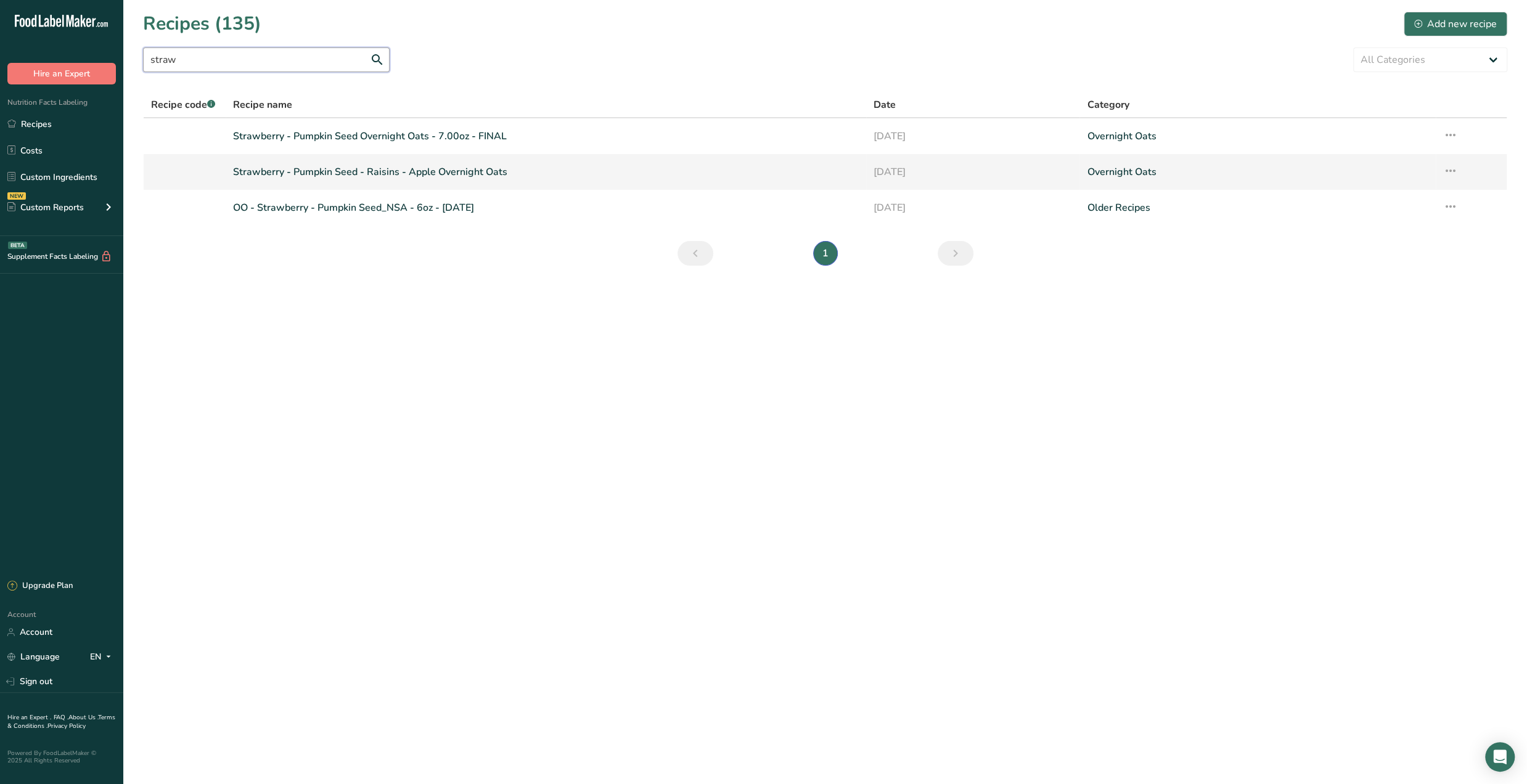
type input "straw"
click at [786, 174] on link "Strawberry - Pumpkin Seed - Raisins - Apple Overnight Oats" at bounding box center [546, 172] width 626 height 26
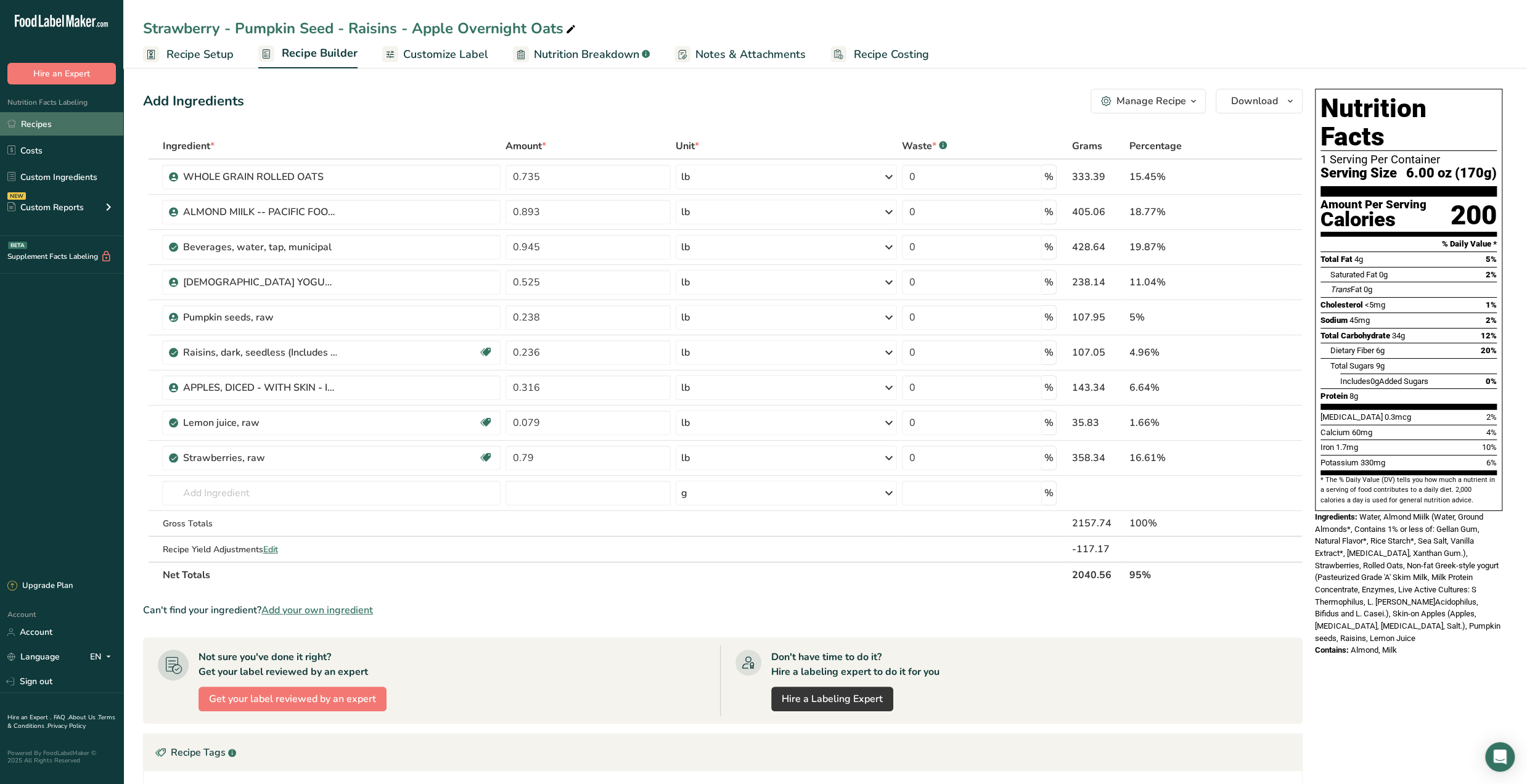
click at [20, 123] on link "Recipes" at bounding box center [62, 124] width 124 height 23
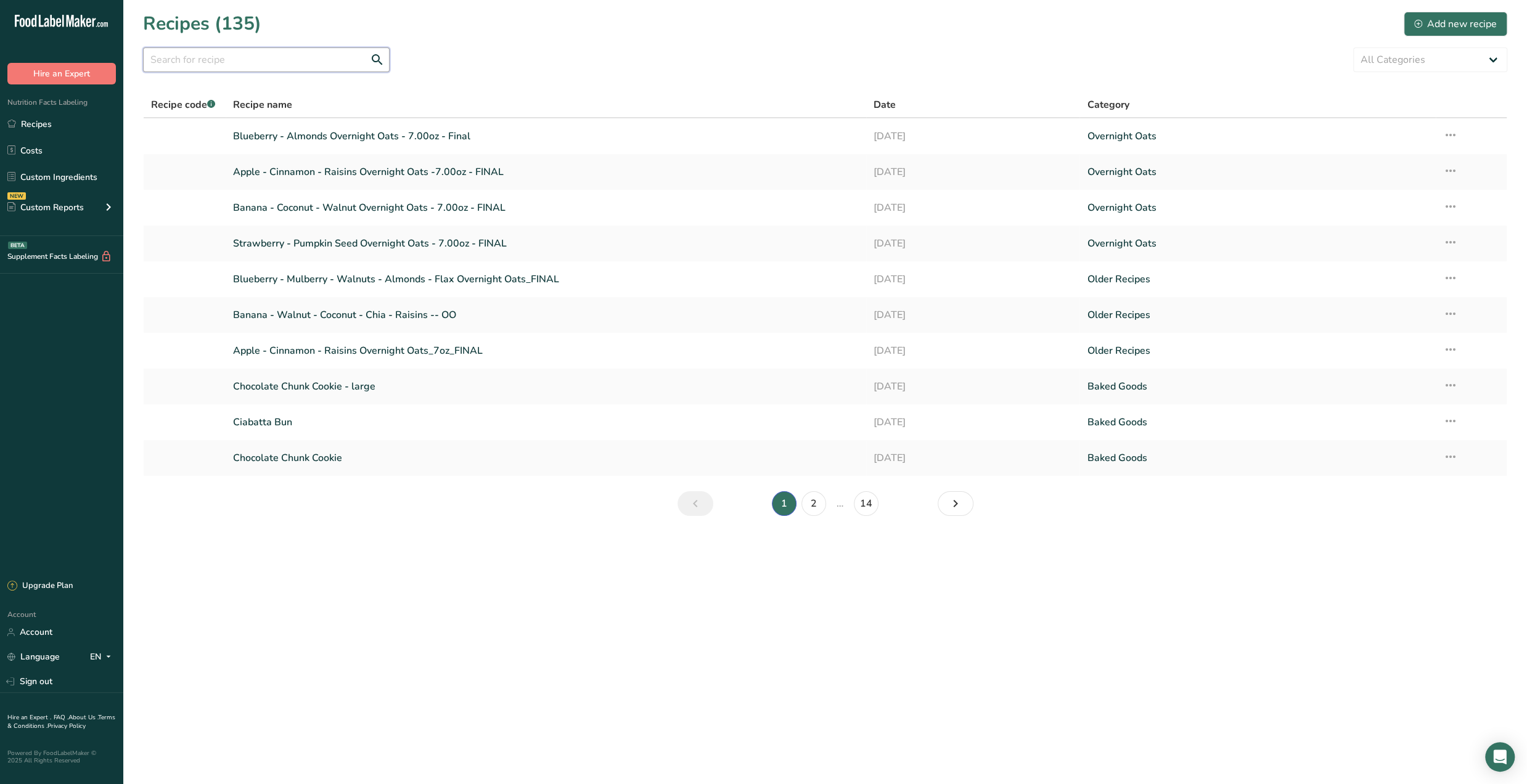
click at [300, 58] on input "text" at bounding box center [266, 60] width 246 height 25
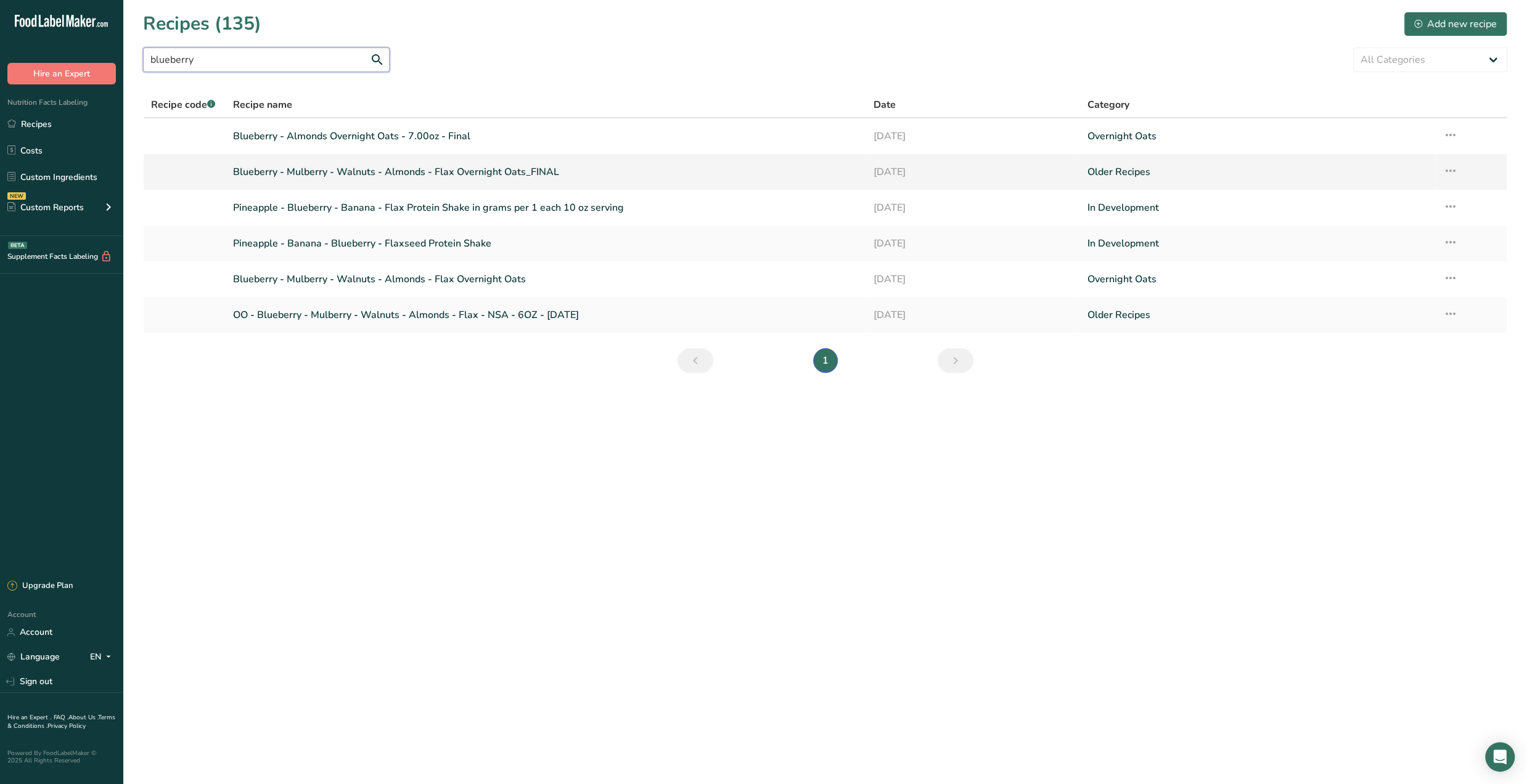
type input "blueberry"
click at [351, 177] on link "Blueberry - Mulberry - Walnuts - Almonds - Flax Overnight Oats_FINAL" at bounding box center [546, 172] width 626 height 26
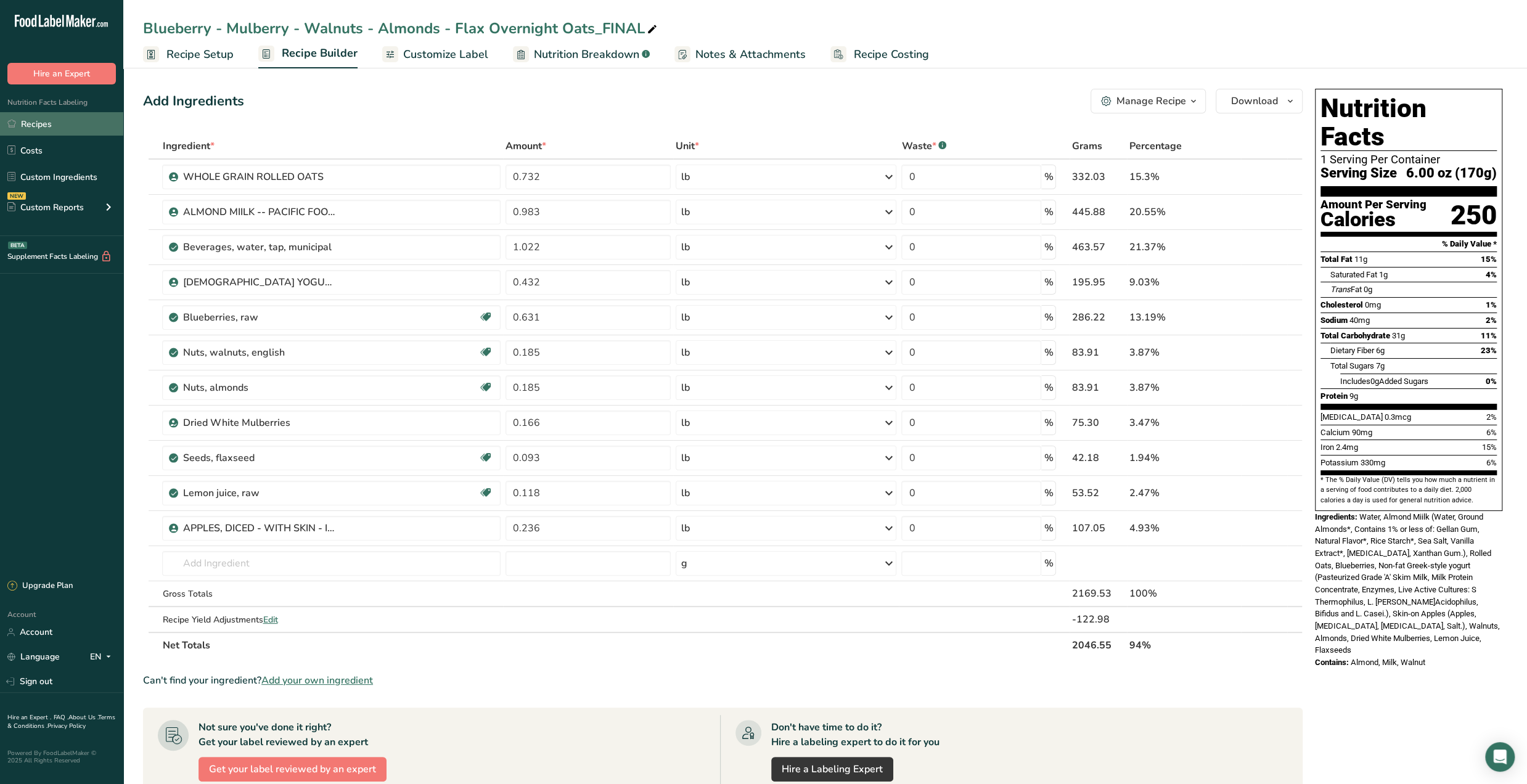
click at [51, 131] on link "Recipes" at bounding box center [62, 124] width 124 height 23
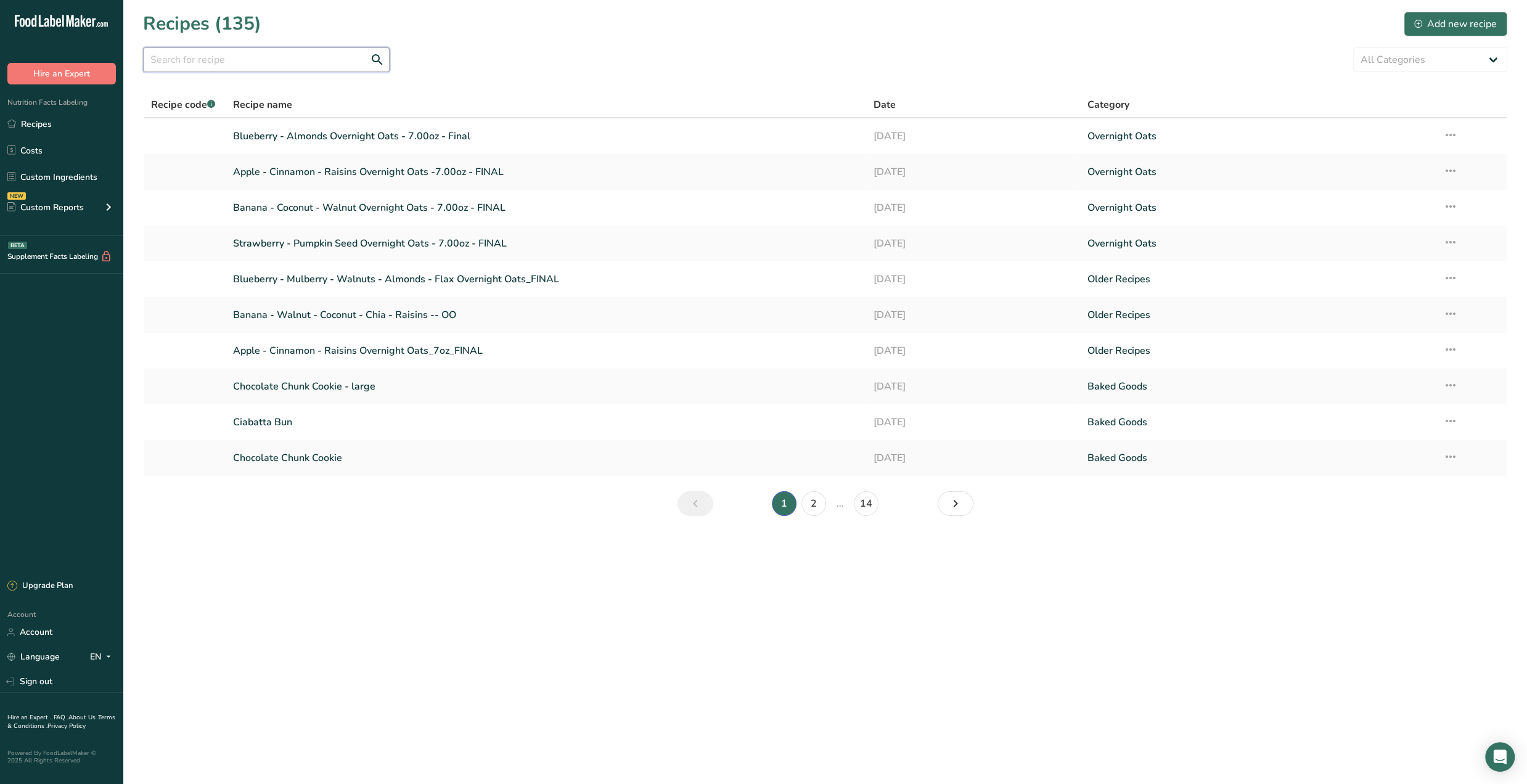
click at [287, 58] on input "text" at bounding box center [266, 60] width 246 height 25
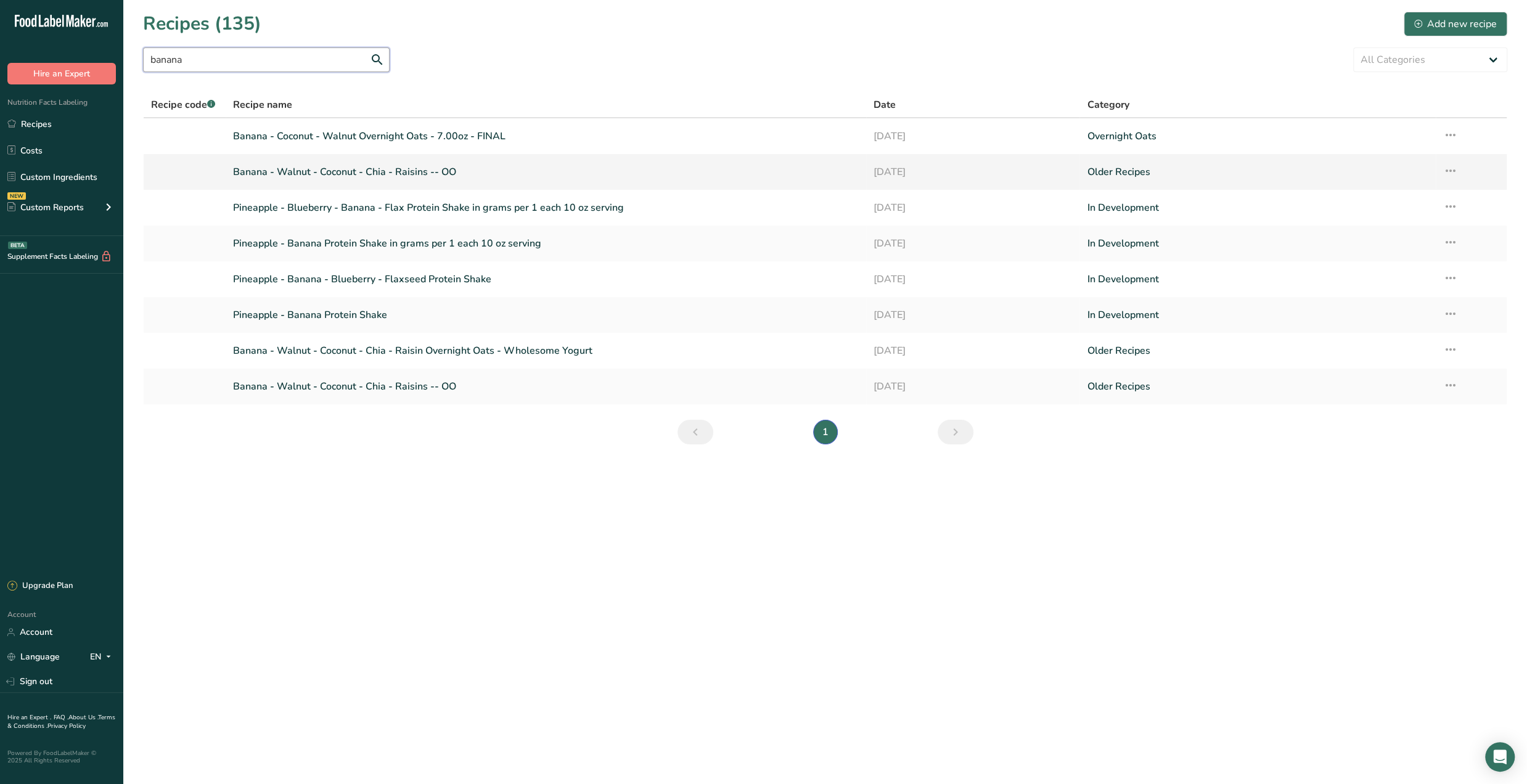
type input "banana"
click at [462, 173] on link "Banana - Walnut - Coconut - Chia - Raisins -- OO" at bounding box center [546, 172] width 626 height 26
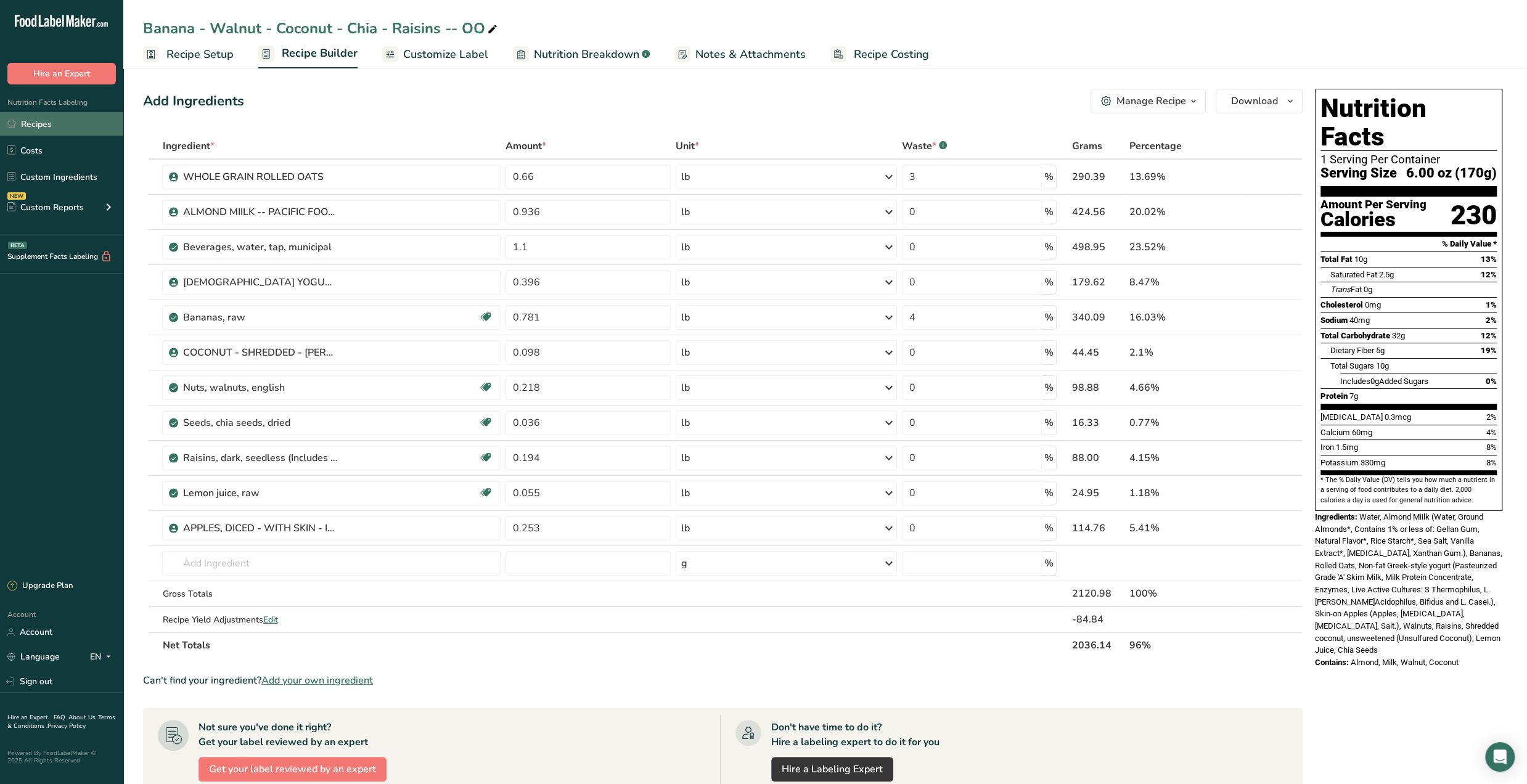
click at [76, 122] on link "Recipes" at bounding box center [62, 124] width 124 height 23
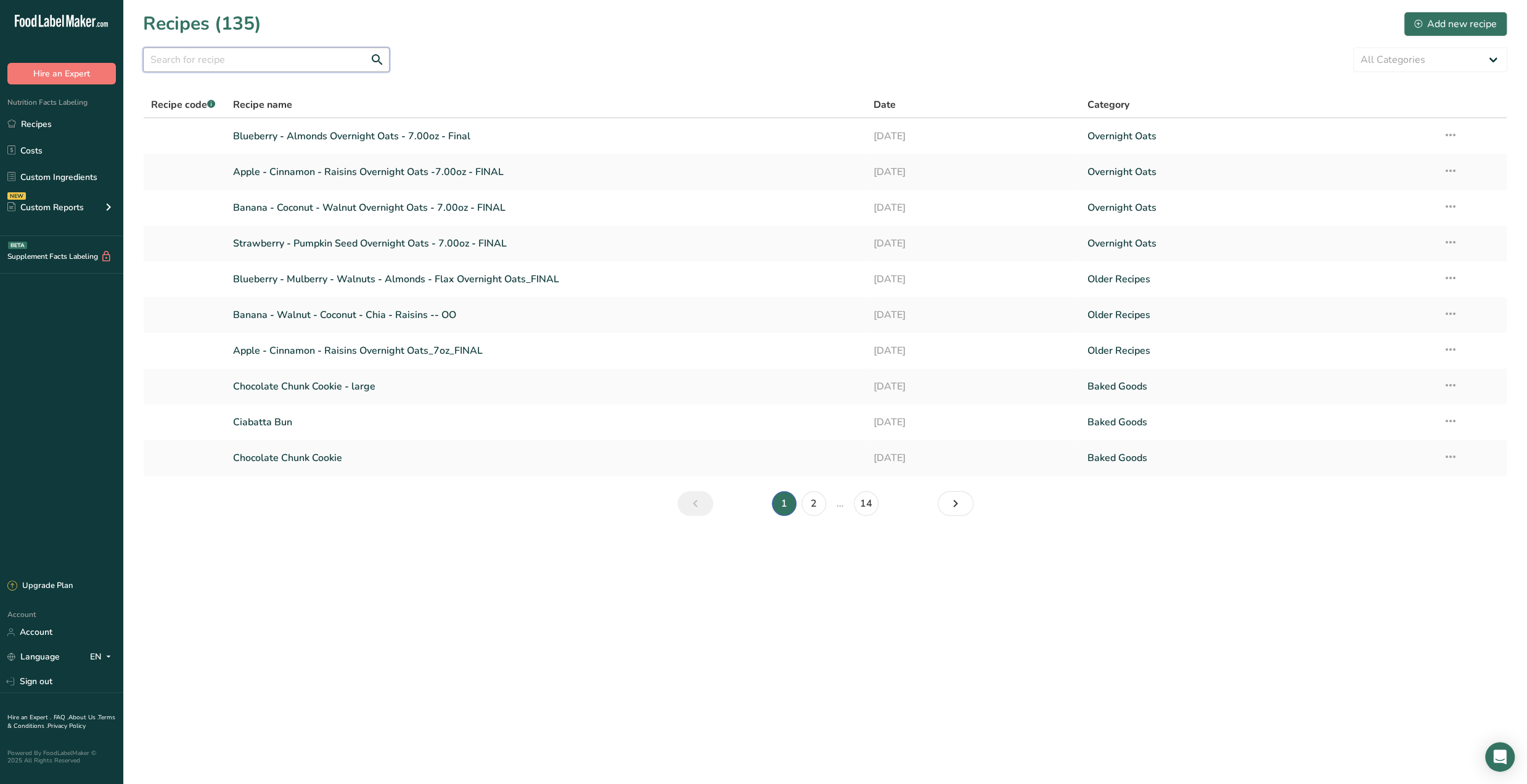
click at [202, 63] on input "text" at bounding box center [266, 60] width 246 height 25
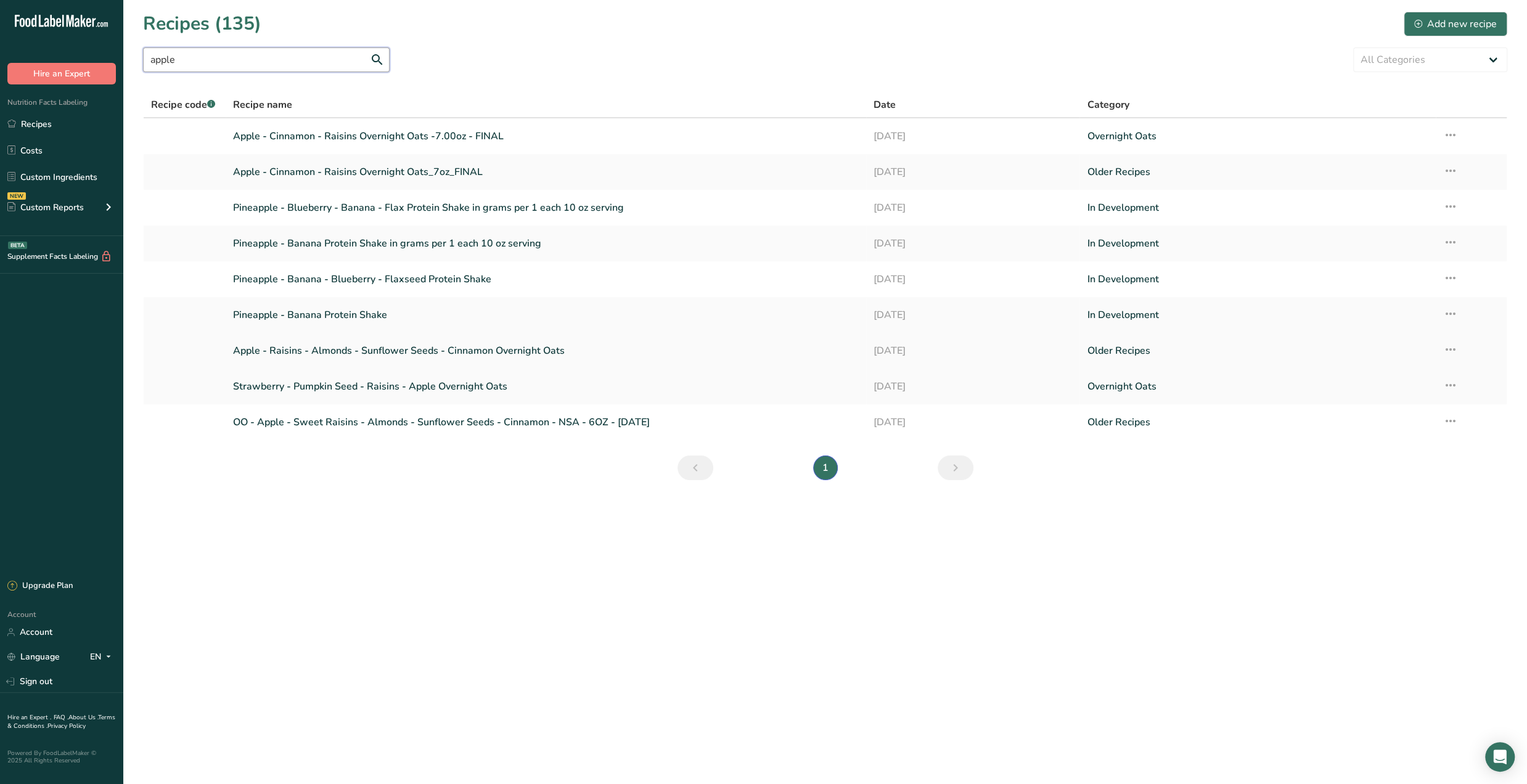
type input "apple"
click at [417, 346] on link "Apple - Raisins - Almonds - Sunflower Seeds - Cinnamon Overnight Oats" at bounding box center [546, 350] width 626 height 26
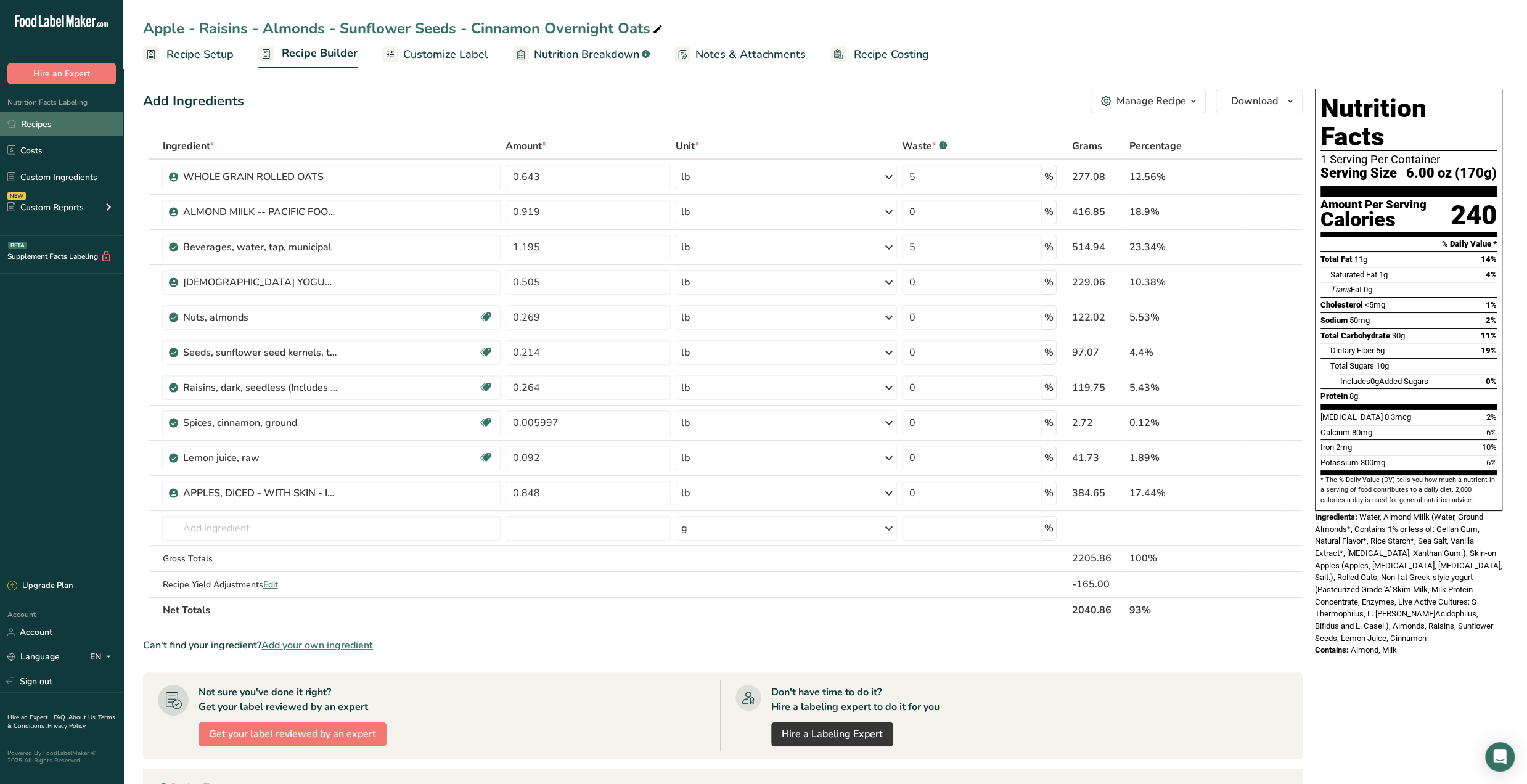
click at [54, 120] on link "Recipes" at bounding box center [62, 124] width 124 height 23
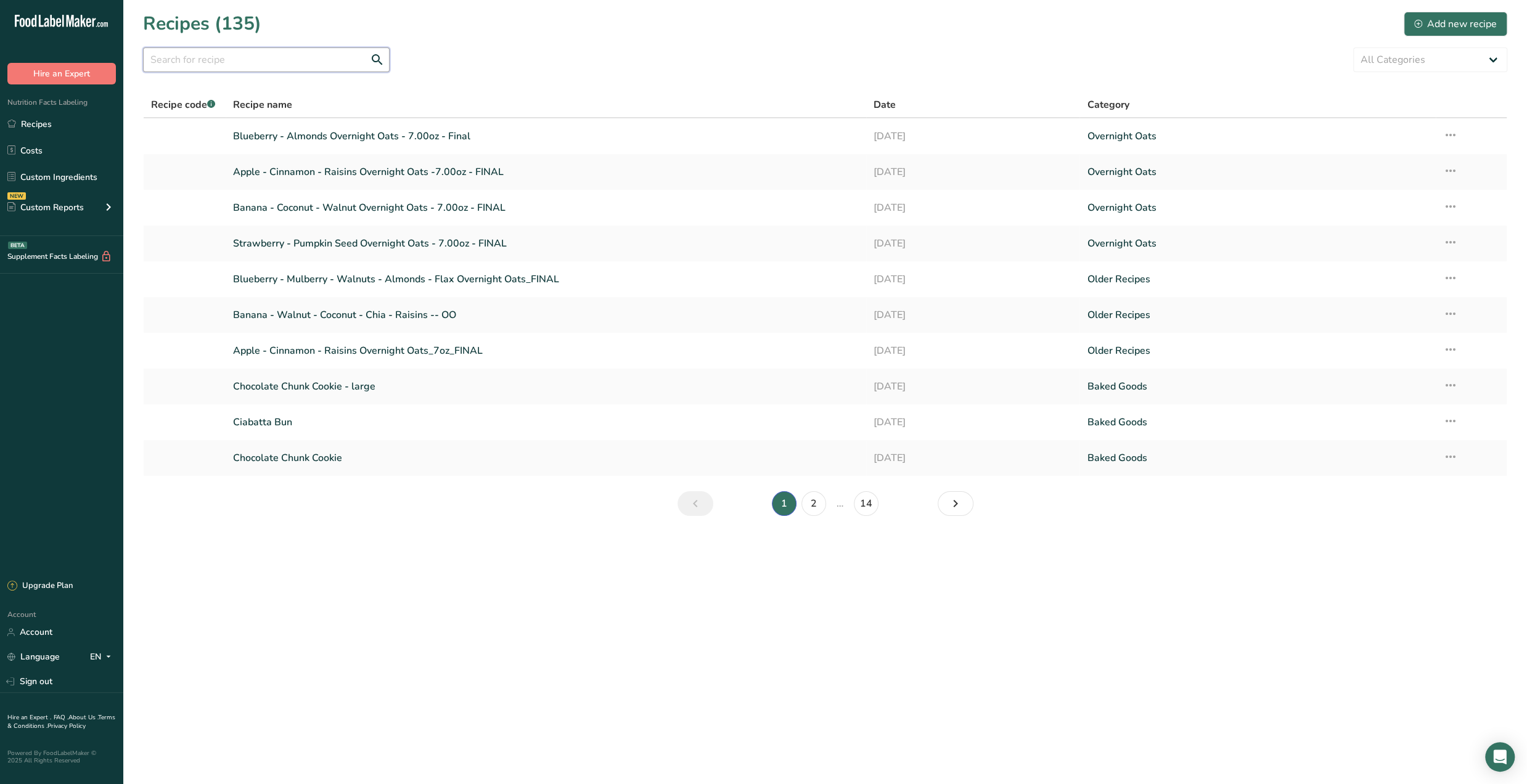
click at [267, 65] on input "text" at bounding box center [266, 60] width 246 height 25
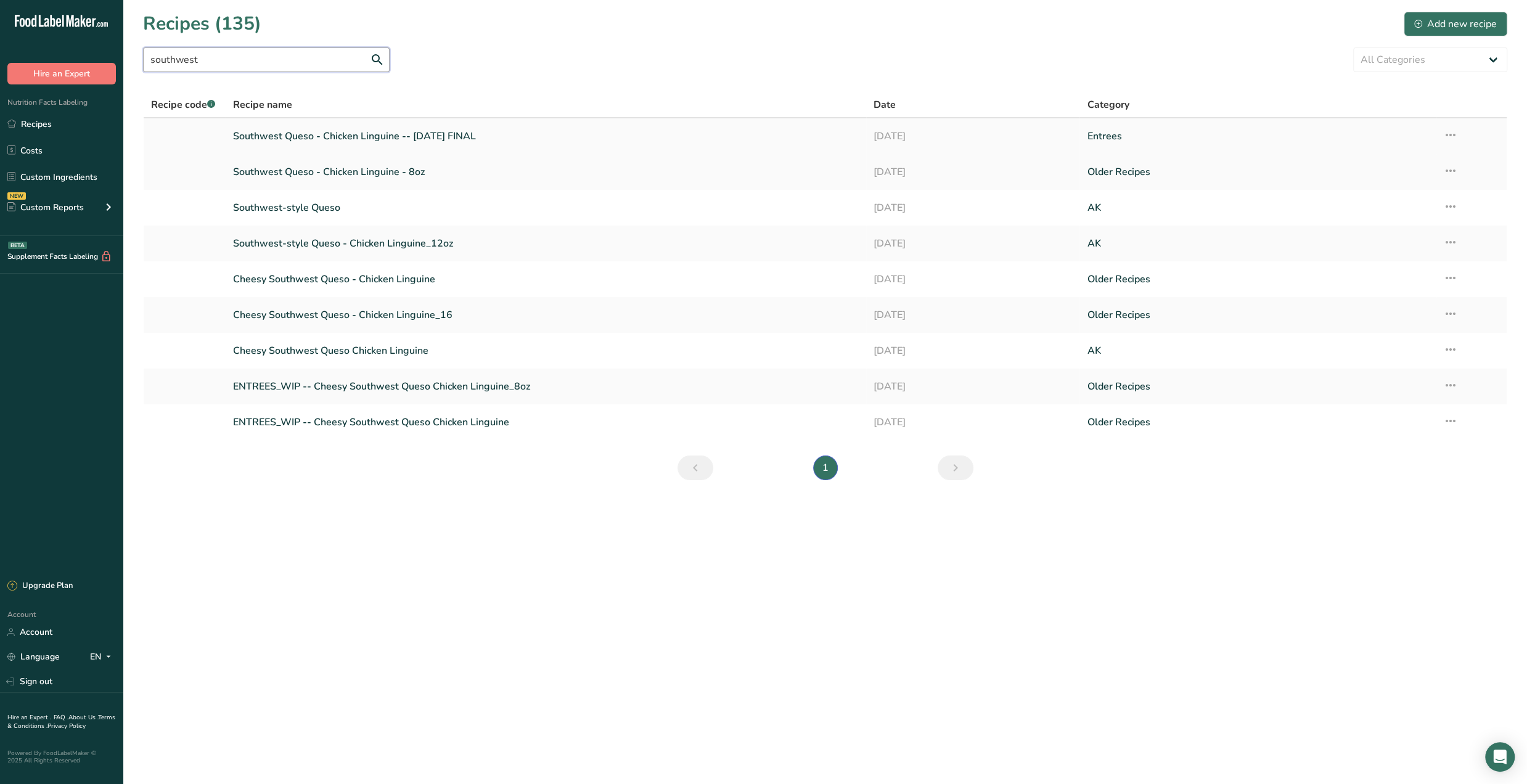
type input "southwest"
click at [357, 140] on link "Southwest Queso - Chicken Linguine -- July '25 FINAL" at bounding box center [546, 136] width 626 height 26
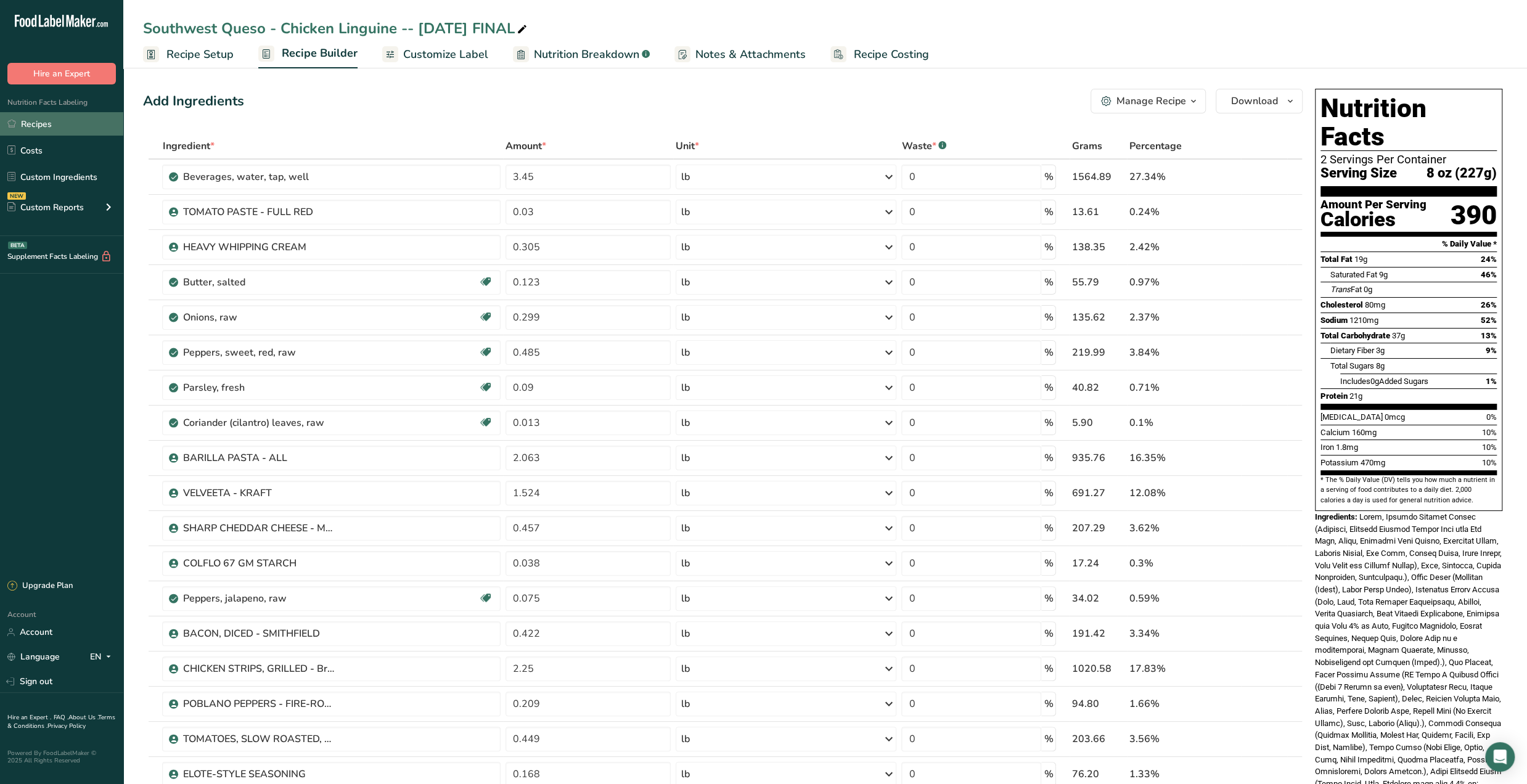
click at [70, 131] on link "Recipes" at bounding box center [62, 124] width 124 height 23
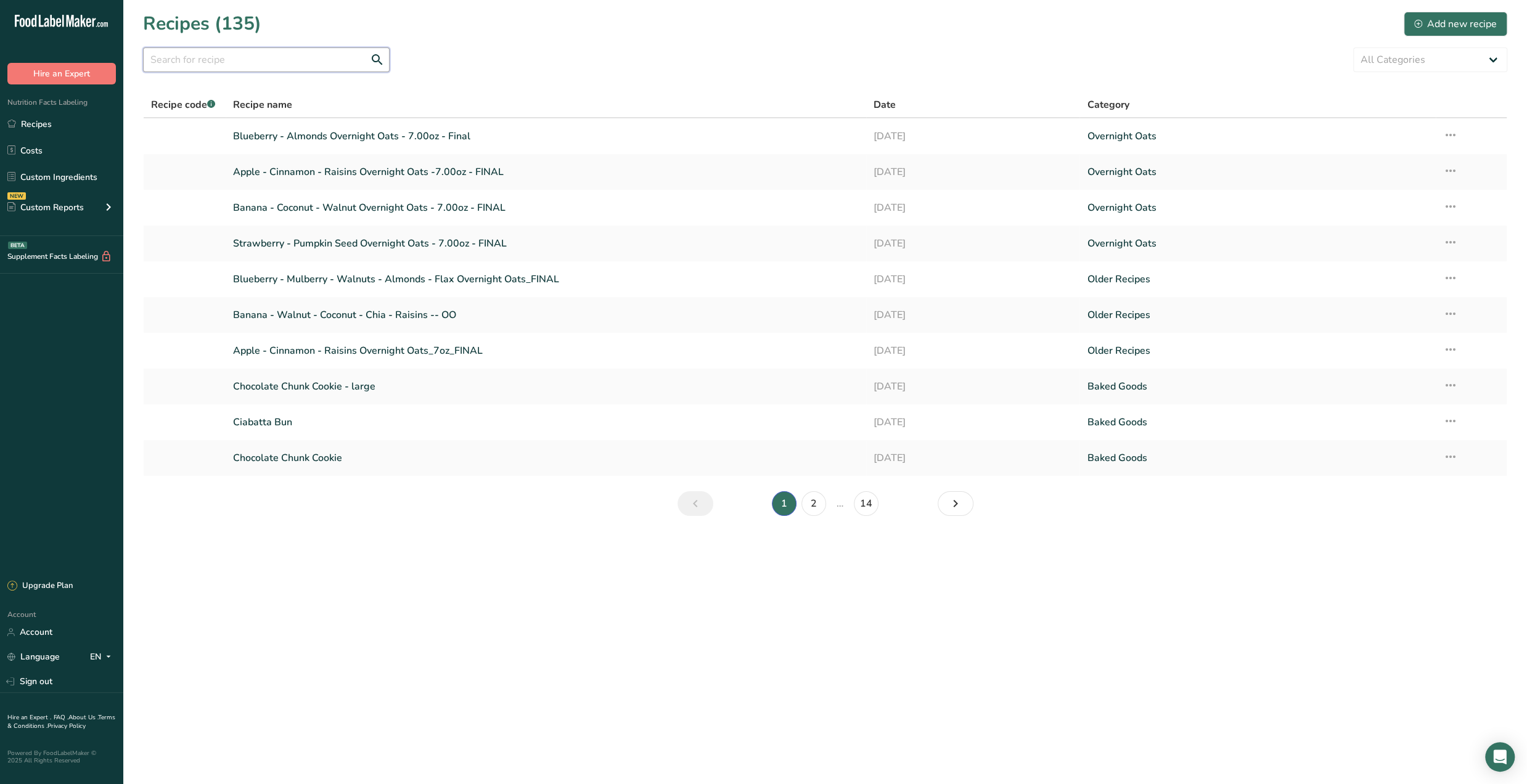
click at [271, 58] on input "text" at bounding box center [266, 60] width 246 height 25
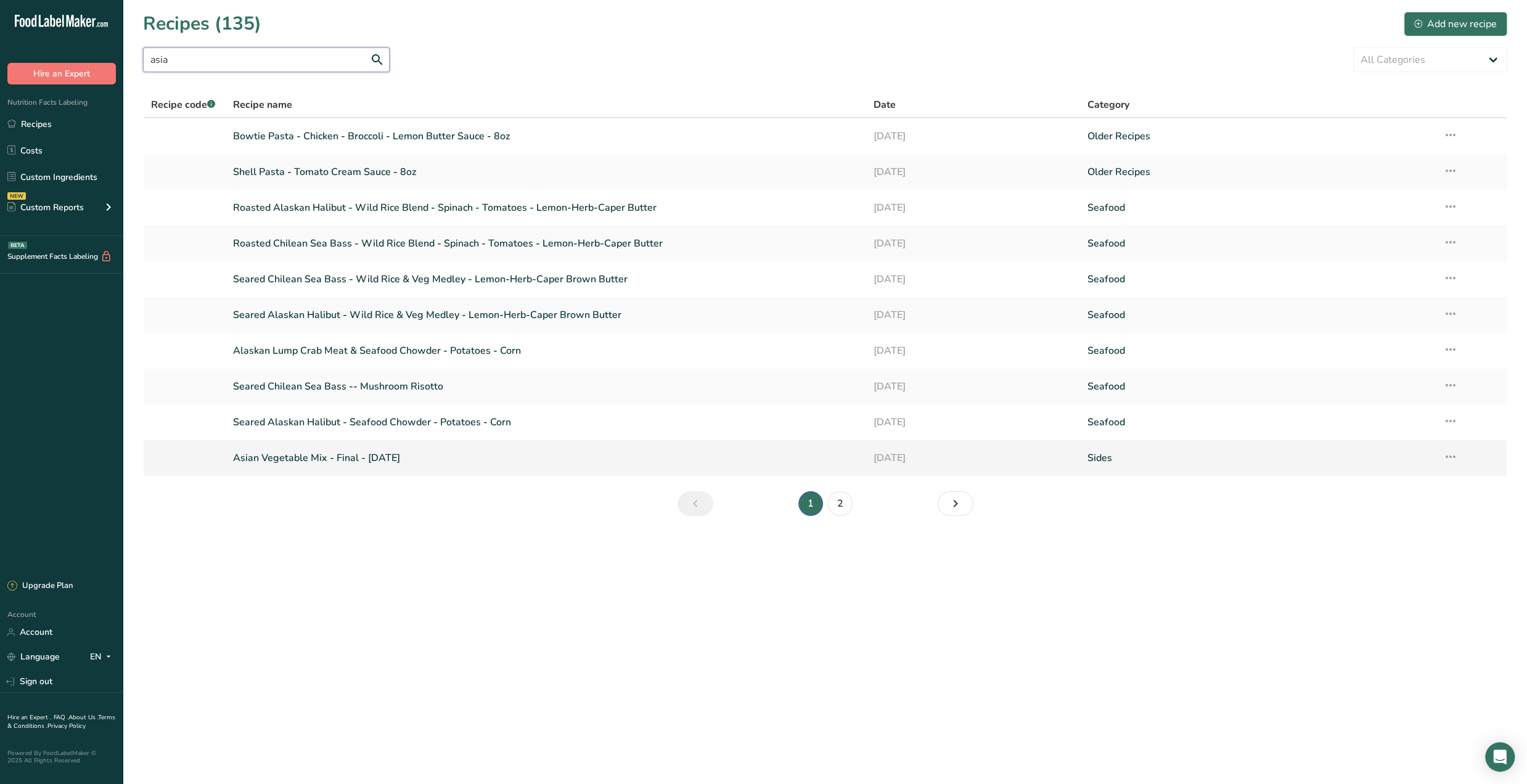
type input "asia"
click at [371, 456] on link "Asian Vegetable Mix - Final - JUL '25" at bounding box center [546, 458] width 626 height 26
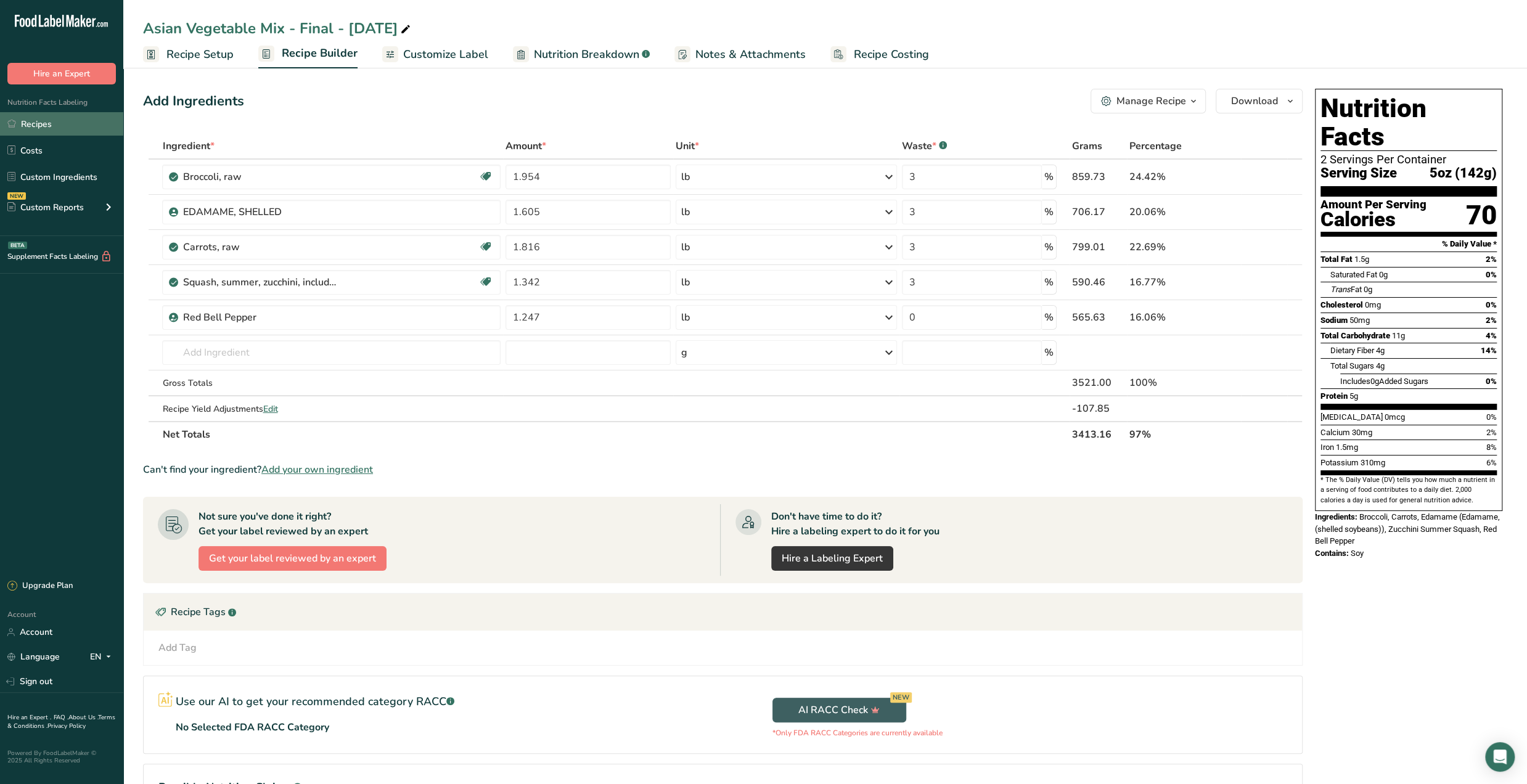
click at [45, 127] on link "Recipes" at bounding box center [62, 124] width 124 height 23
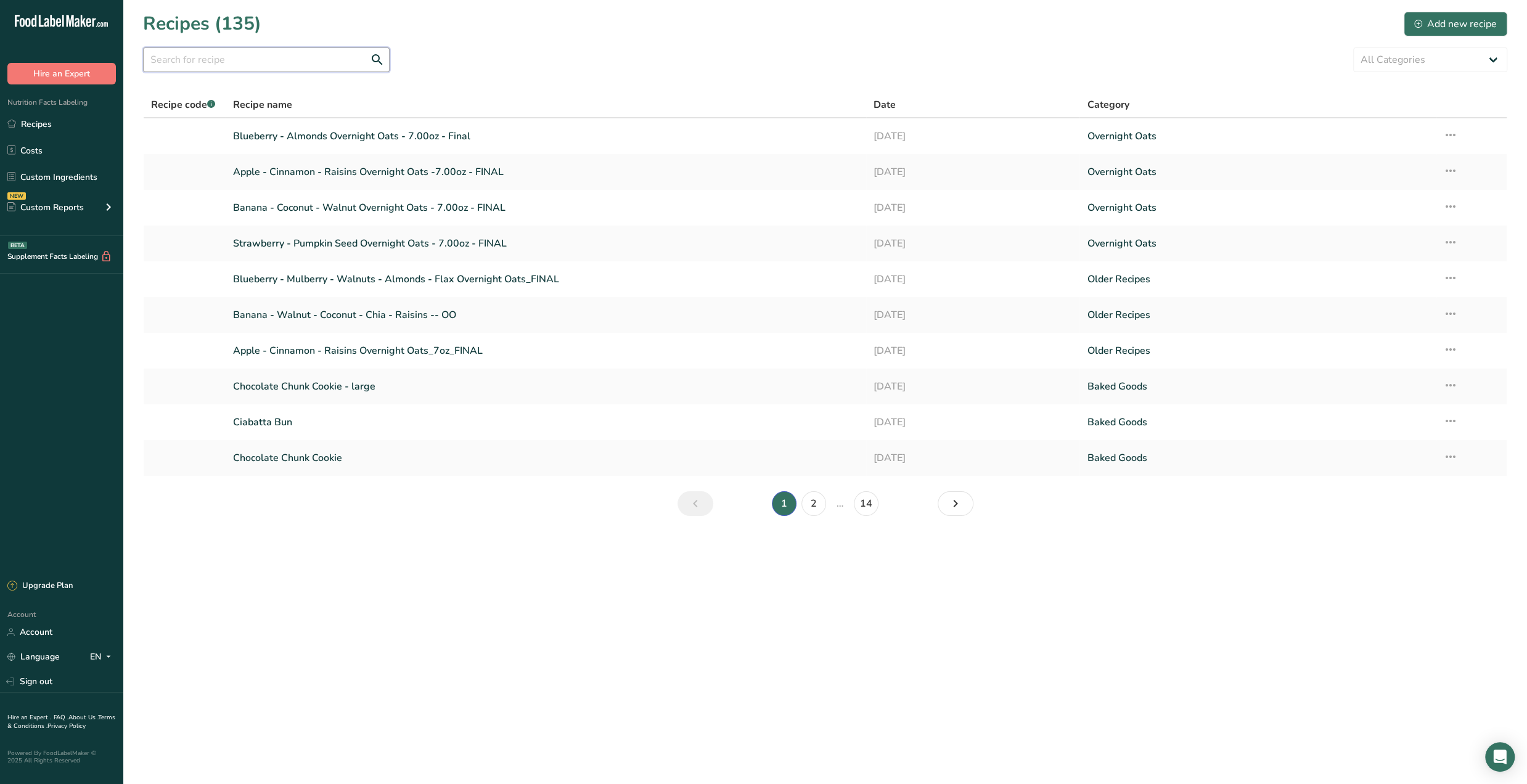
click at [194, 67] on input "text" at bounding box center [266, 60] width 246 height 25
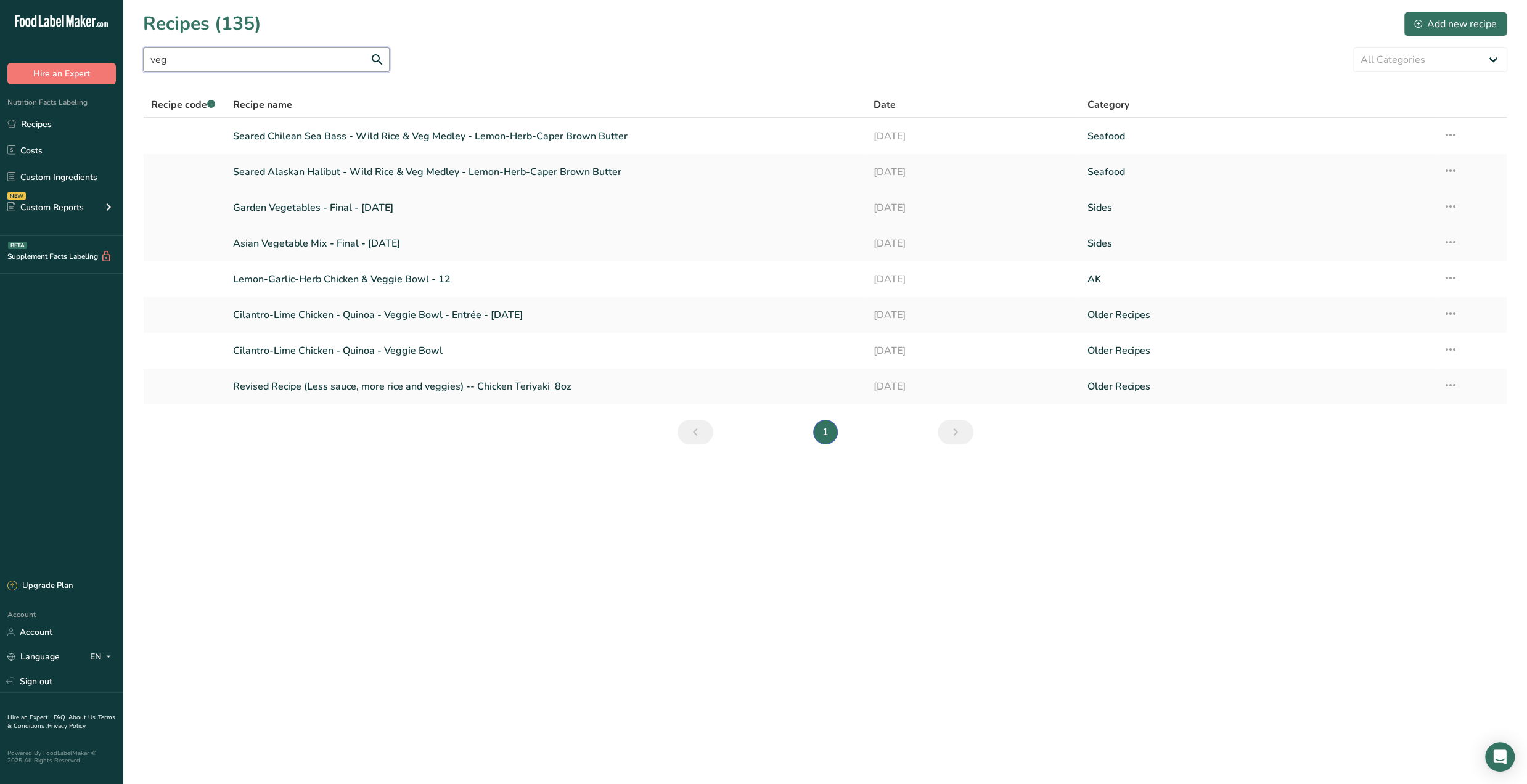
type input "veg"
click at [330, 209] on link "Garden Vegetables - Final - JUL '25" at bounding box center [546, 207] width 626 height 26
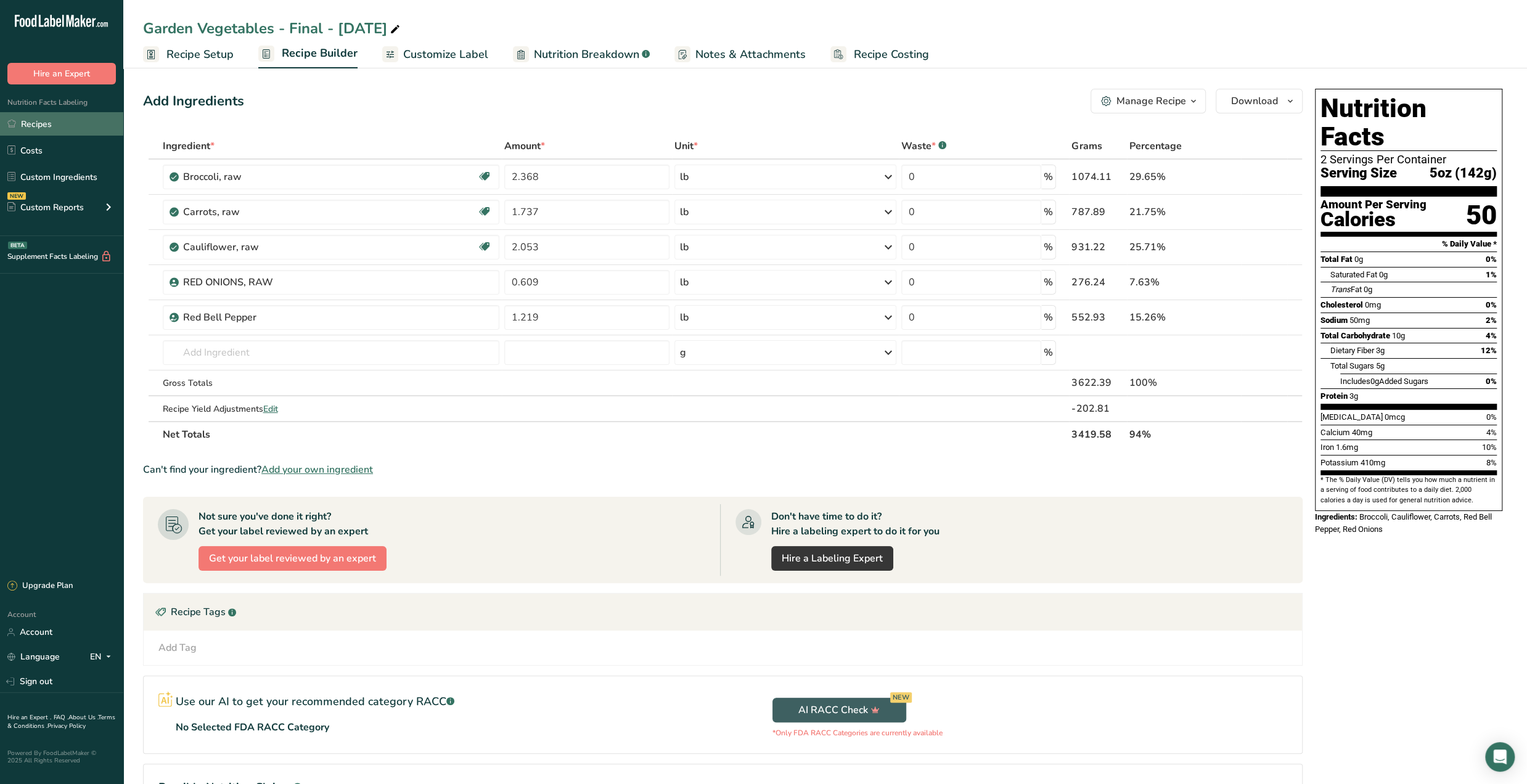
click at [18, 123] on link "Recipes" at bounding box center [62, 124] width 124 height 23
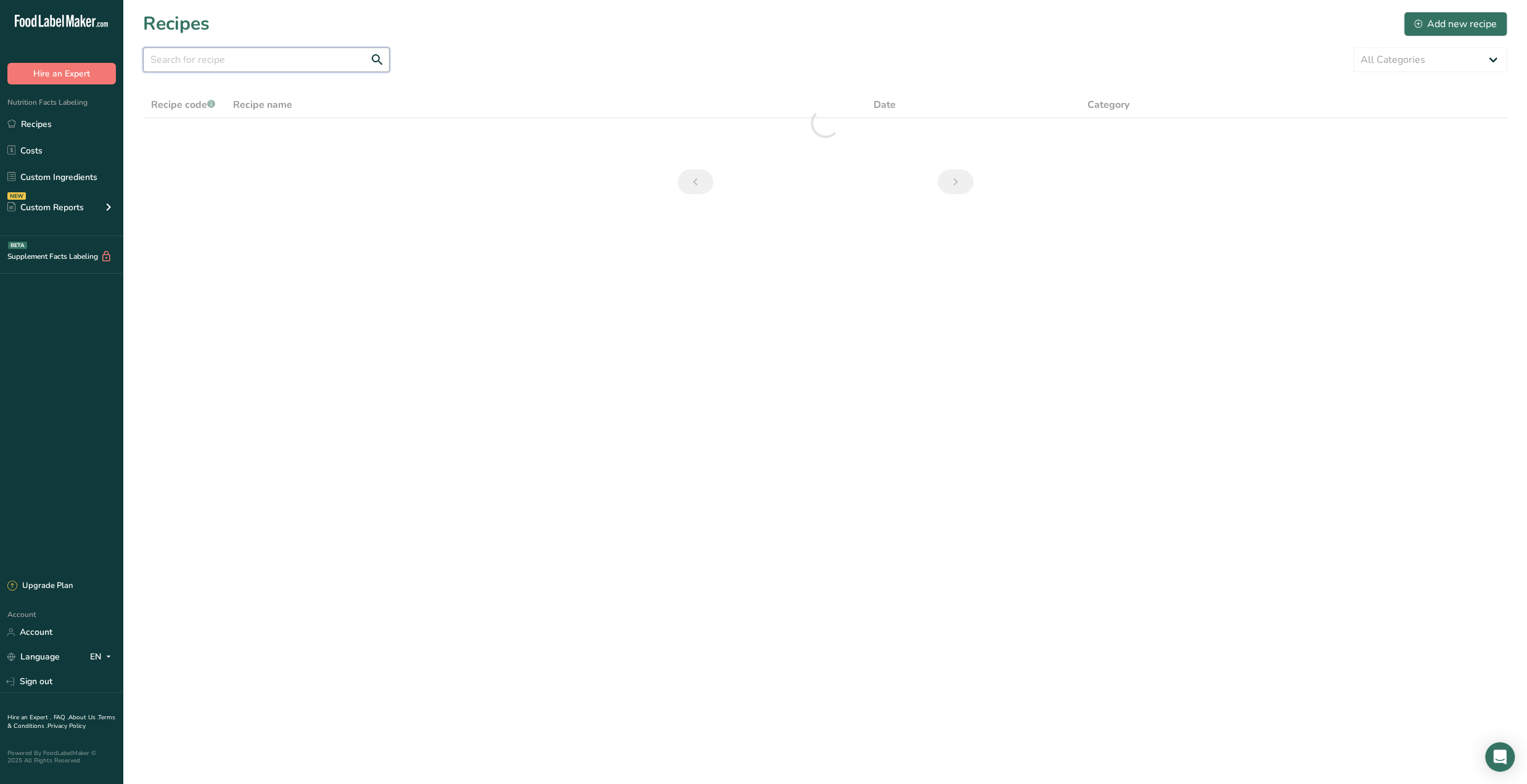
click at [272, 58] on input "text" at bounding box center [266, 60] width 246 height 25
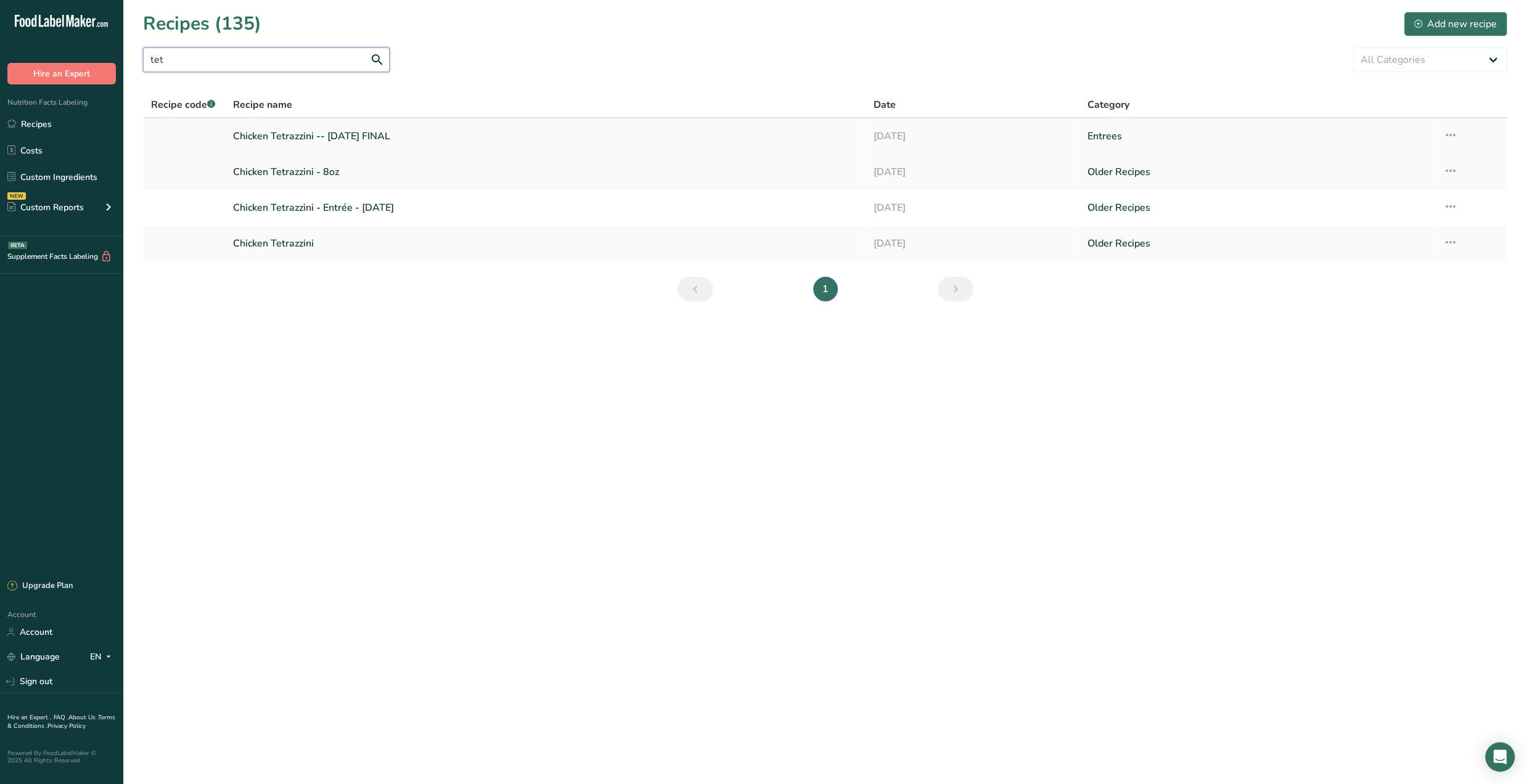
type input "tet"
click at [300, 131] on link "Chicken Tetrazzini -- July '25 FINAL" at bounding box center [546, 136] width 626 height 26
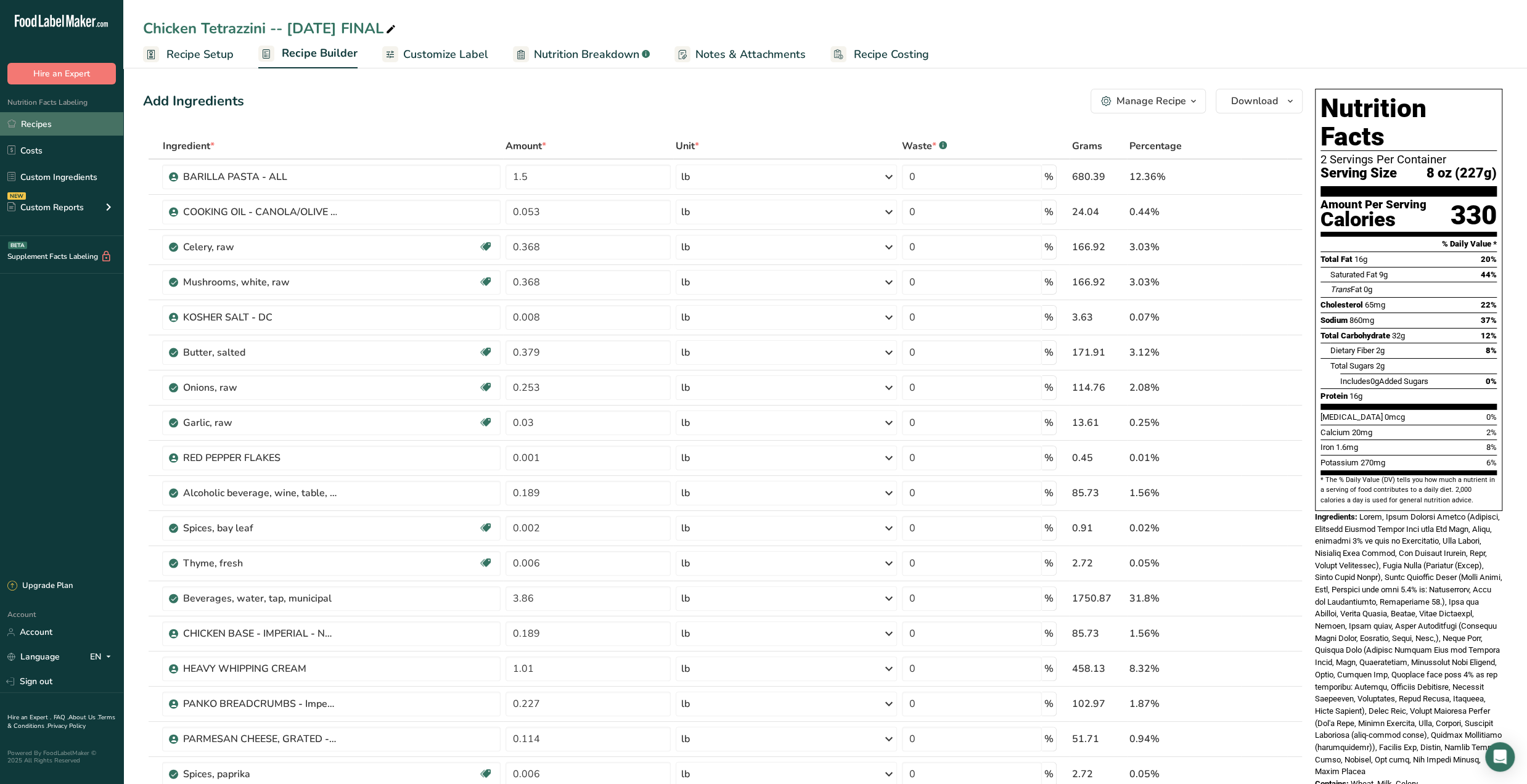
click at [50, 121] on link "Recipes" at bounding box center [62, 124] width 124 height 23
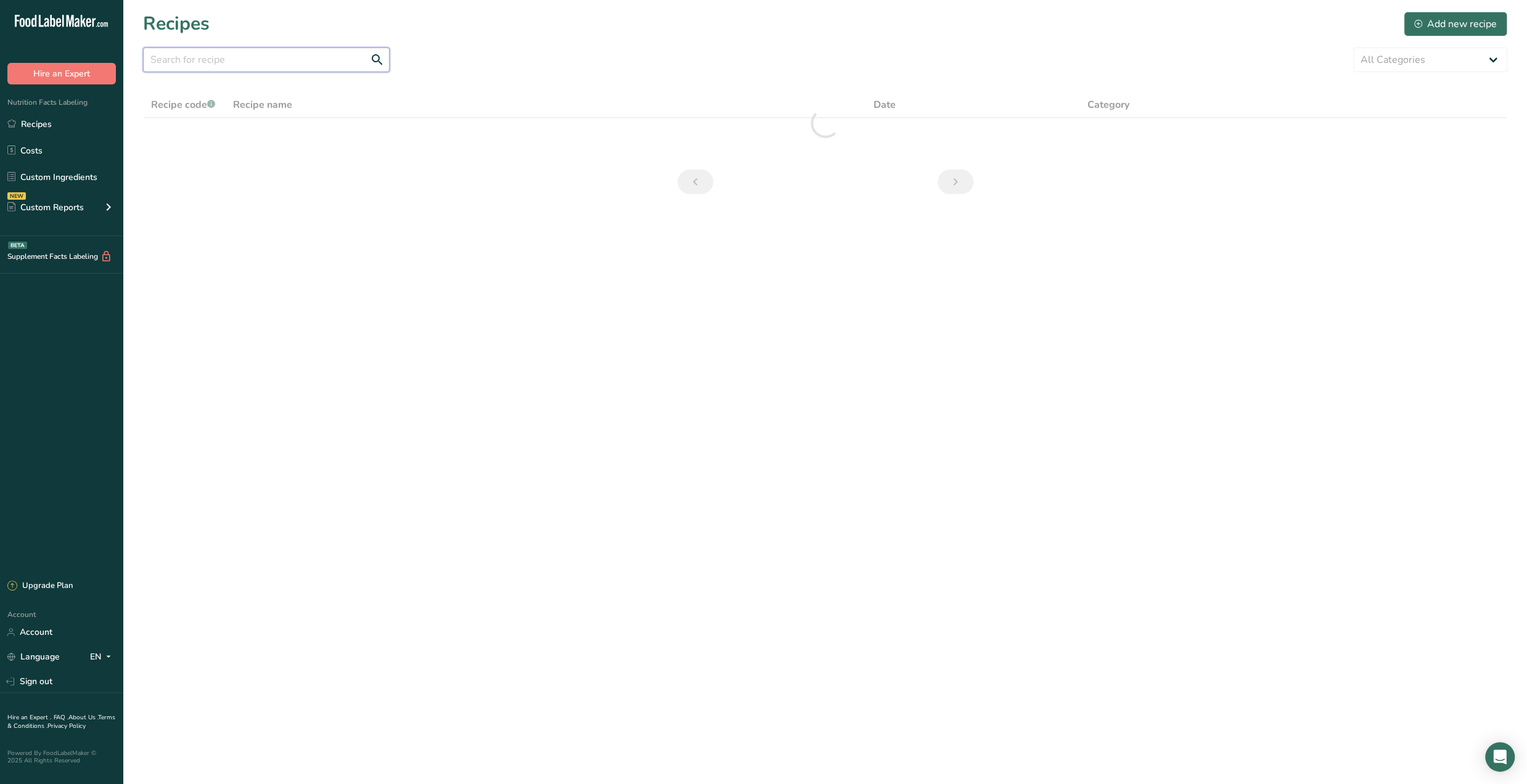
click at [313, 55] on input "text" at bounding box center [266, 60] width 246 height 25
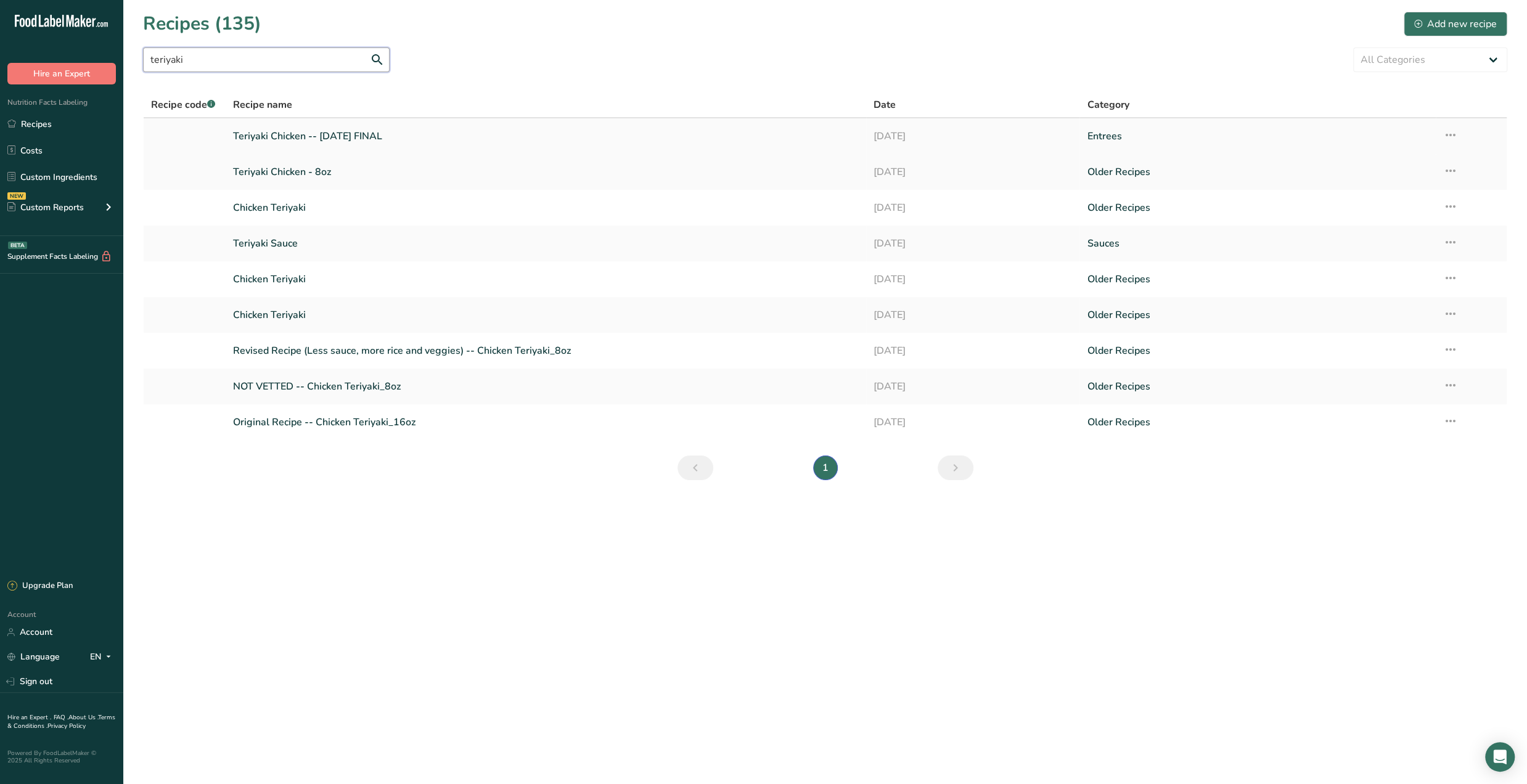
type input "teriyaki"
click at [270, 134] on link "Teriyaki Chicken -- July '25 FINAL" at bounding box center [546, 136] width 626 height 26
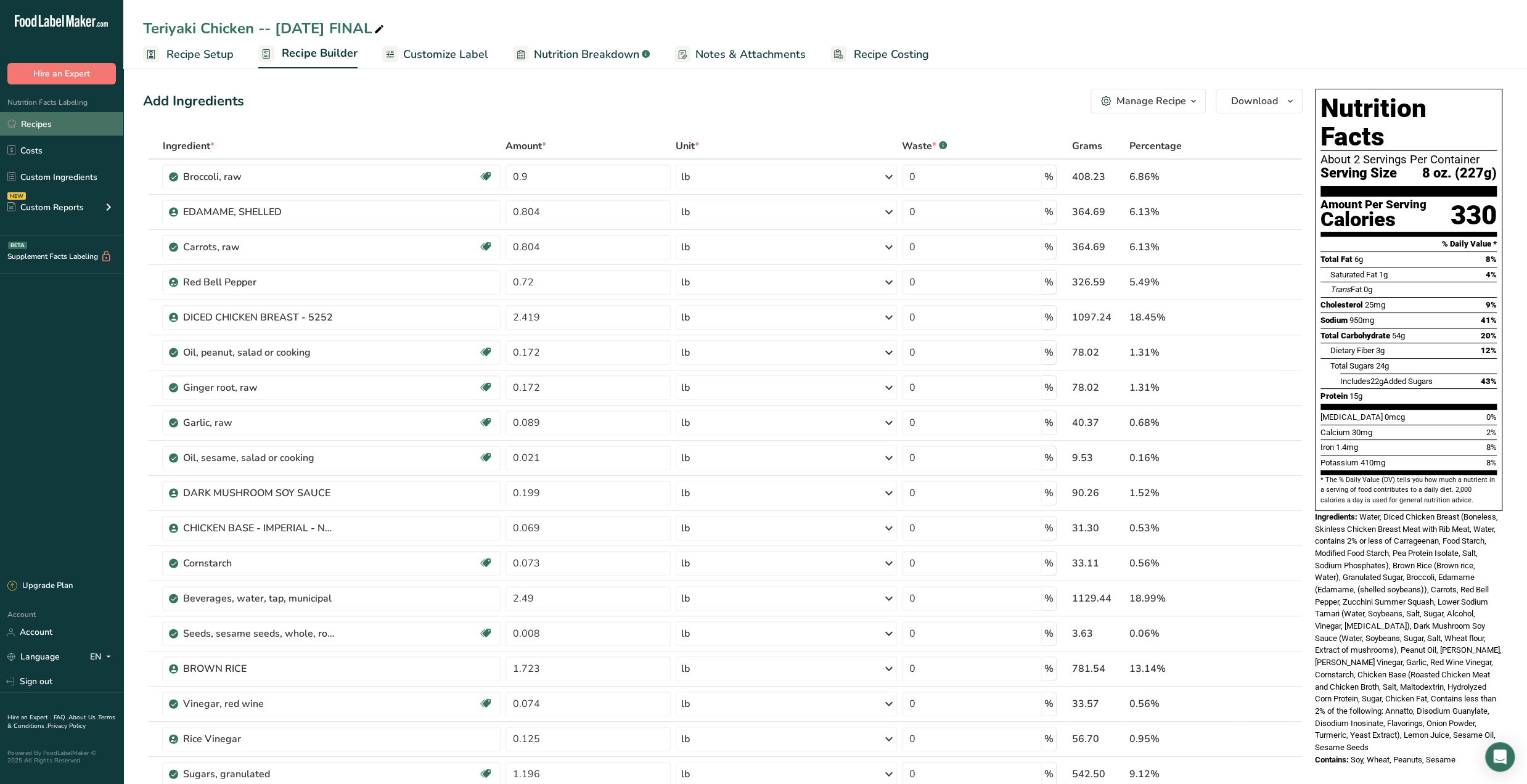
click at [48, 124] on link "Recipes" at bounding box center [62, 124] width 124 height 23
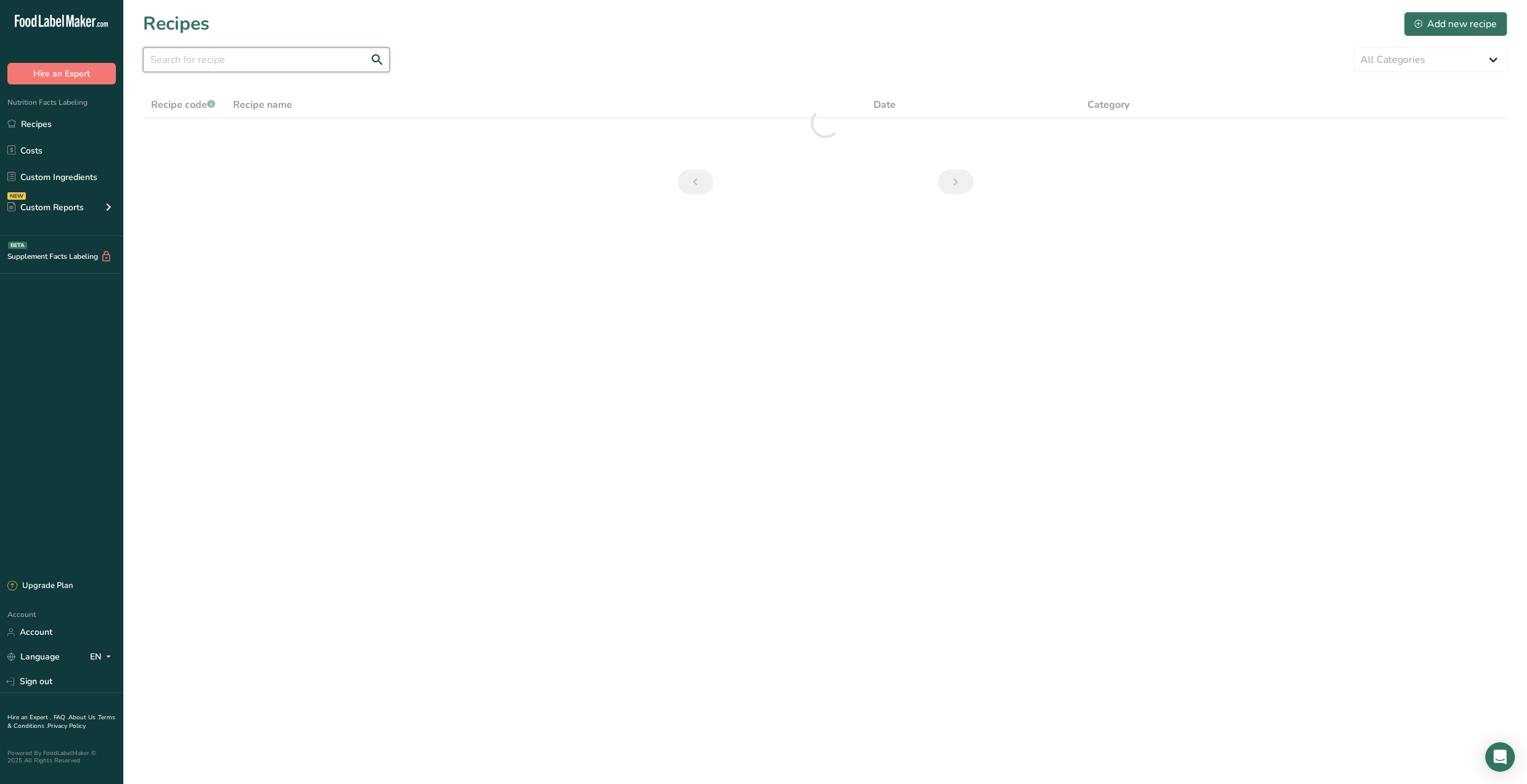
click at [240, 58] on input "text" at bounding box center [266, 60] width 246 height 25
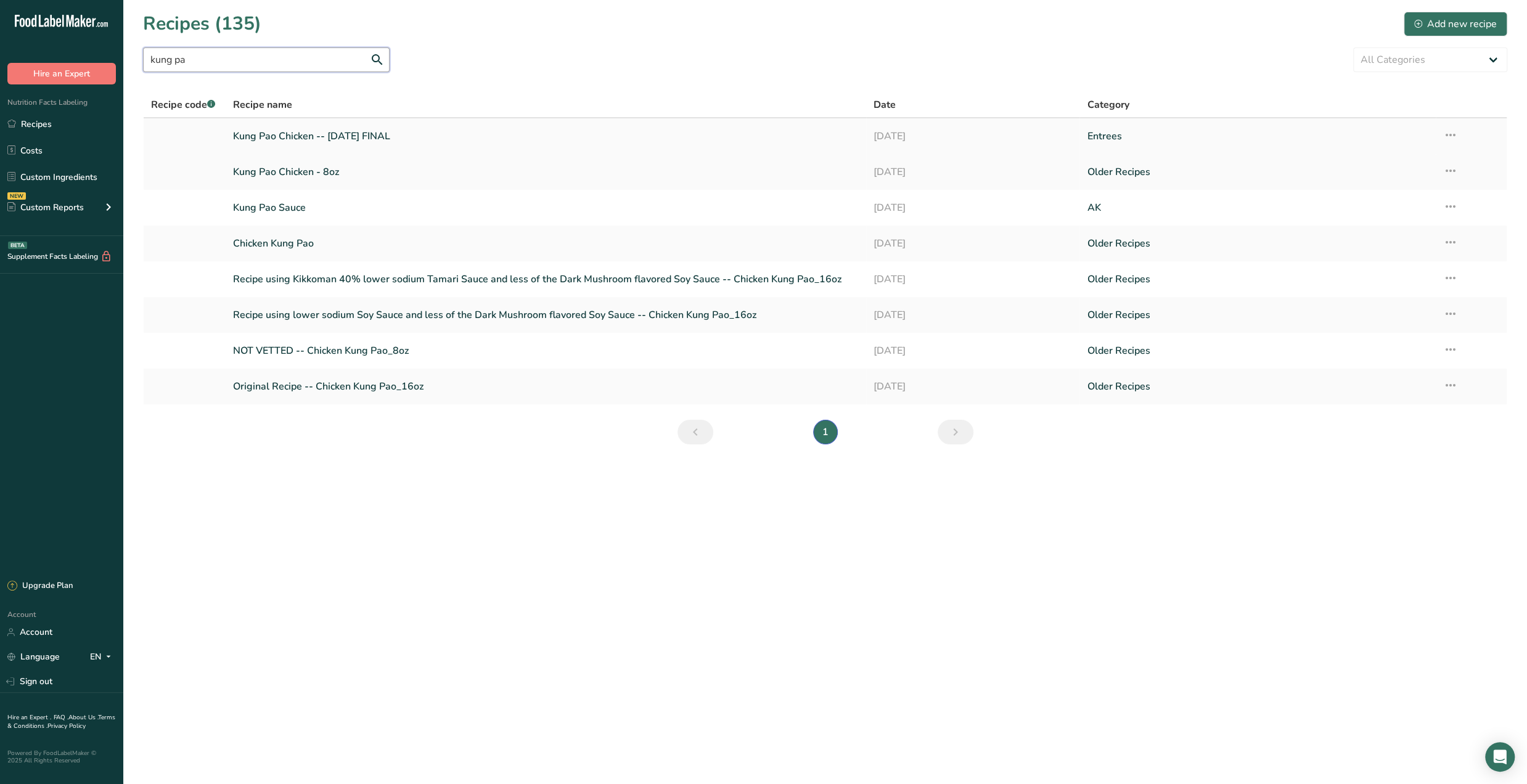
type input "kung pa"
click at [305, 134] on link "Kung Pao Chicken -- July '25 FINAL" at bounding box center [546, 136] width 626 height 26
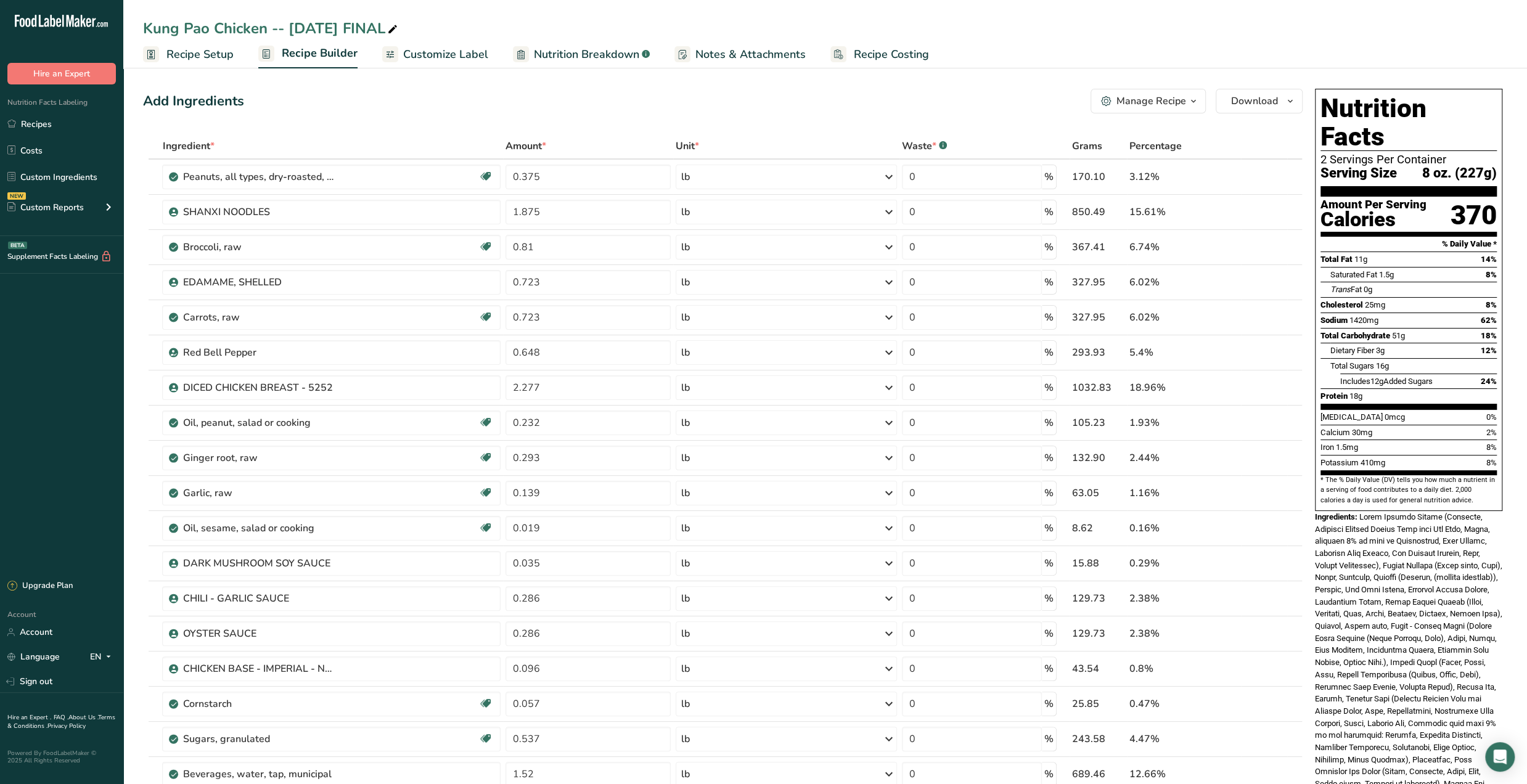
drag, startPoint x: 35, startPoint y: 128, endPoint x: 184, endPoint y: 34, distance: 176.2
click at [35, 128] on link "Recipes" at bounding box center [62, 124] width 124 height 23
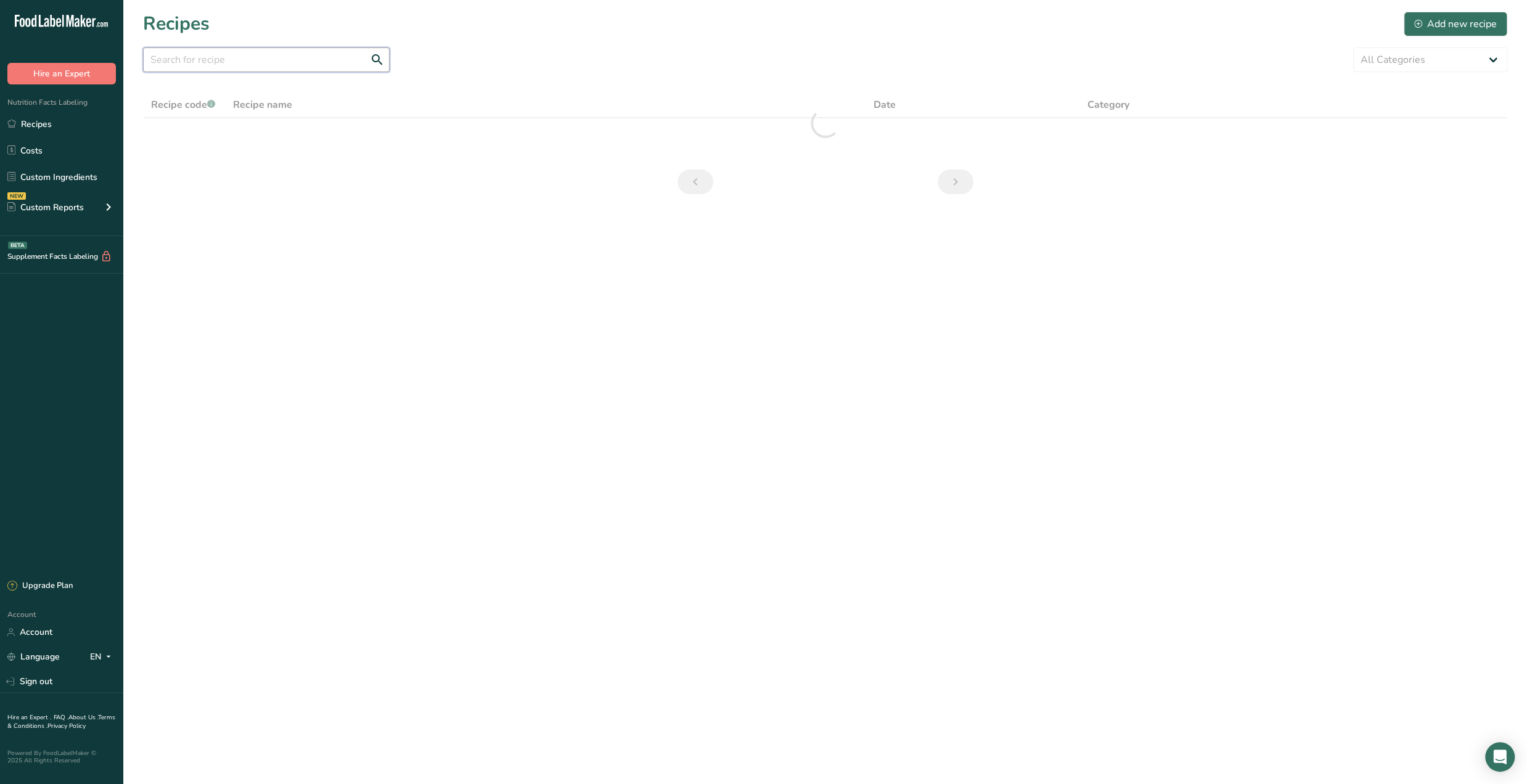
click at [253, 62] on input "text" at bounding box center [266, 60] width 246 height 25
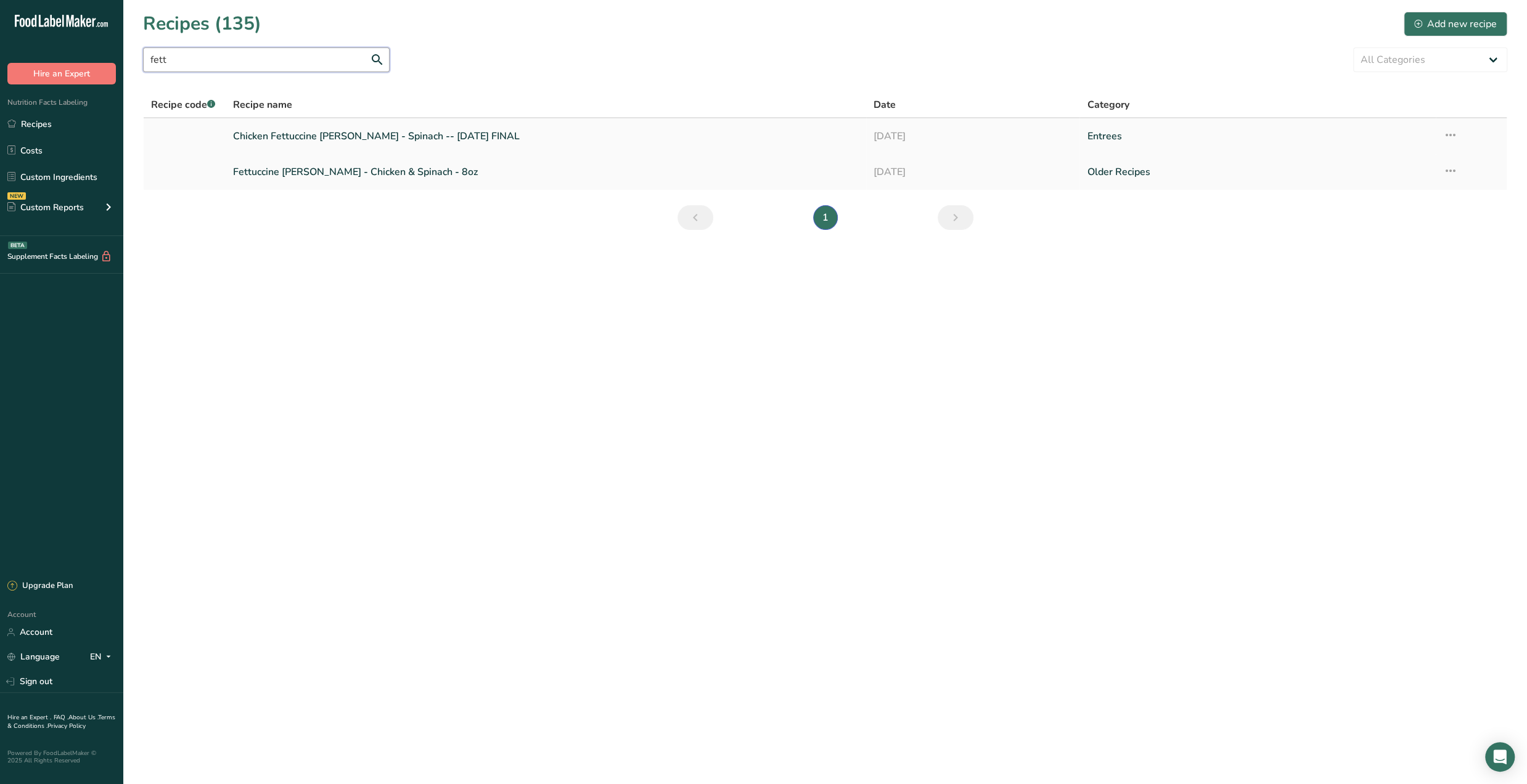
type input "fett"
click at [300, 130] on link "Chicken Fettuccine [PERSON_NAME] - Spinach -- [DATE] FINAL" at bounding box center [546, 136] width 626 height 26
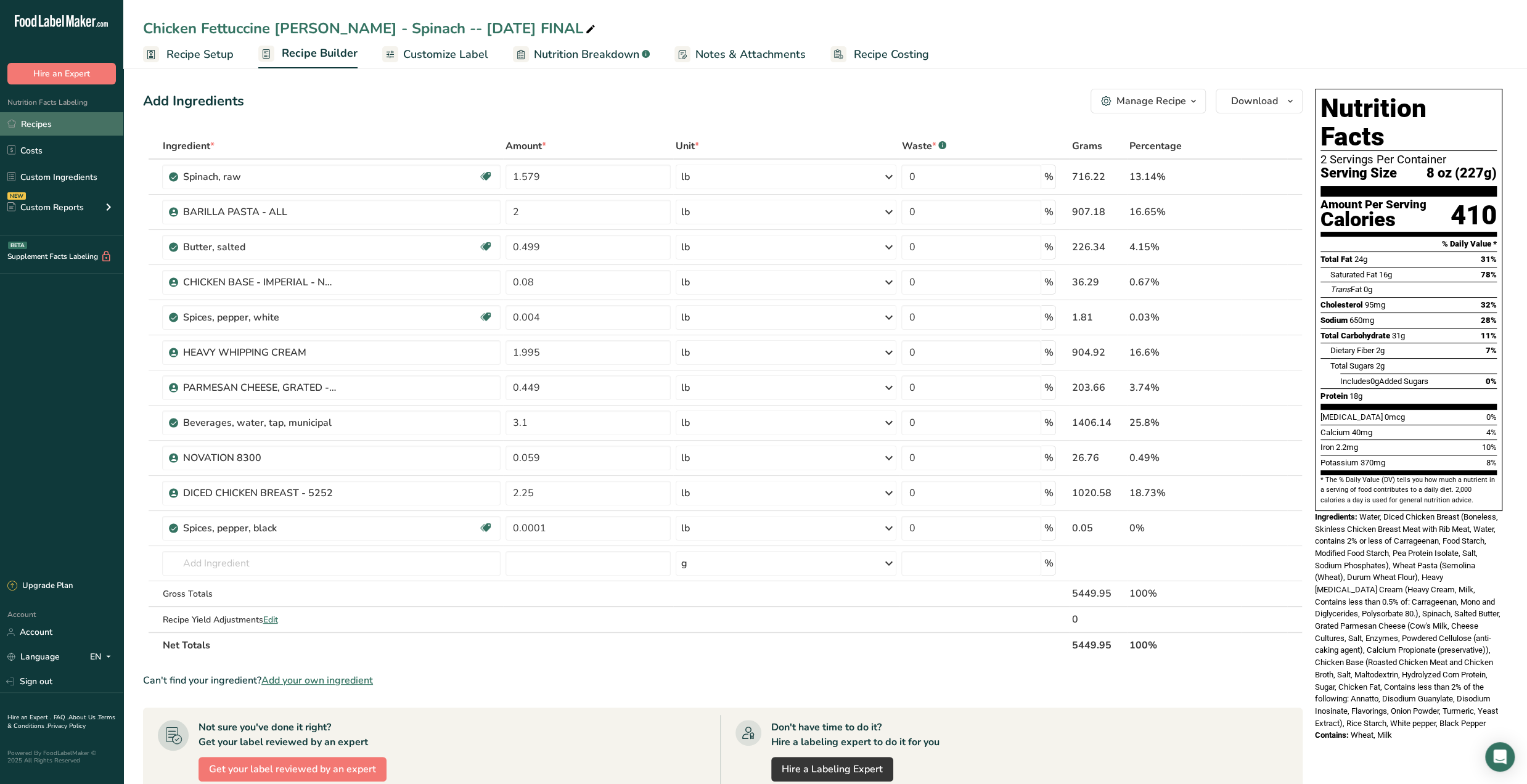
click at [58, 130] on link "Recipes" at bounding box center [62, 124] width 124 height 23
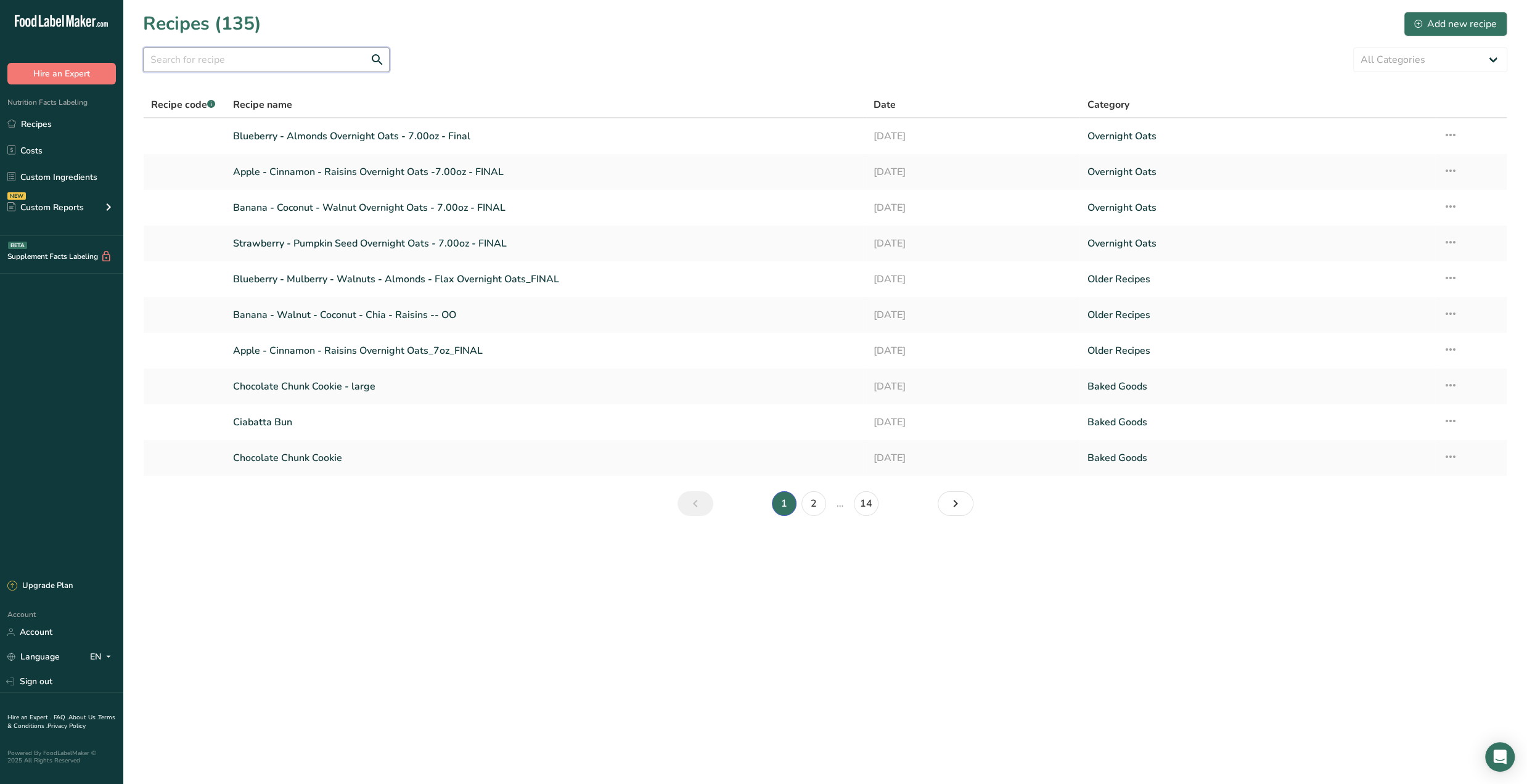
drag, startPoint x: 317, startPoint y: 48, endPoint x: 311, endPoint y: 62, distance: 15.2
click at [315, 55] on input "text" at bounding box center [266, 60] width 246 height 25
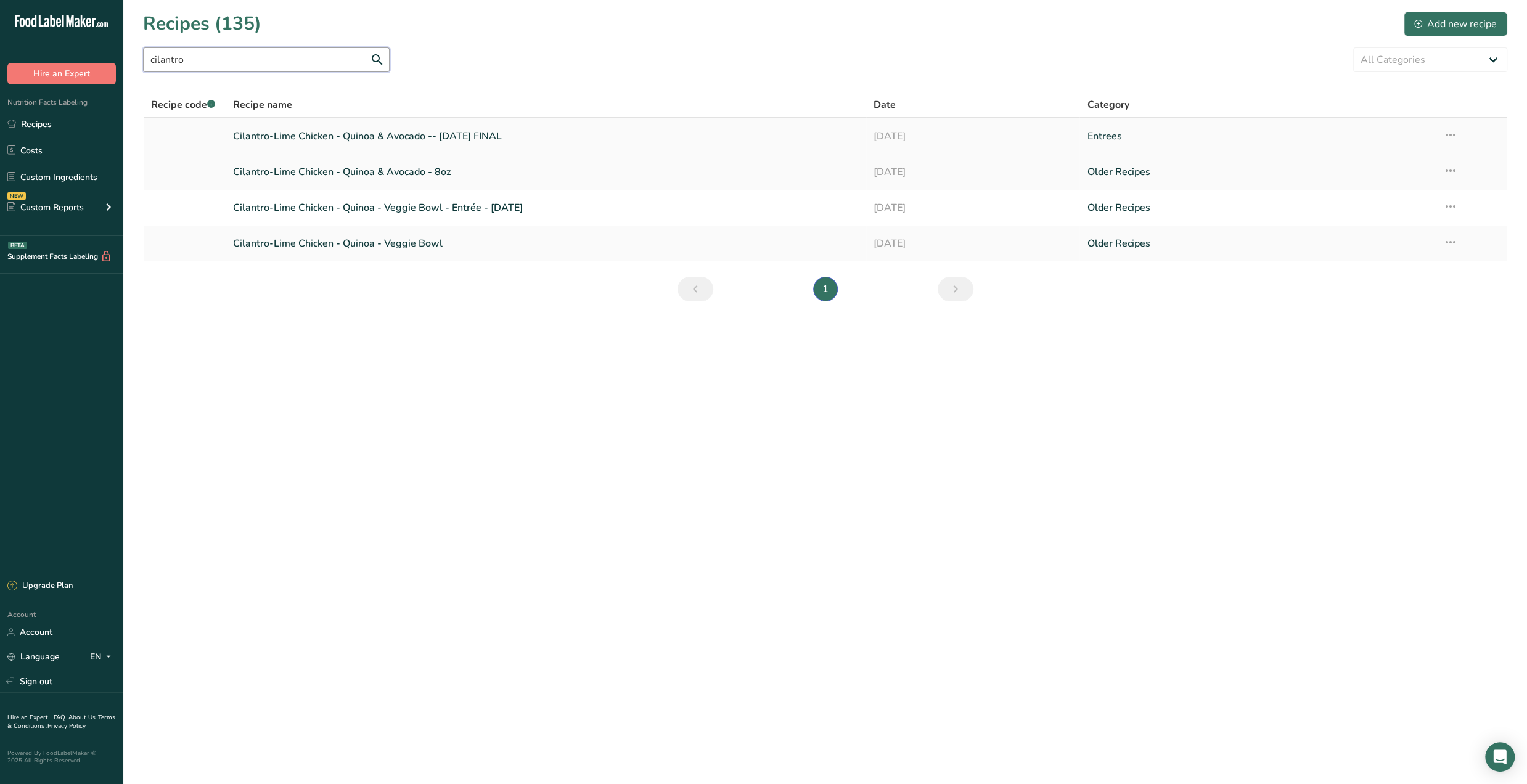
type input "cilantro"
click at [419, 138] on link "Cilantro-Lime Chicken - Quinoa & Avocado -- July '25 FINAL" at bounding box center [546, 136] width 626 height 26
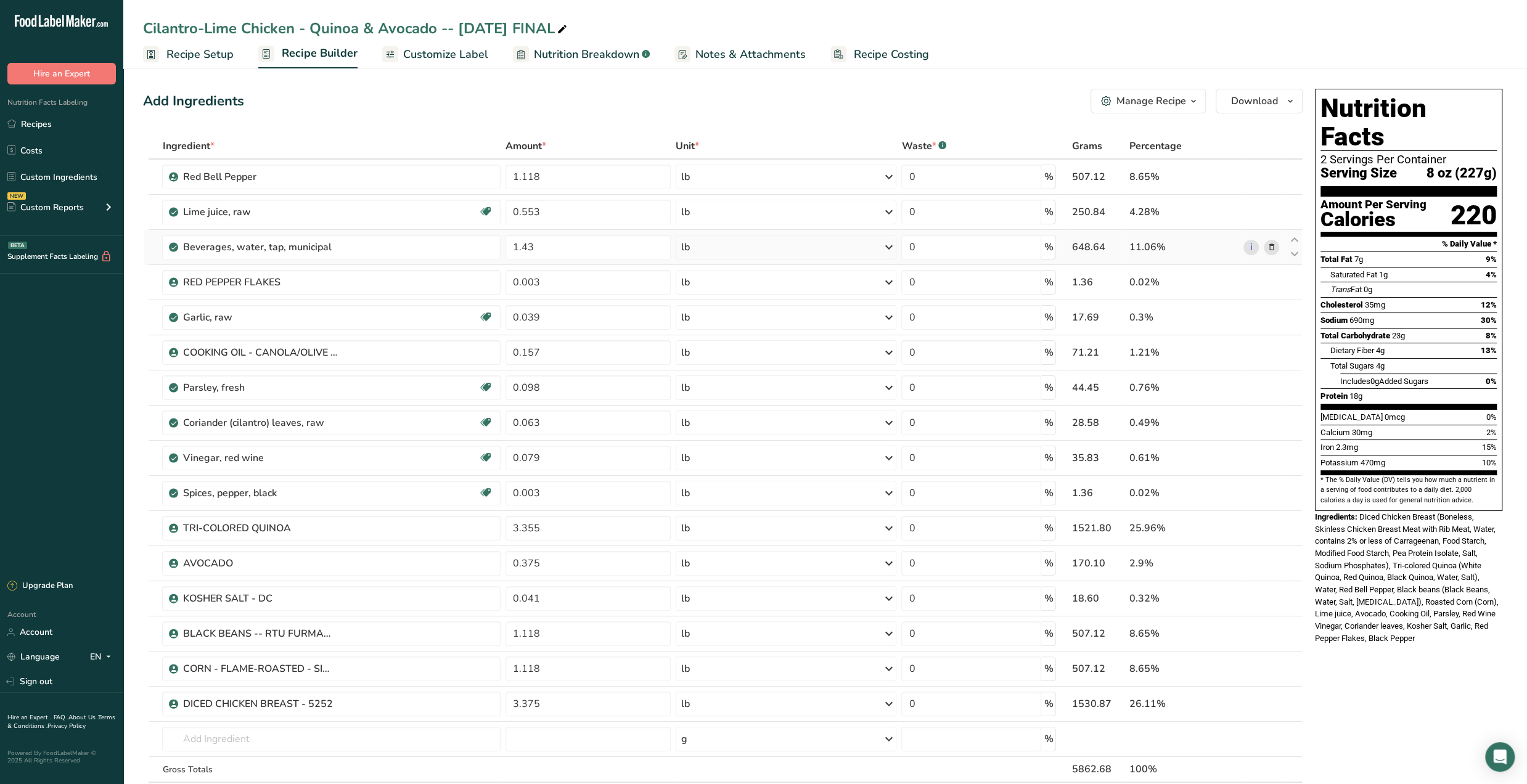
drag, startPoint x: 37, startPoint y: 125, endPoint x: 1177, endPoint y: 255, distance: 1147.4
click at [37, 125] on link "Recipes" at bounding box center [62, 124] width 124 height 23
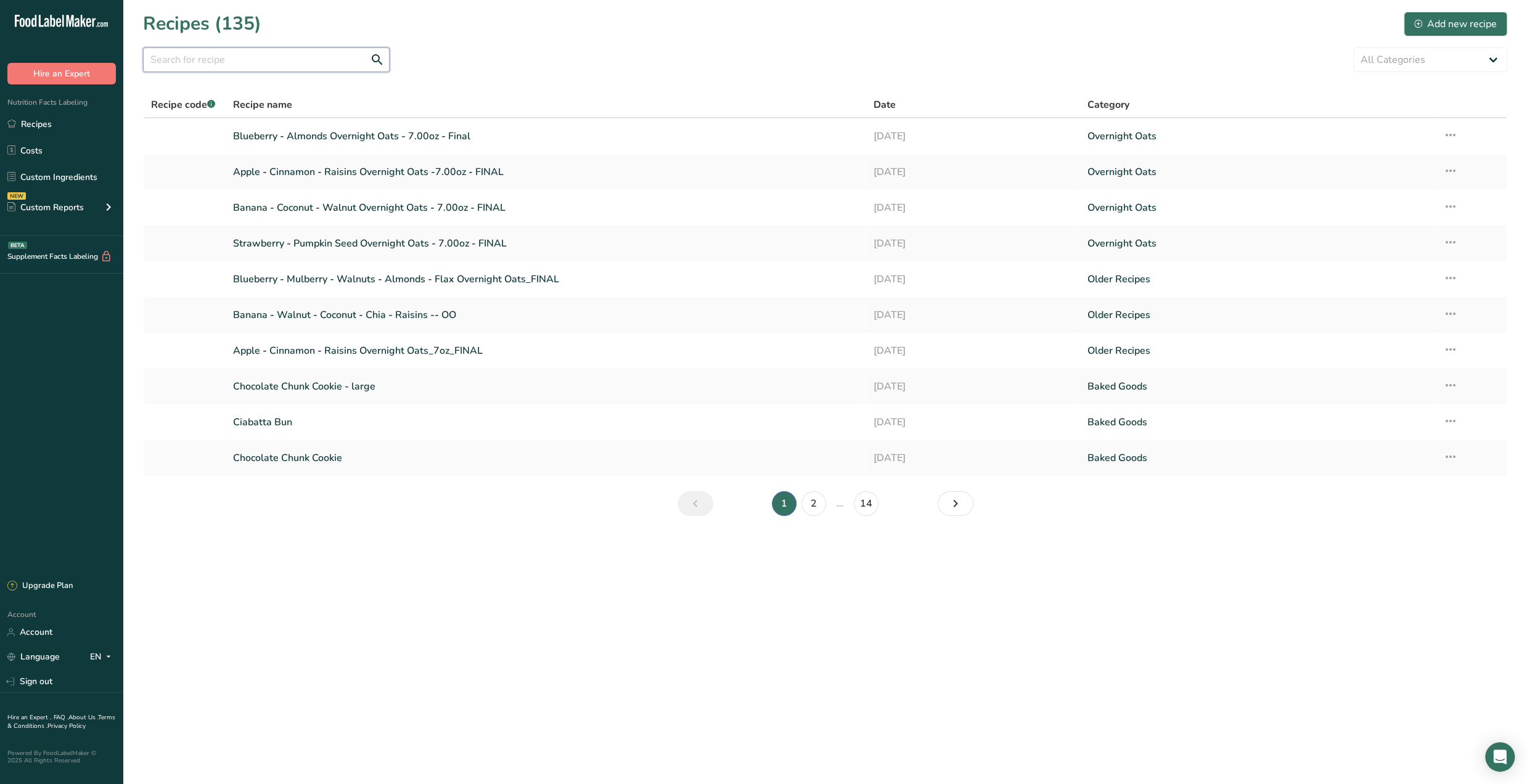
click at [290, 55] on input "text" at bounding box center [266, 60] width 246 height 25
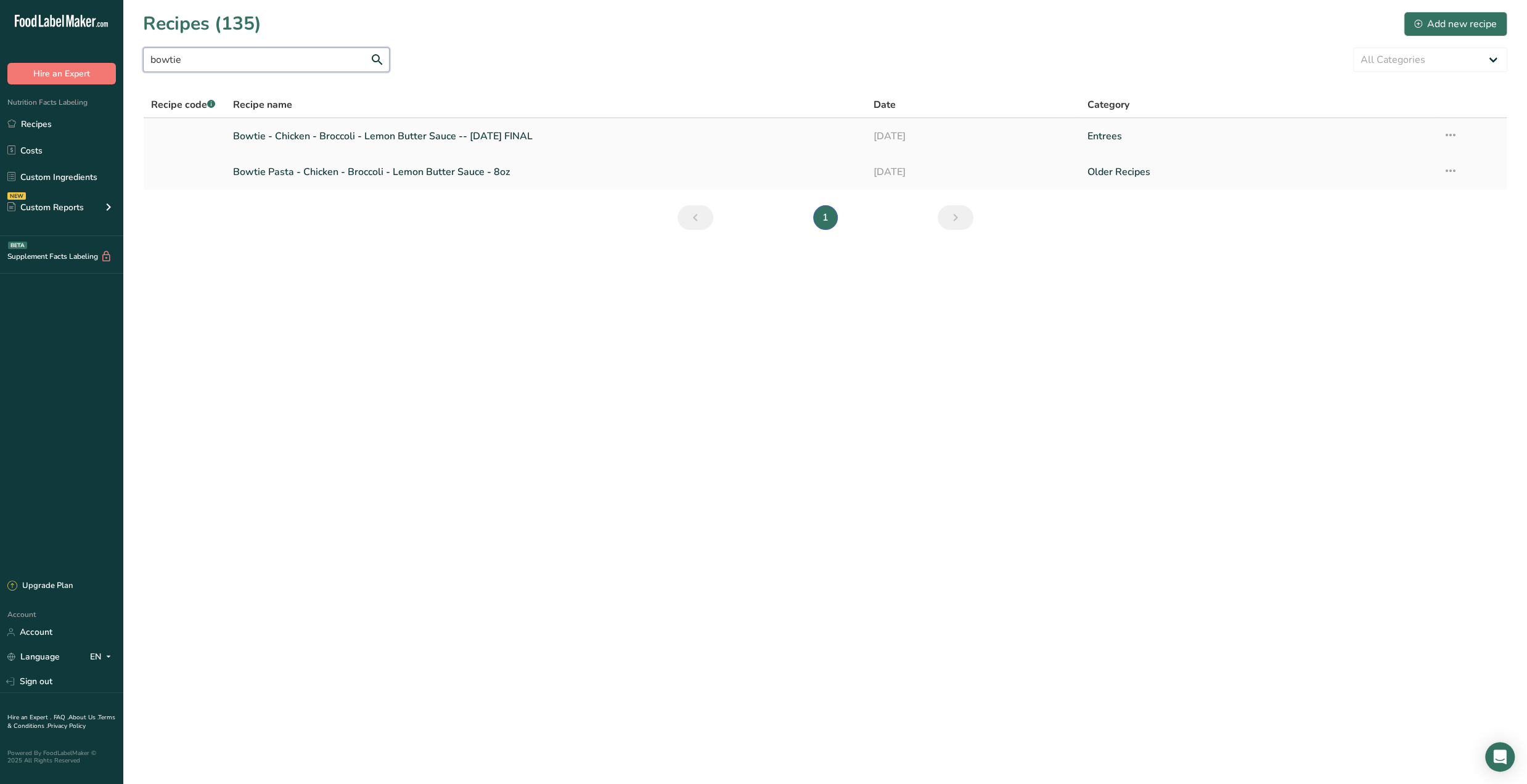
type input "bowtie"
click at [364, 129] on link "Bowtie - Chicken - Broccoli - Lemon Butter Sauce -- [DATE] FINAL" at bounding box center [546, 136] width 626 height 26
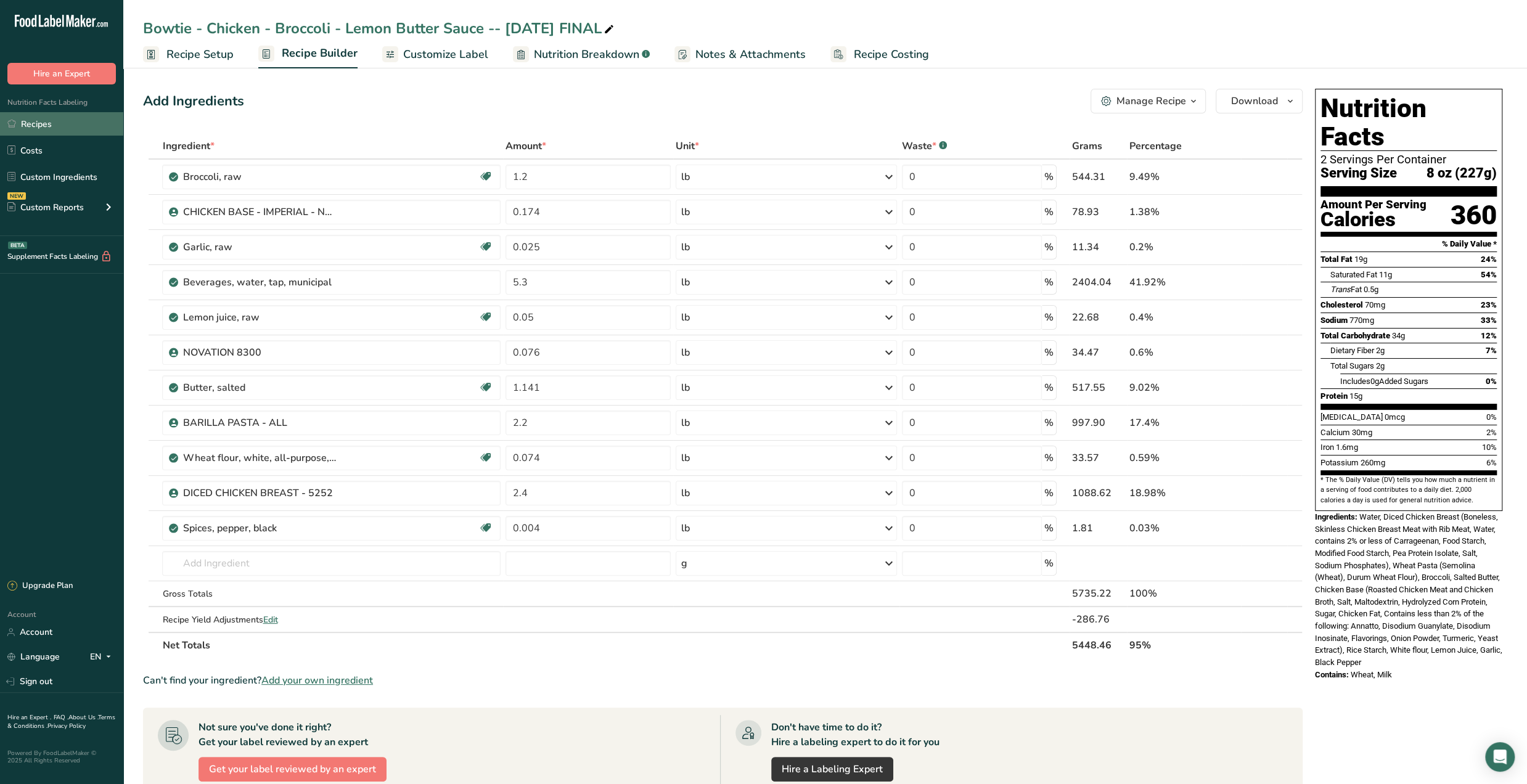
click at [46, 123] on link "Recipes" at bounding box center [62, 124] width 124 height 23
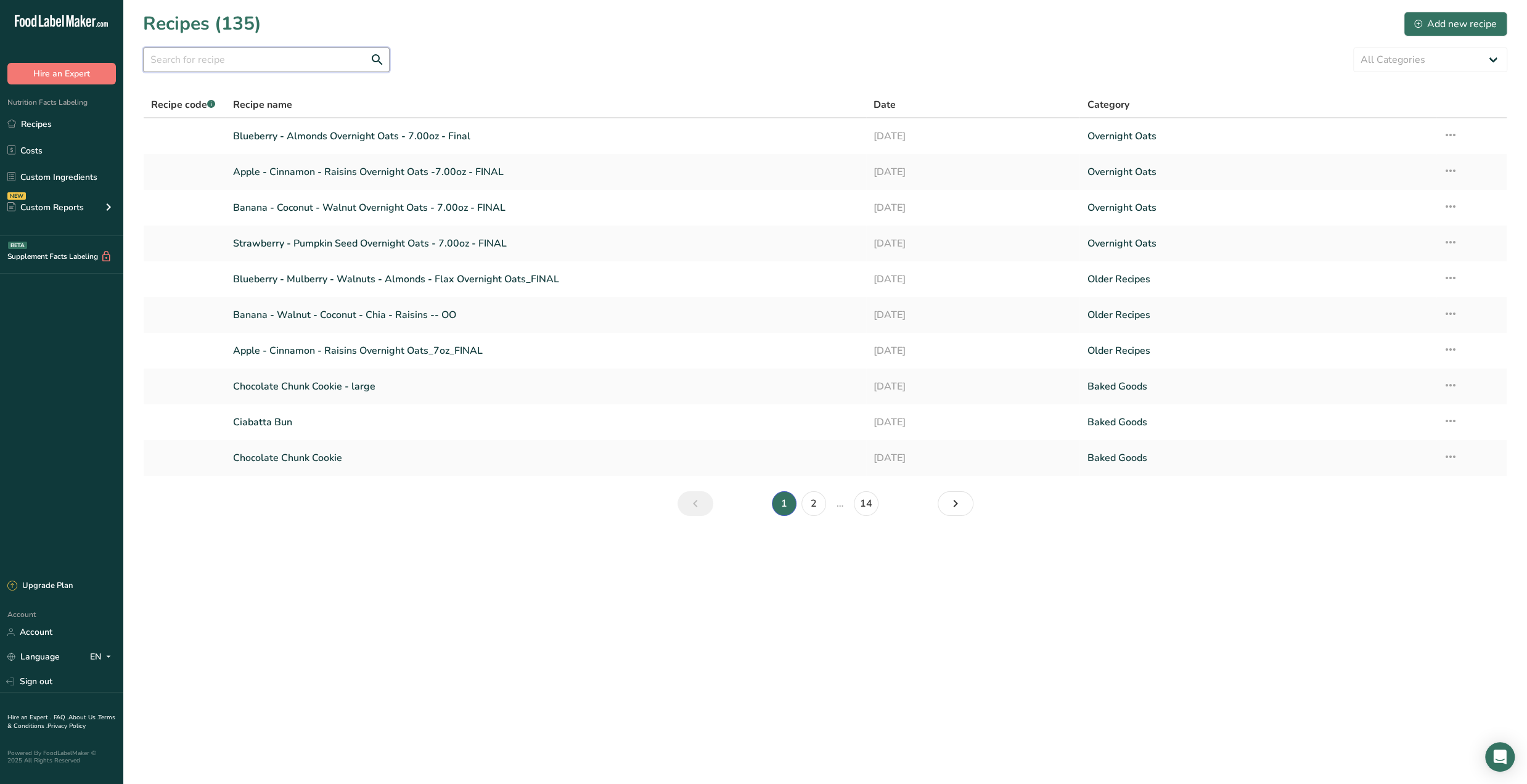
click at [204, 61] on input "text" at bounding box center [266, 60] width 246 height 25
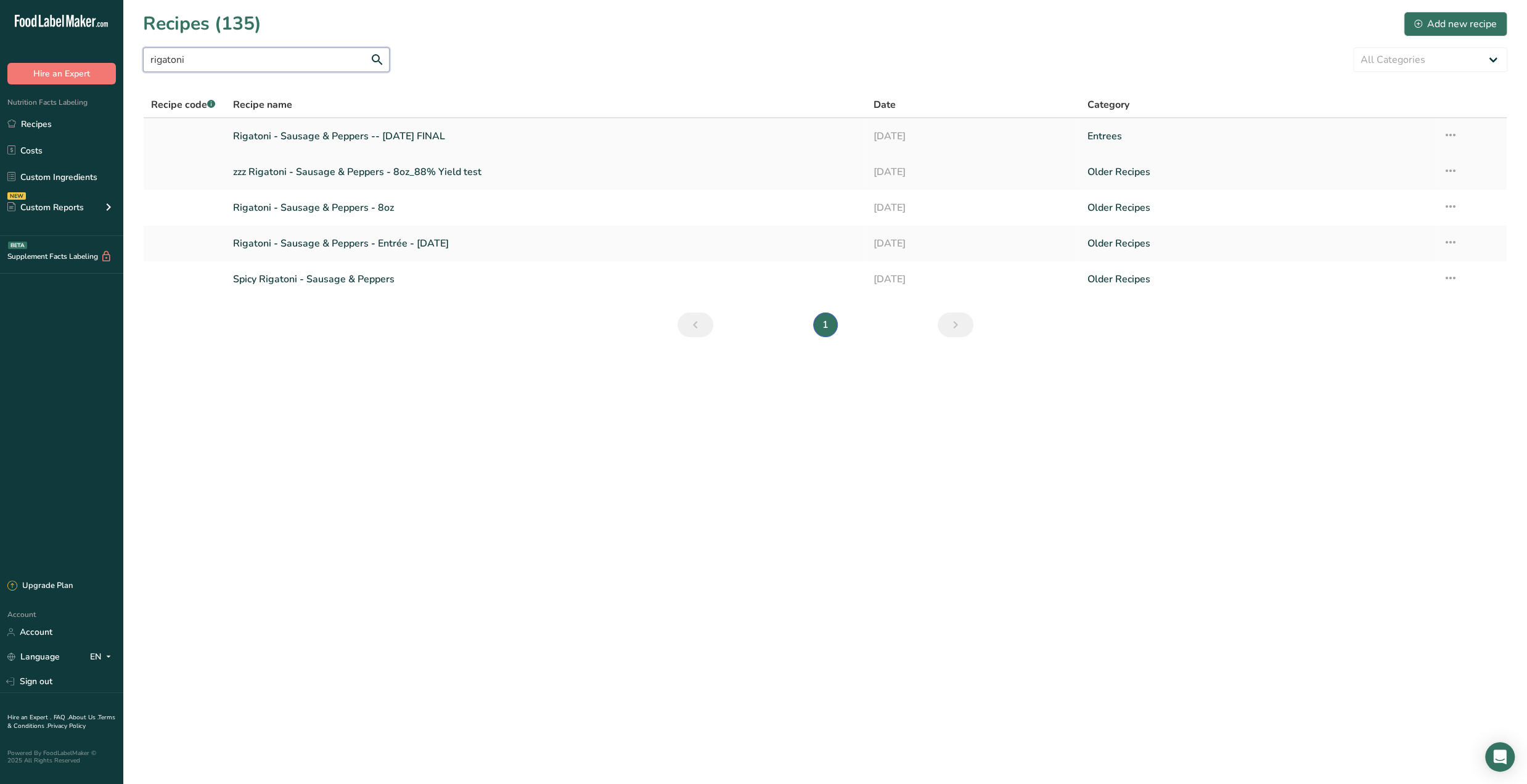
type input "rigatoni"
click at [326, 142] on link "Rigatoni - Sausage & Peppers -- July '25 FINAL" at bounding box center [546, 136] width 626 height 26
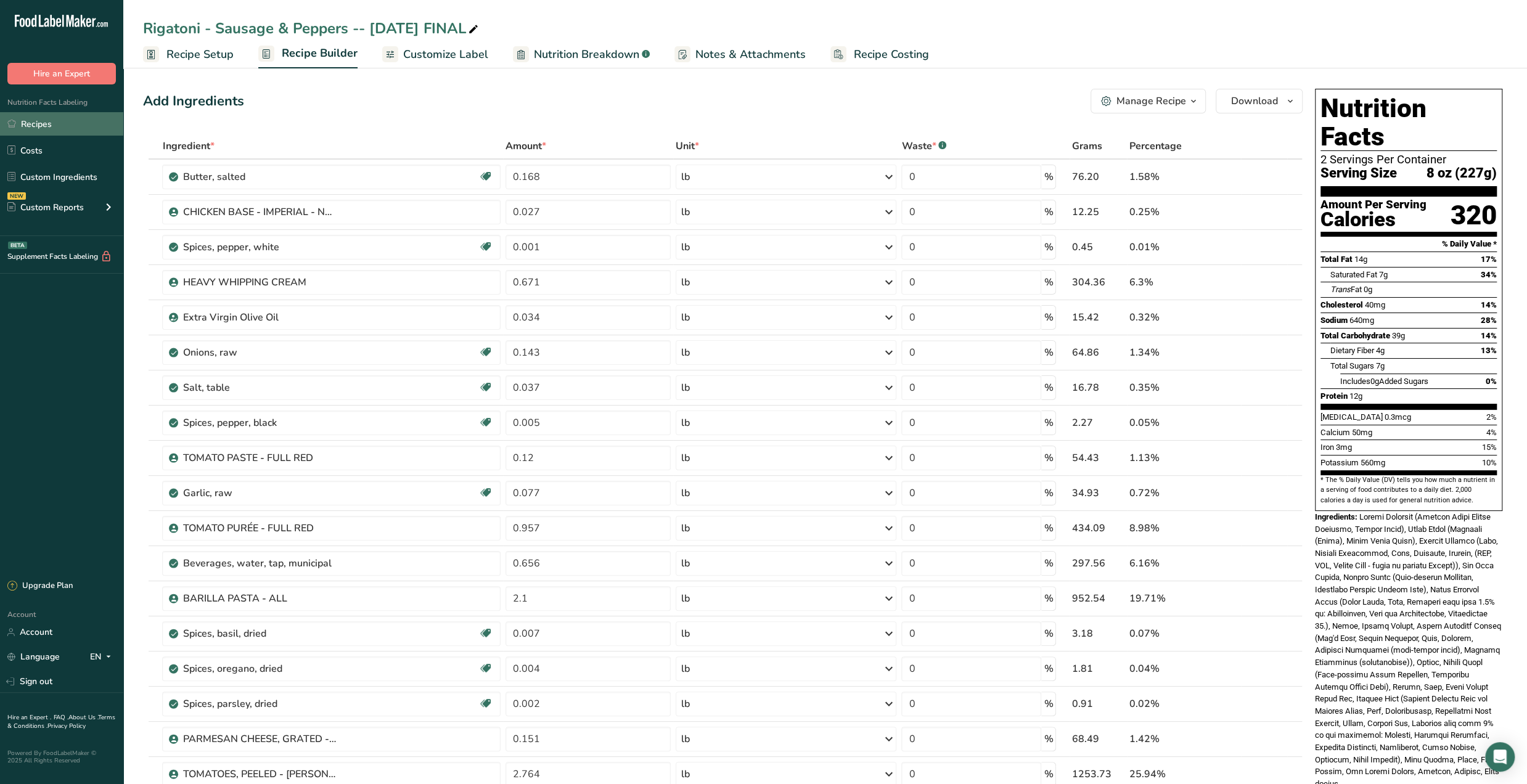
drag, startPoint x: 25, startPoint y: 129, endPoint x: 60, endPoint y: 124, distance: 35.4
click at [25, 129] on link "Recipes" at bounding box center [62, 124] width 124 height 23
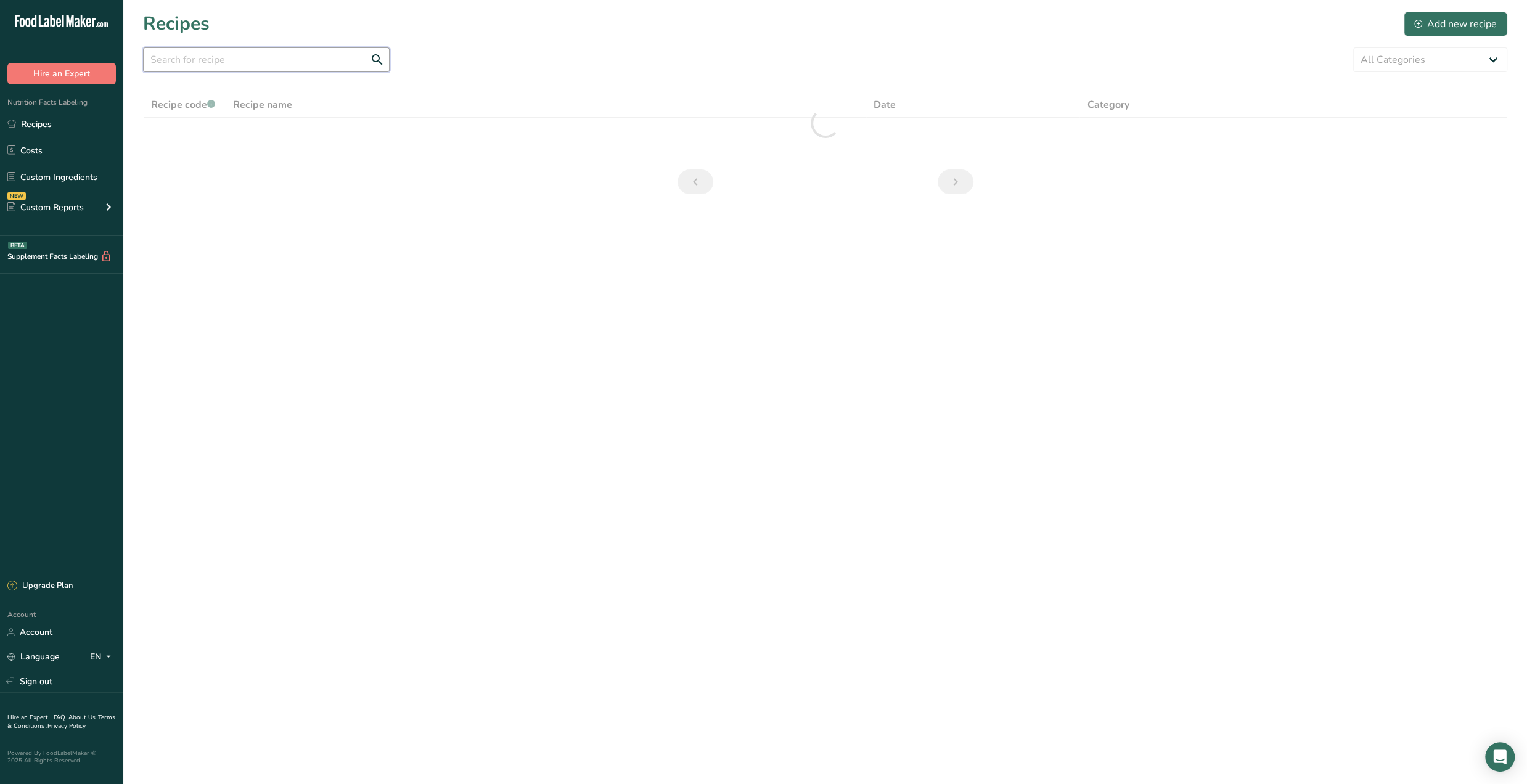
click at [239, 60] on input "text" at bounding box center [266, 60] width 246 height 25
type input "ziti"
click at [270, 134] on link "Baked Ziti -- July '25 FINAL" at bounding box center [546, 136] width 626 height 26
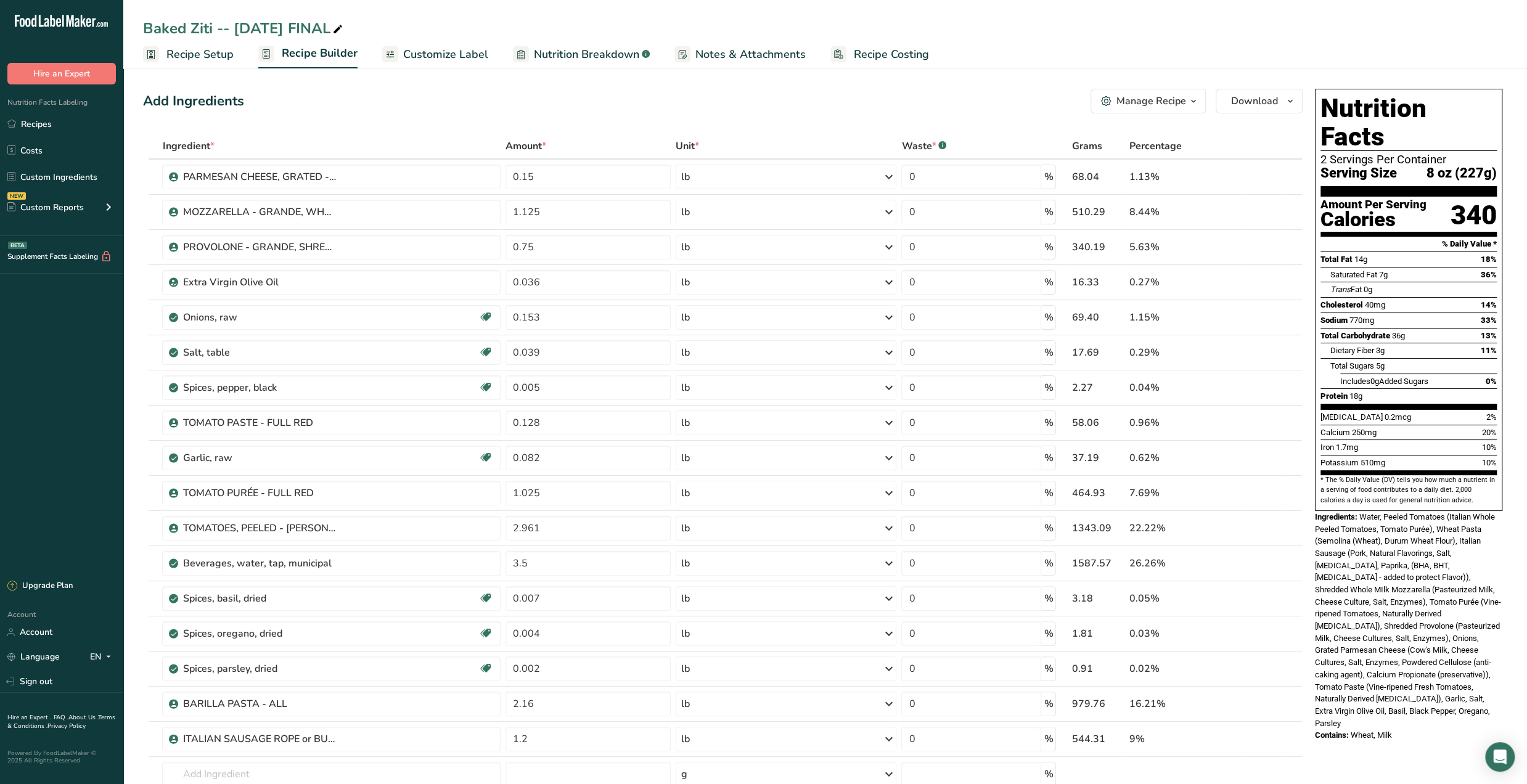
drag, startPoint x: 44, startPoint y: 119, endPoint x: 341, endPoint y: 73, distance: 300.5
click at [44, 119] on link "Recipes" at bounding box center [62, 124] width 124 height 23
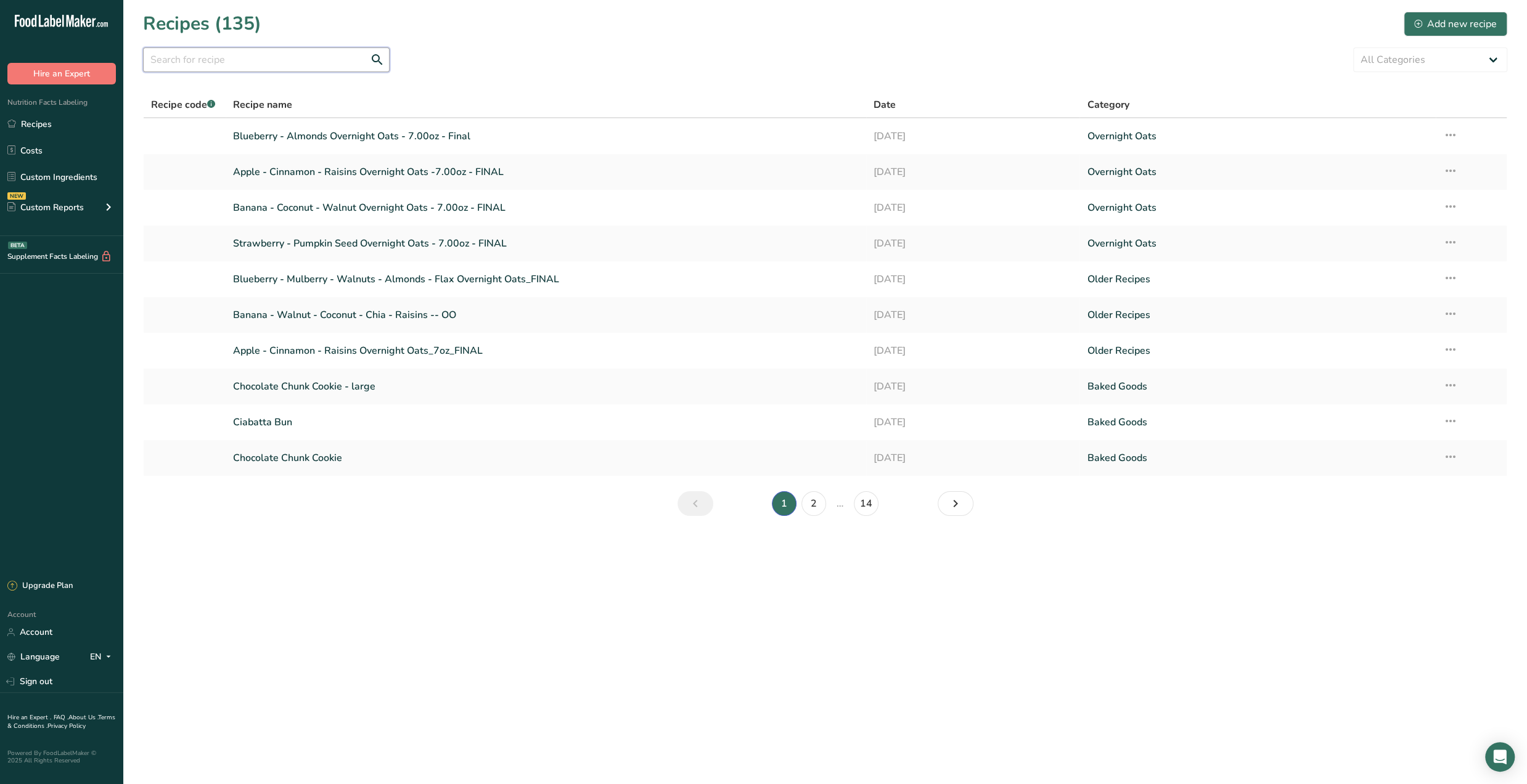
click at [306, 60] on input "text" at bounding box center [266, 60] width 246 height 25
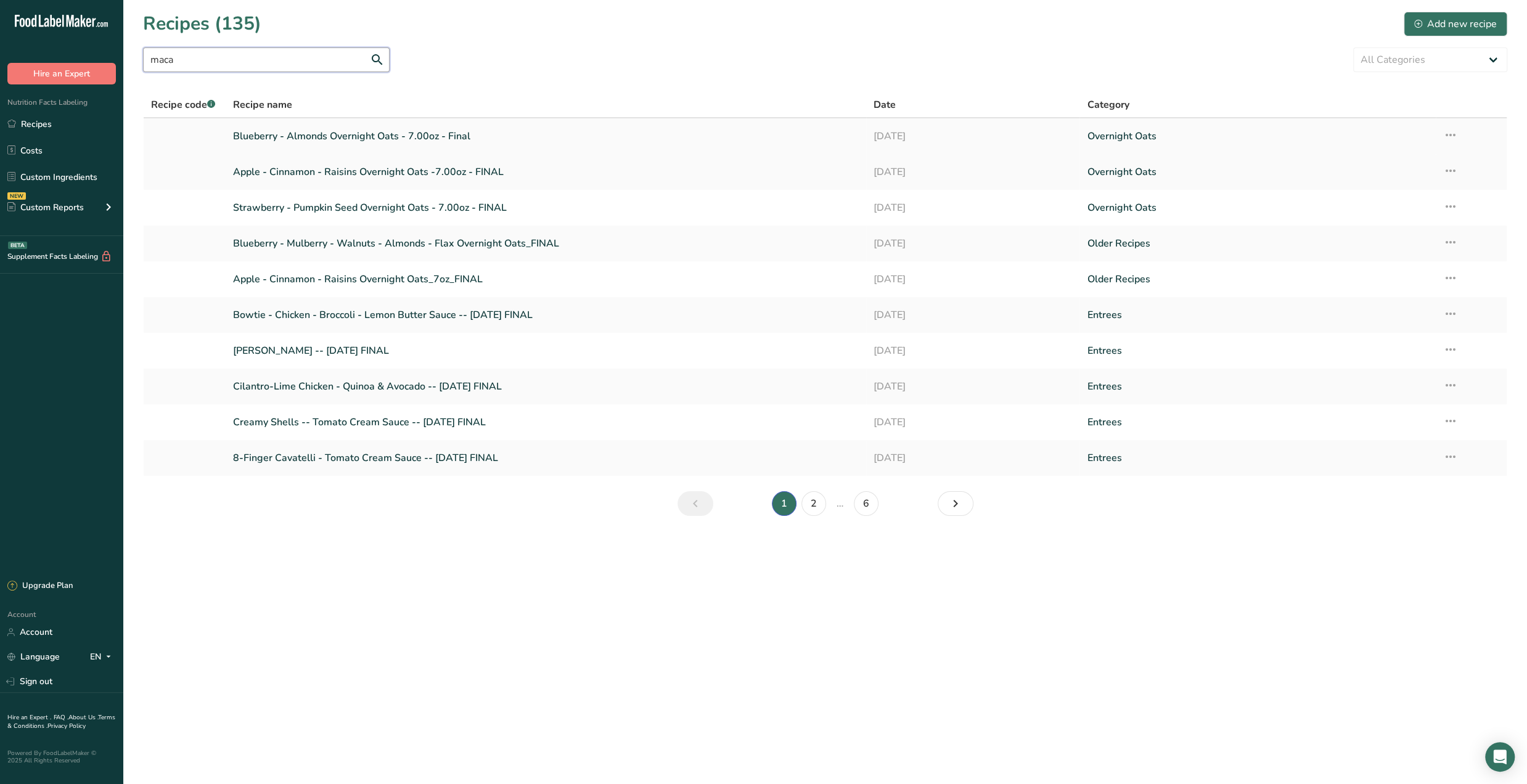
type input "maca"
click at [324, 132] on link "Blueberry - Almonds Overnight Oats - 7.00oz - Final" at bounding box center [546, 136] width 626 height 26
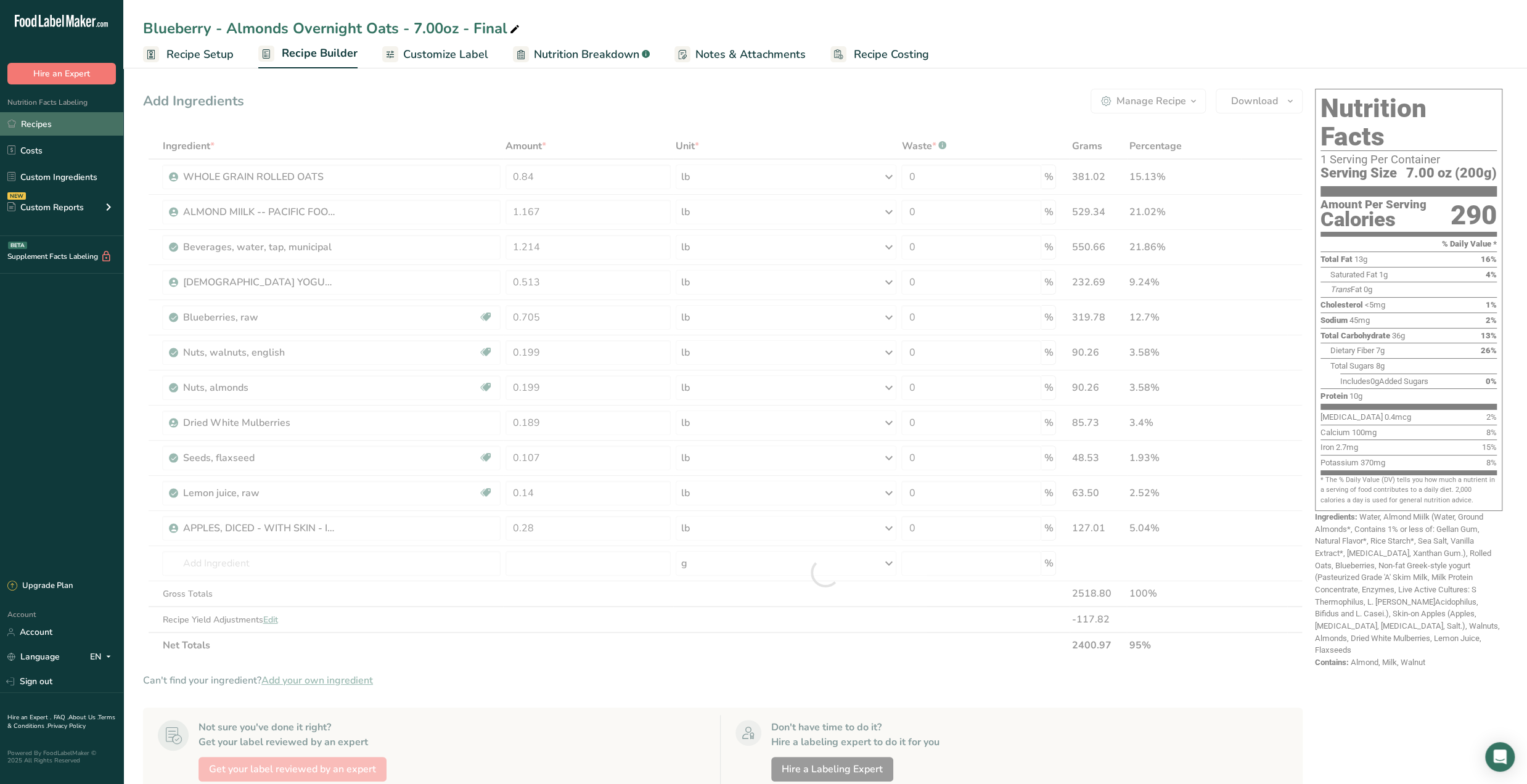
click at [47, 127] on link "Recipes" at bounding box center [62, 124] width 124 height 23
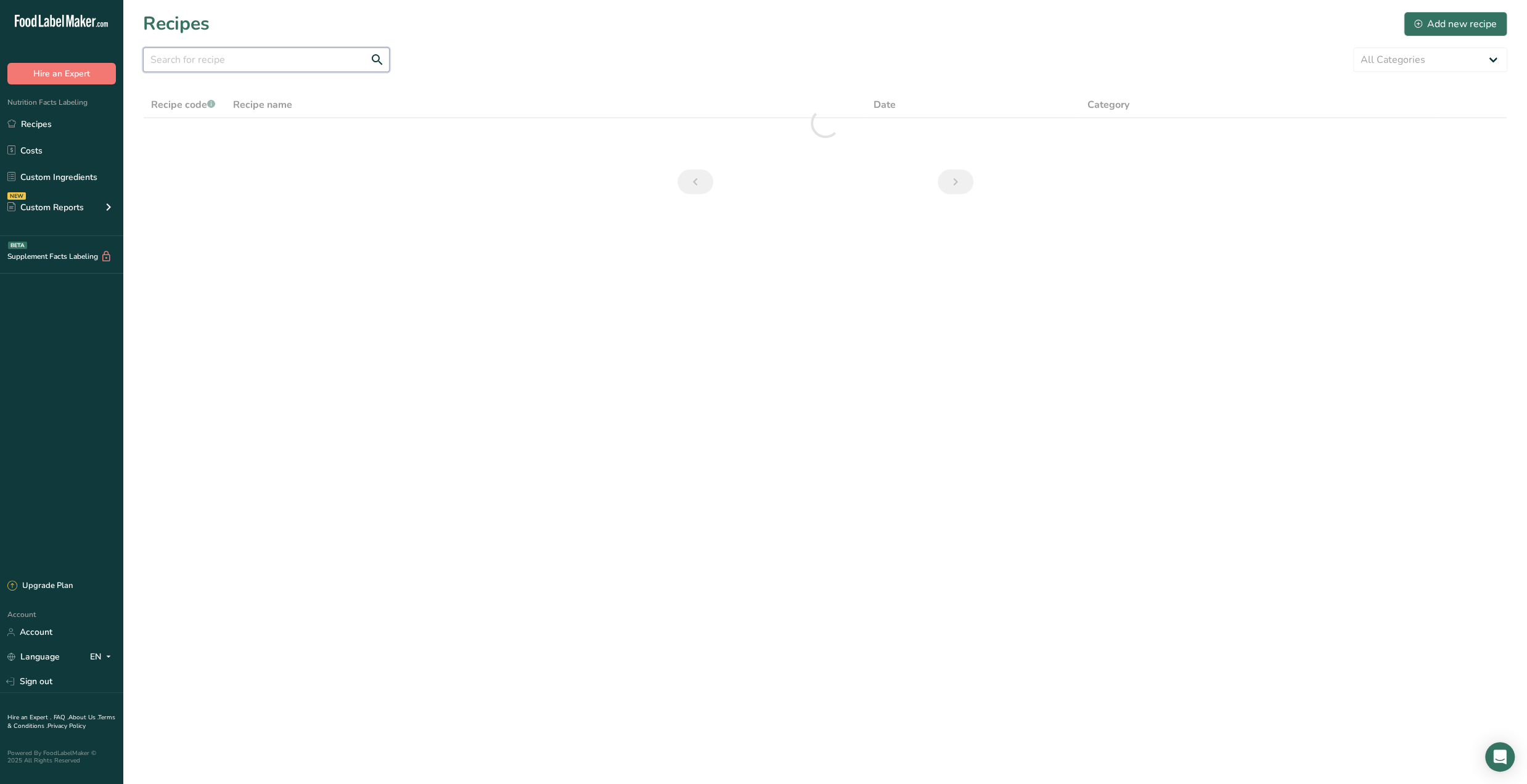
click at [234, 65] on input "text" at bounding box center [266, 60] width 246 height 25
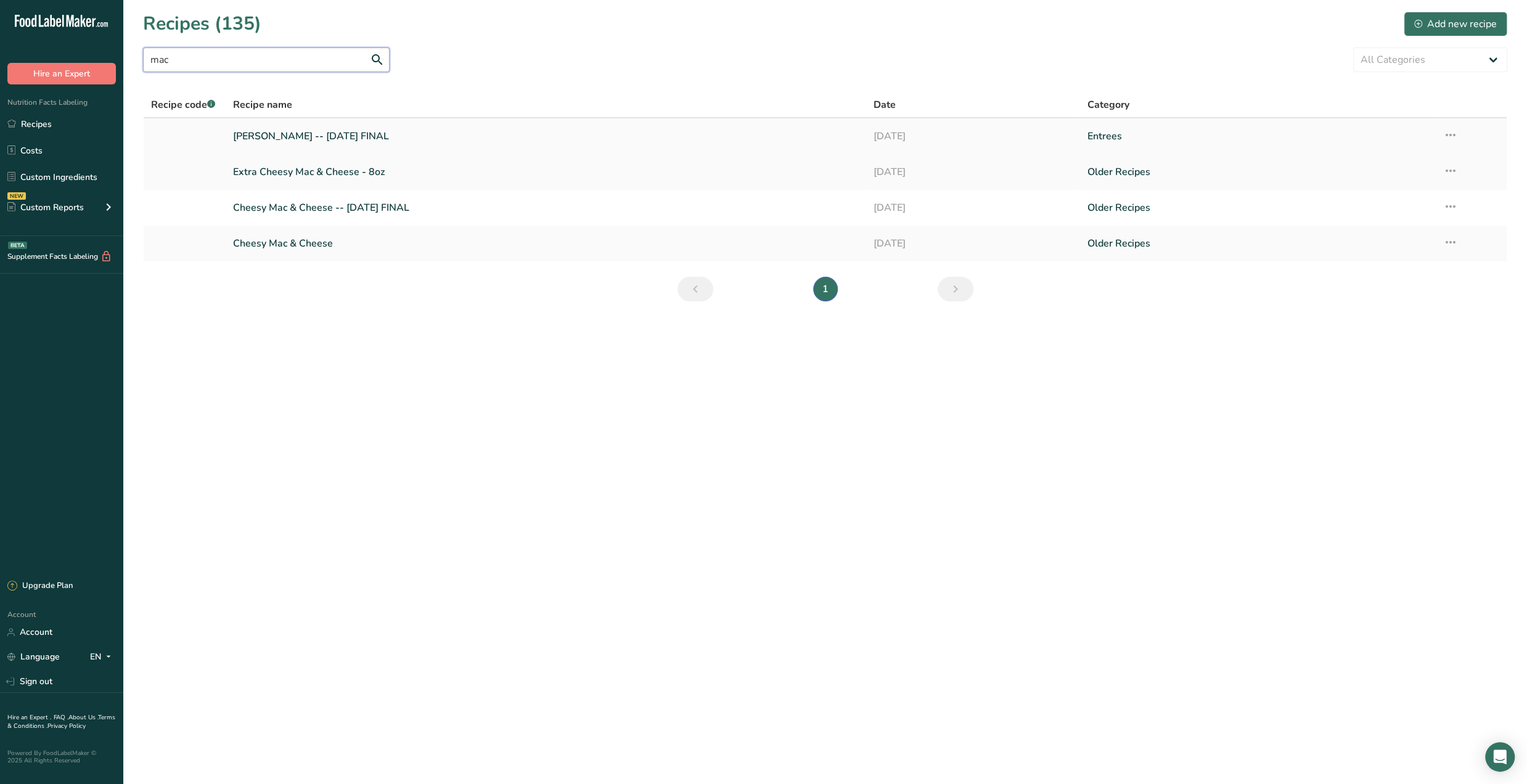
type input "mac"
click at [341, 136] on link "Cheesy Macaroni -- July '25 FINAL" at bounding box center [546, 136] width 626 height 26
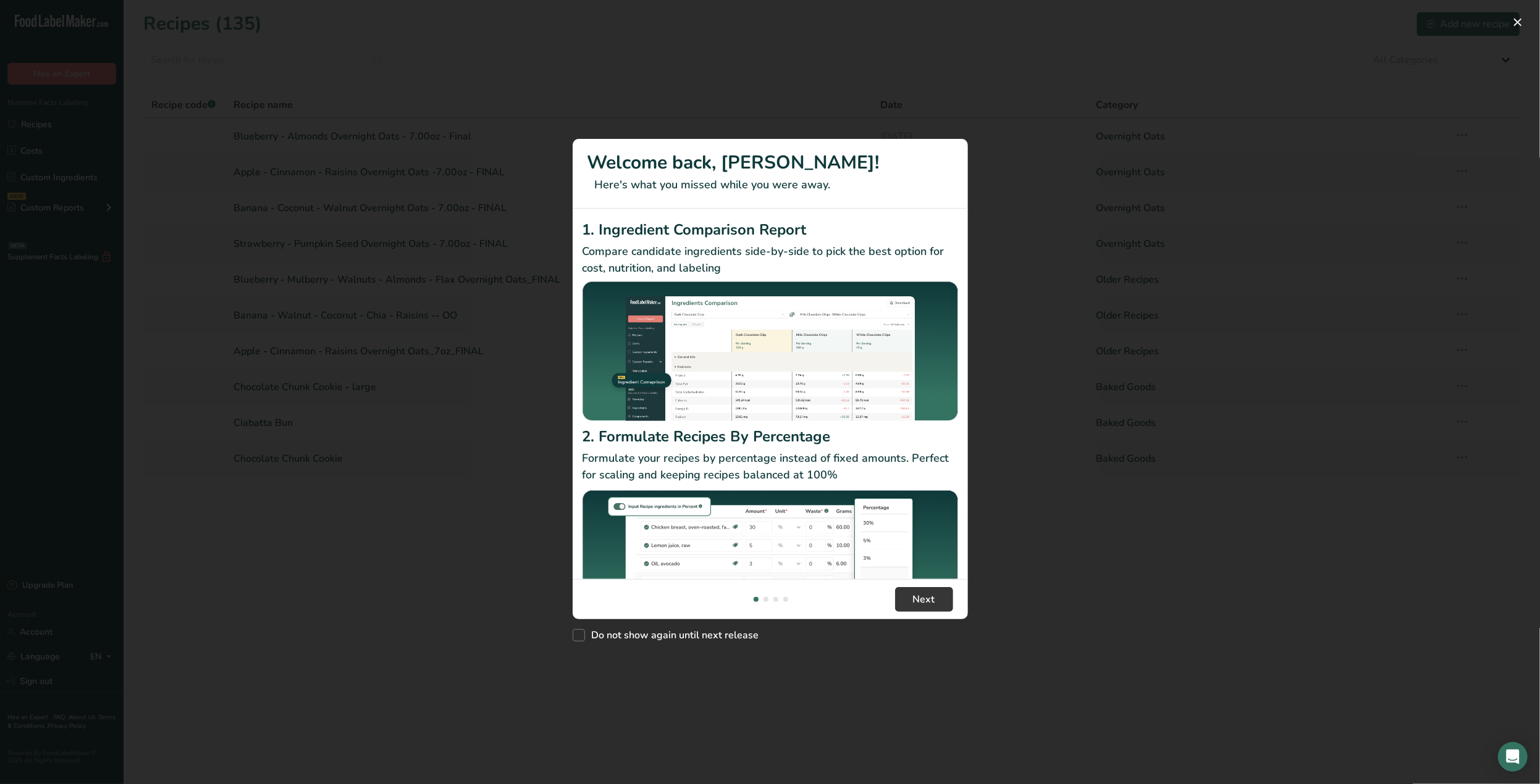
click at [409, 359] on div "New Features" at bounding box center [770, 392] width 1540 height 784
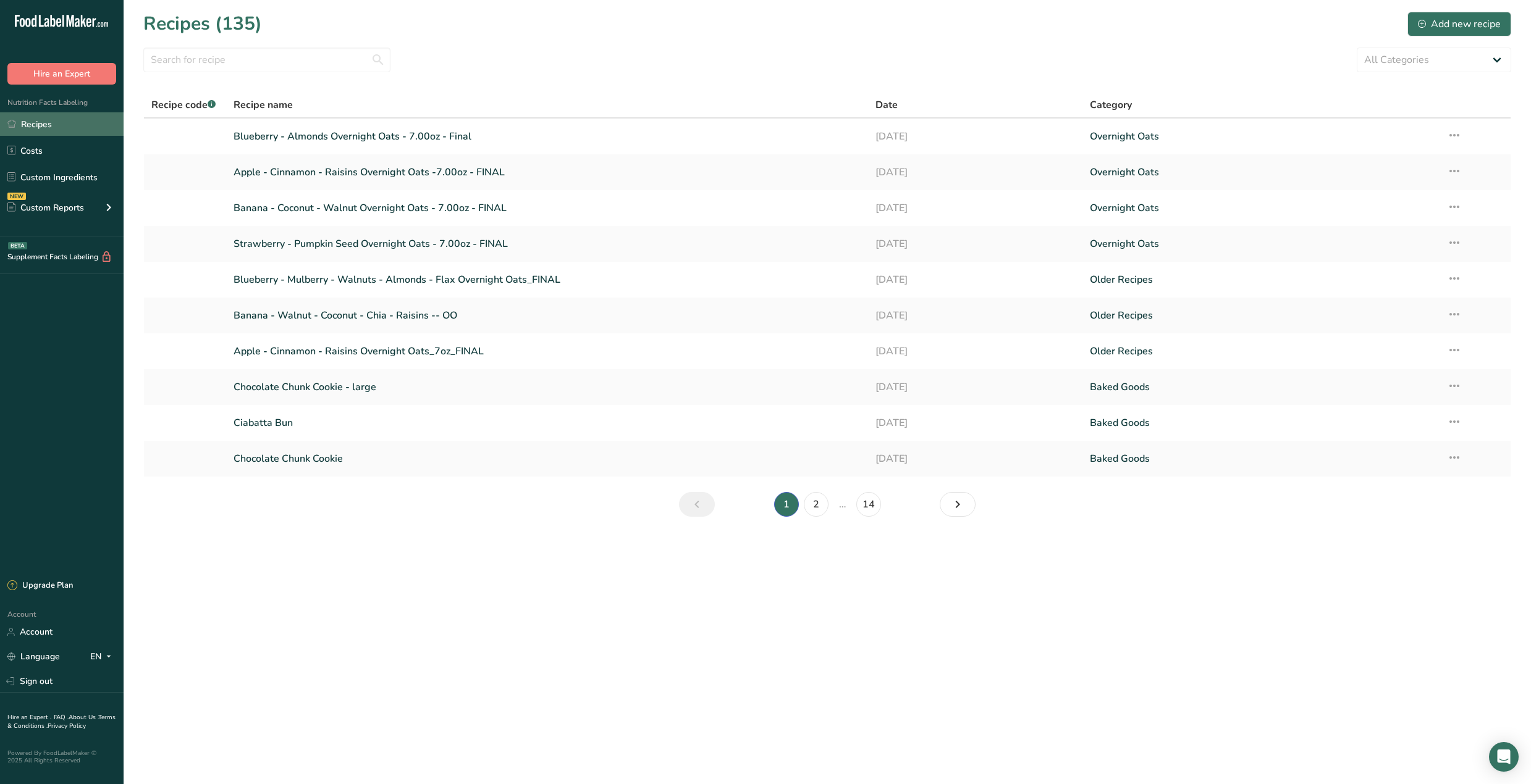
click at [50, 130] on link "Recipes" at bounding box center [62, 124] width 124 height 23
click at [63, 633] on link "Account" at bounding box center [62, 631] width 124 height 22
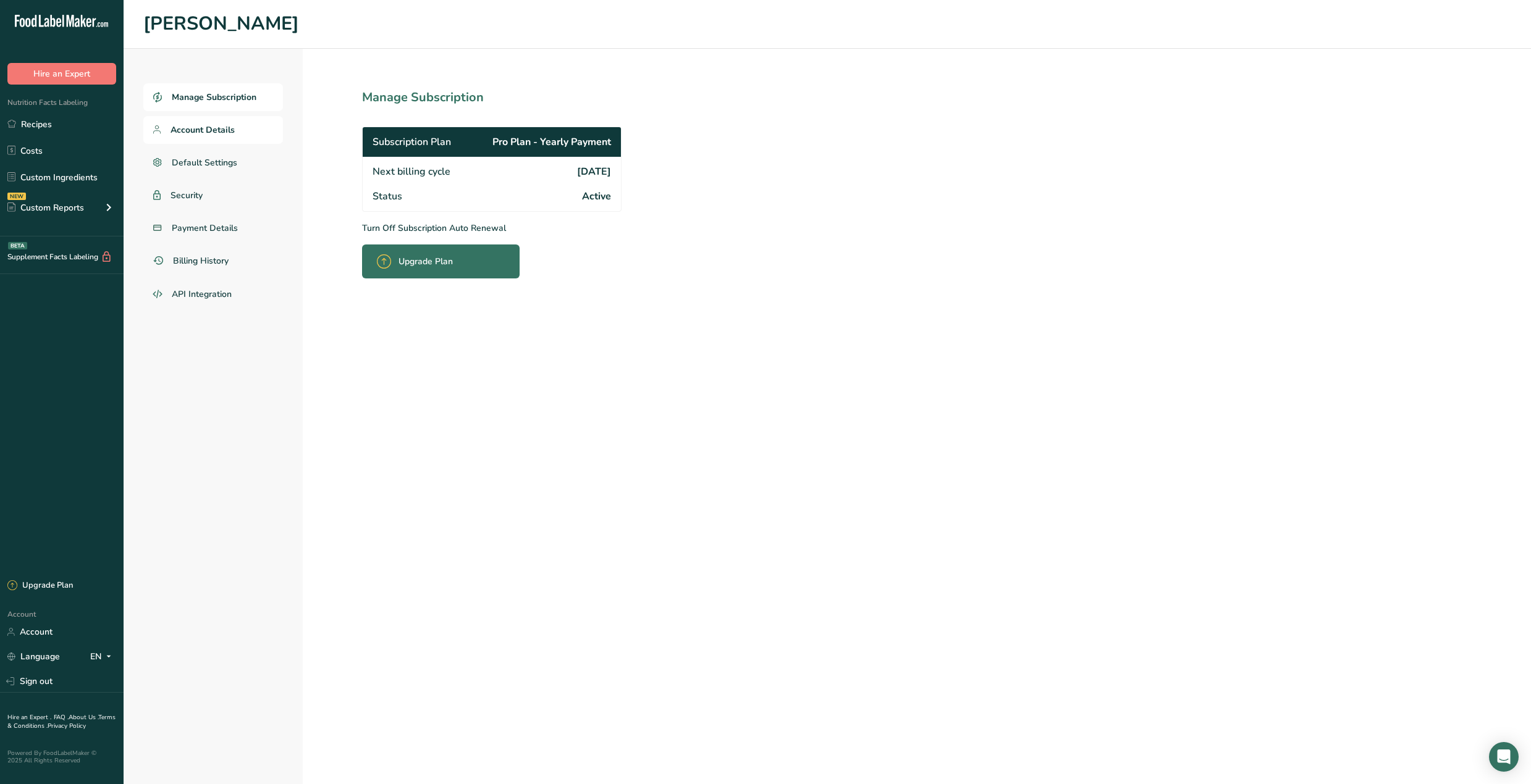
click at [235, 128] on link "Account Details" at bounding box center [213, 130] width 139 height 28
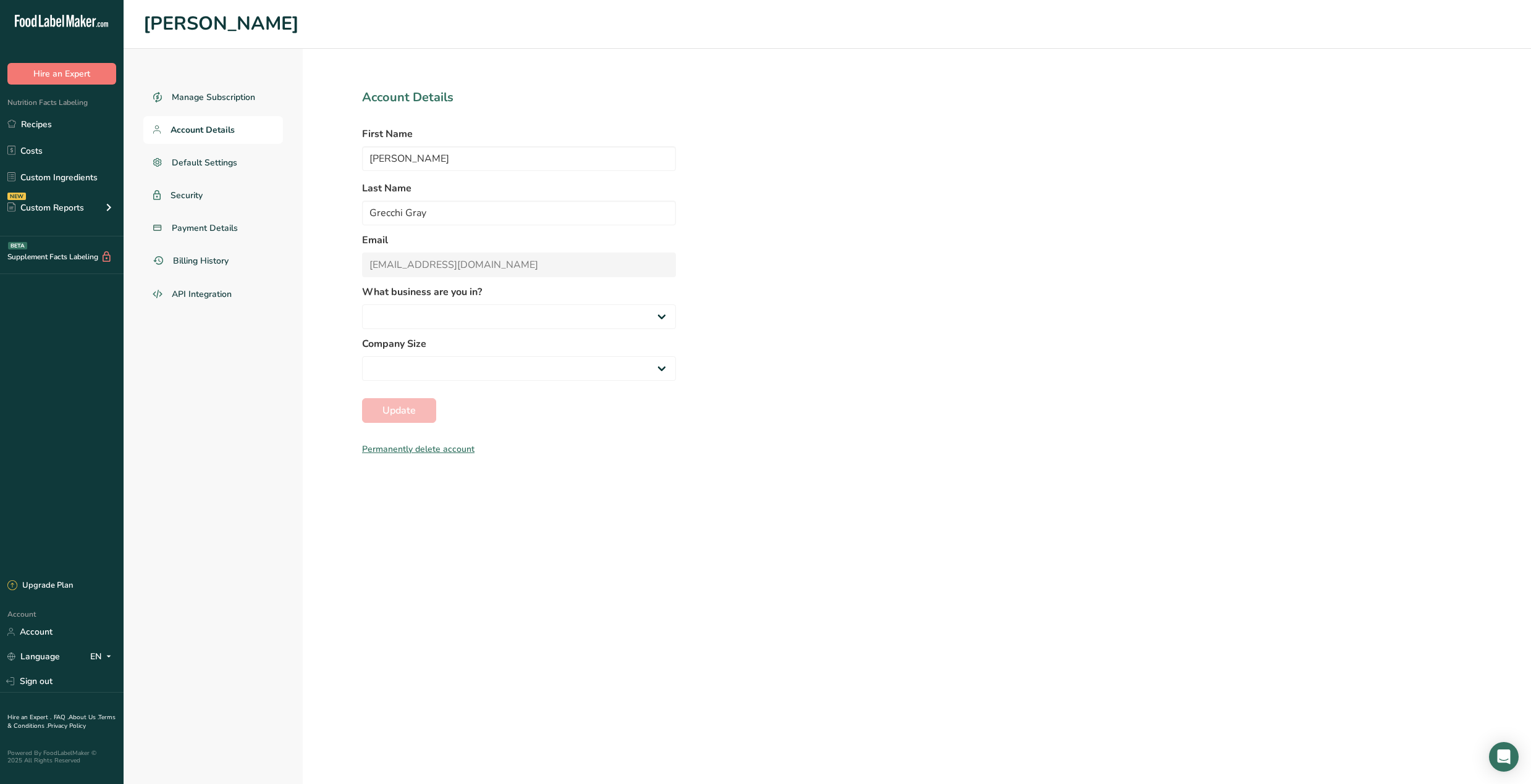
select select
select select "3"
